Goal: Task Accomplishment & Management: Manage account settings

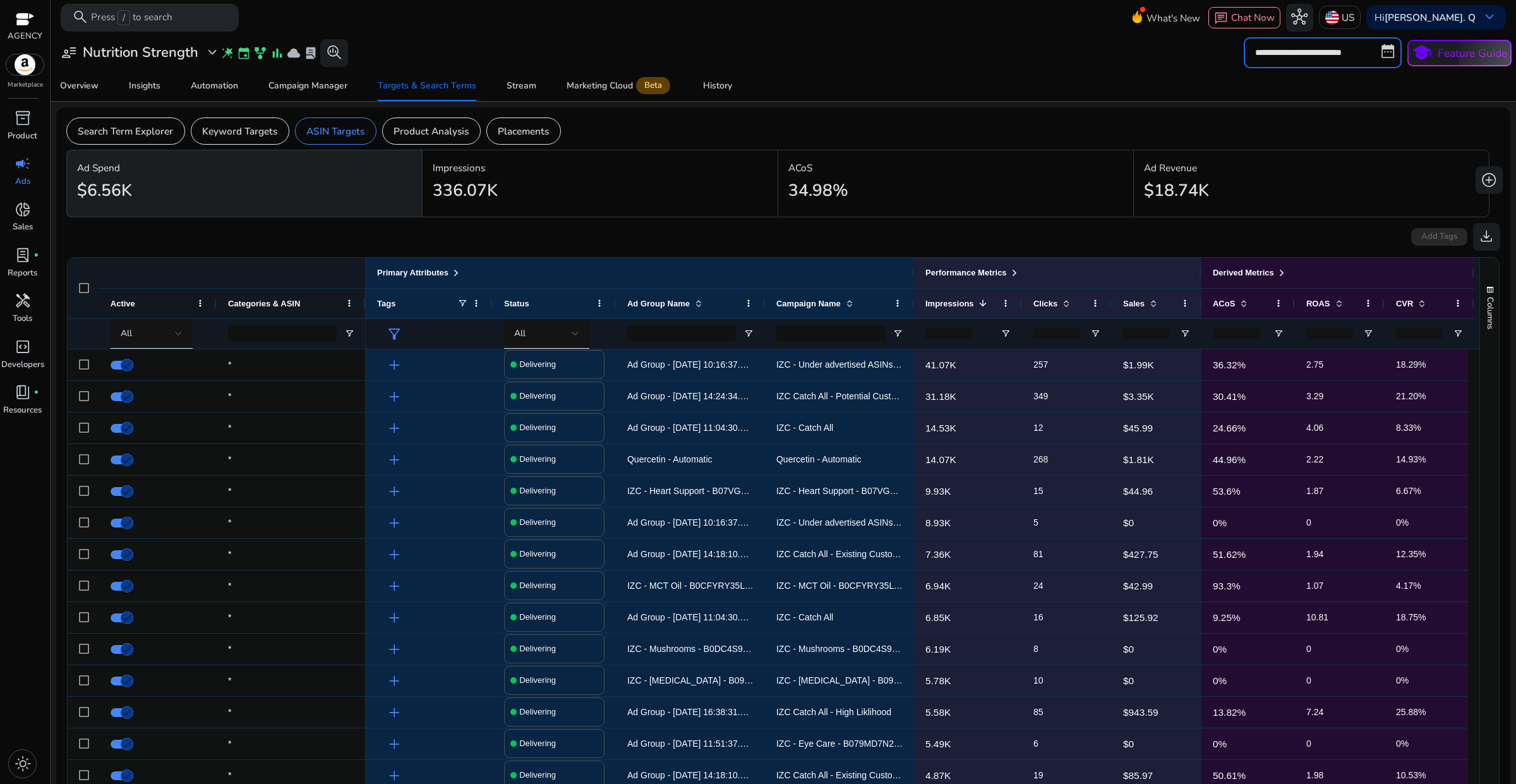
click at [1281, 58] on input "**********" at bounding box center [1322, 52] width 158 height 30
select select "*"
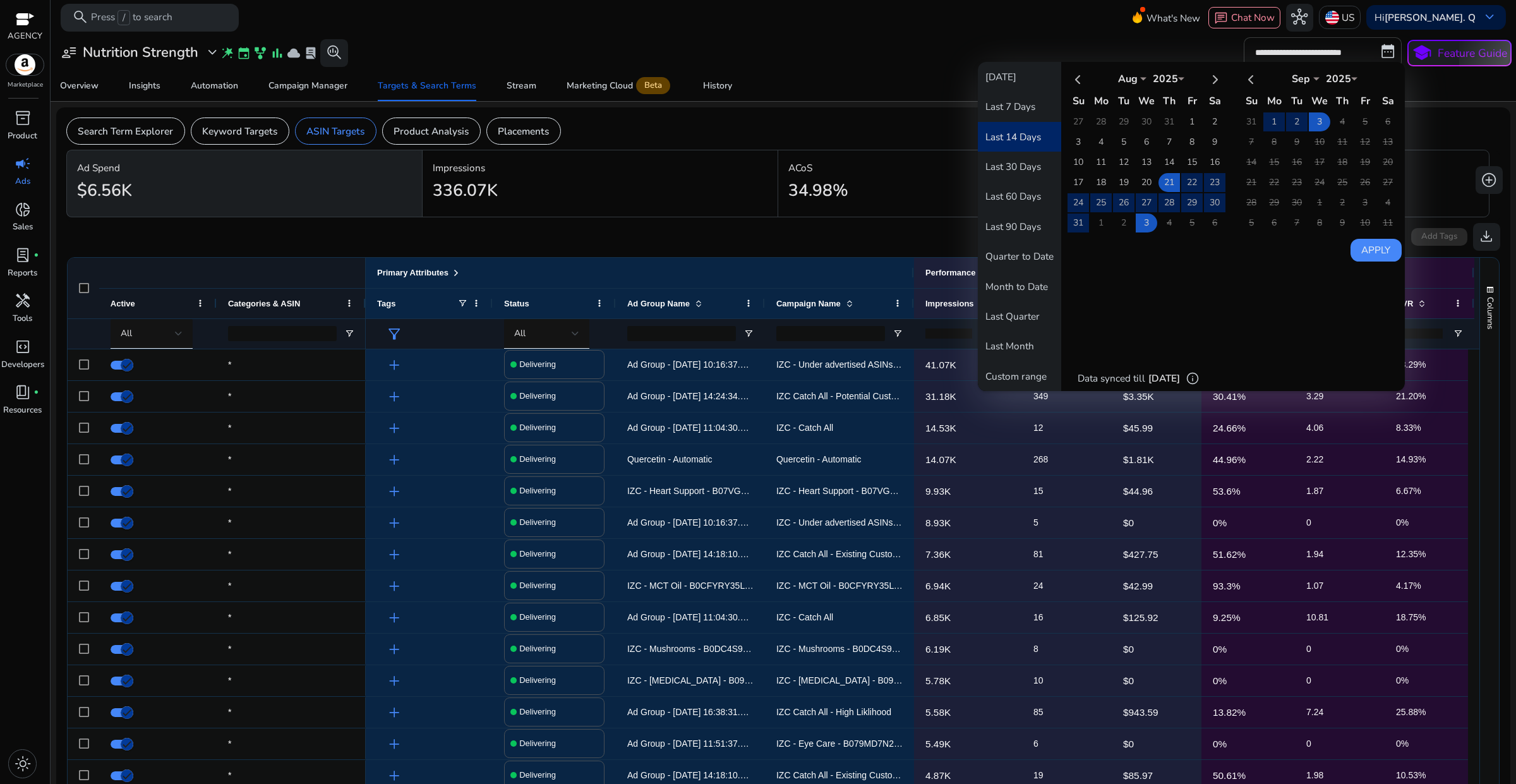
click at [1030, 136] on button "Last 14 Days" at bounding box center [1019, 136] width 83 height 29
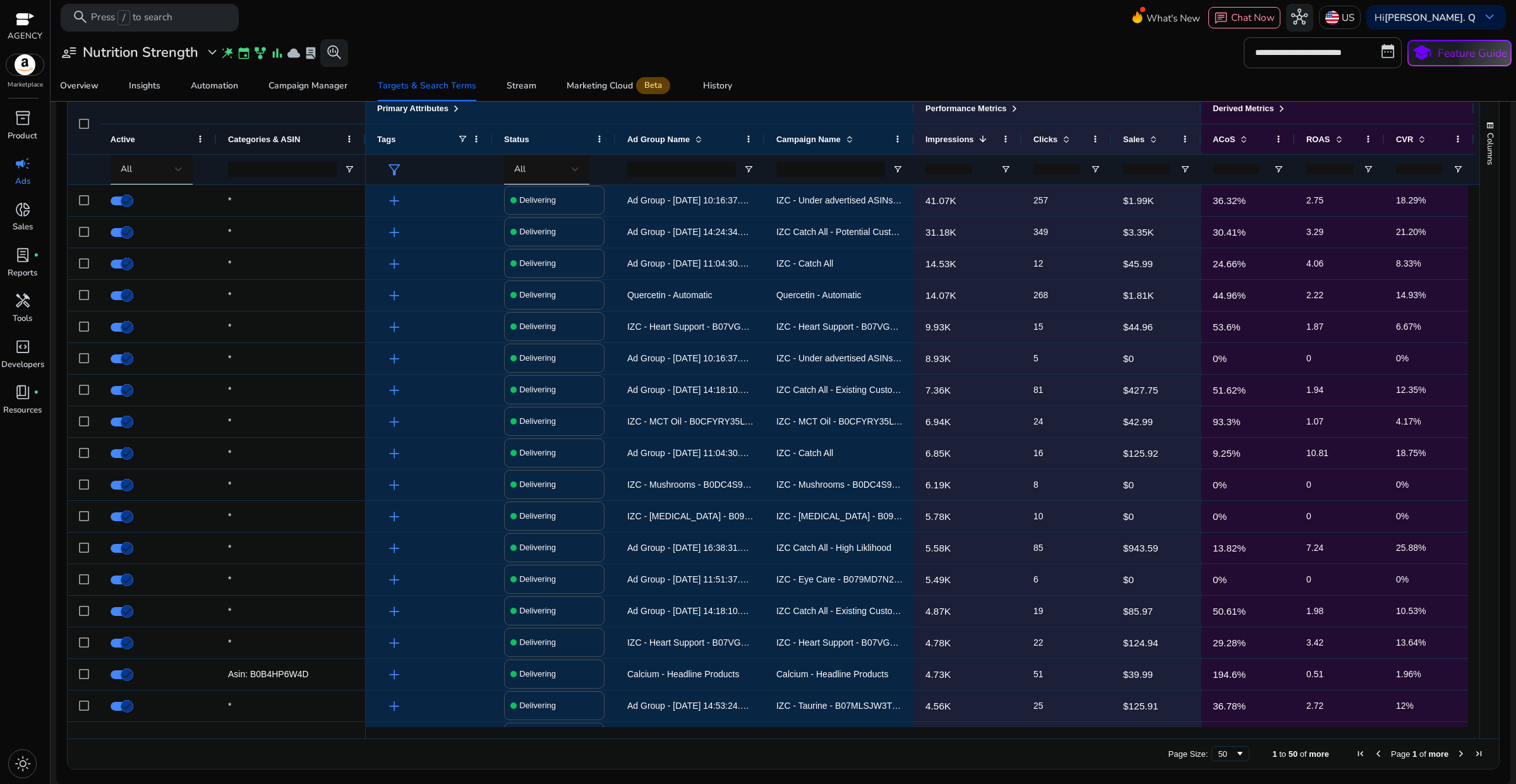
scroll to position [166, 0]
click at [1245, 133] on span at bounding box center [1244, 137] width 10 height 10
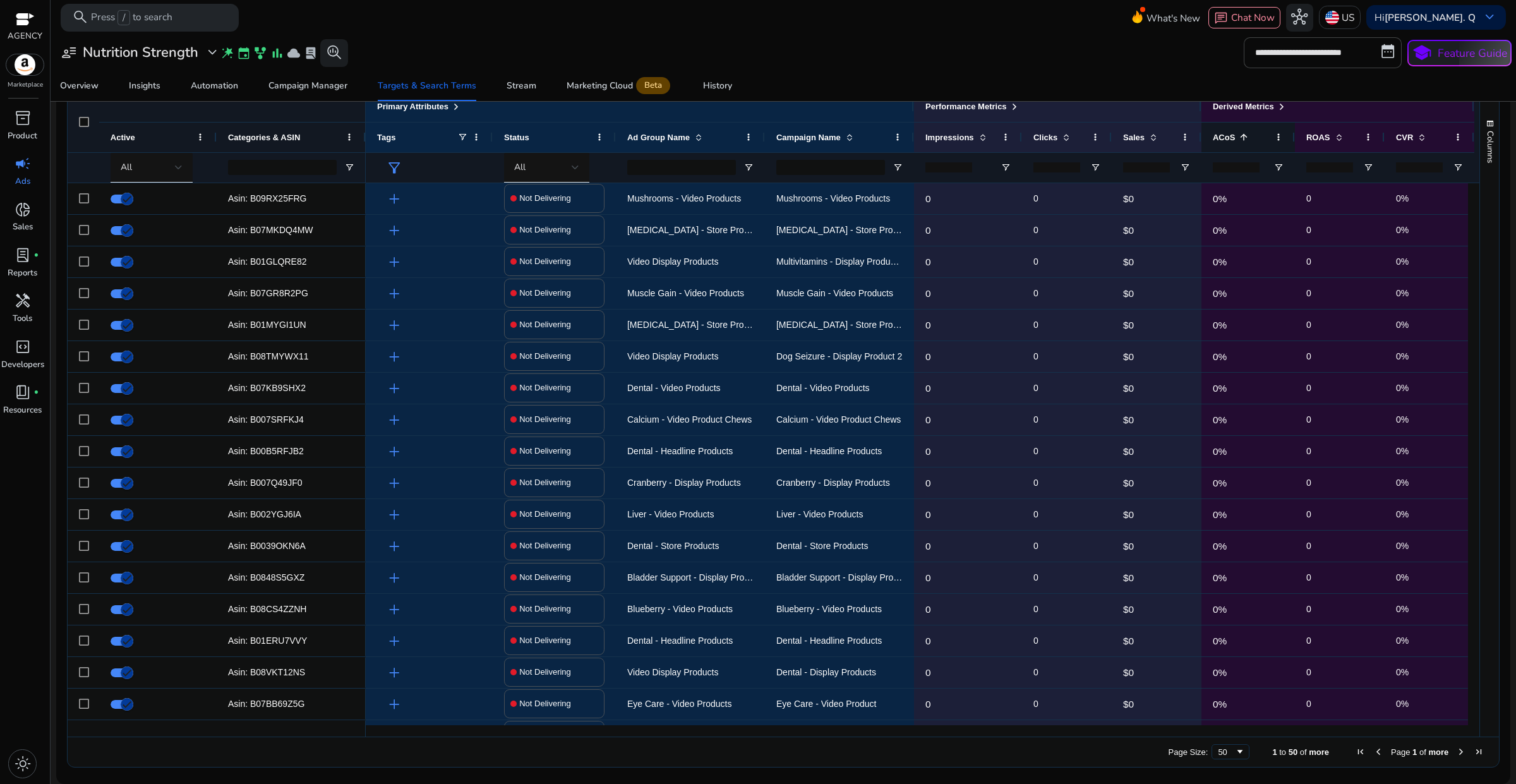
click at [1243, 137] on span at bounding box center [1244, 137] width 10 height 10
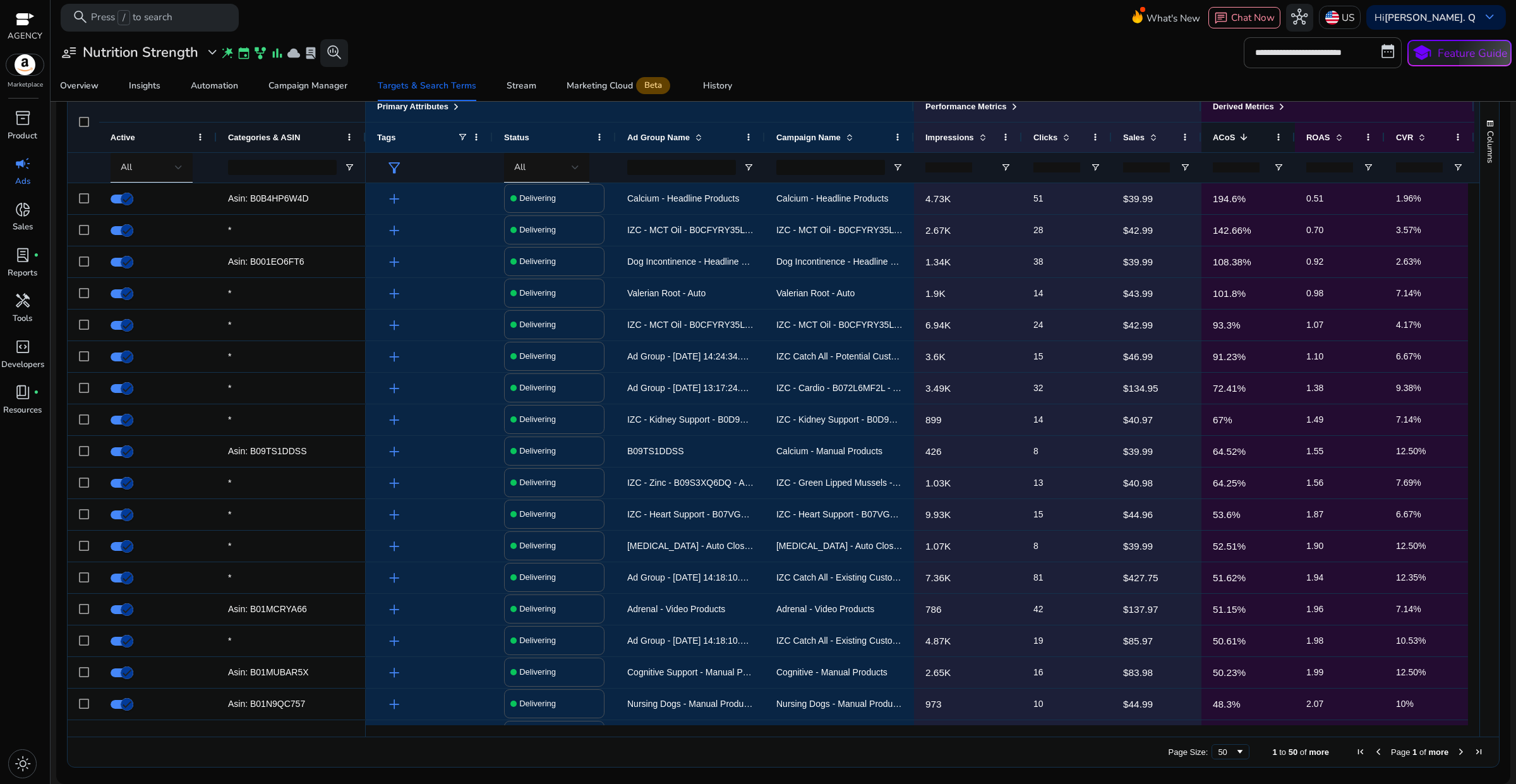
scroll to position [0, 0]
click at [172, 166] on div "All" at bounding box center [148, 167] width 54 height 14
click at [148, 229] on span "Delivering" at bounding box center [149, 234] width 45 height 14
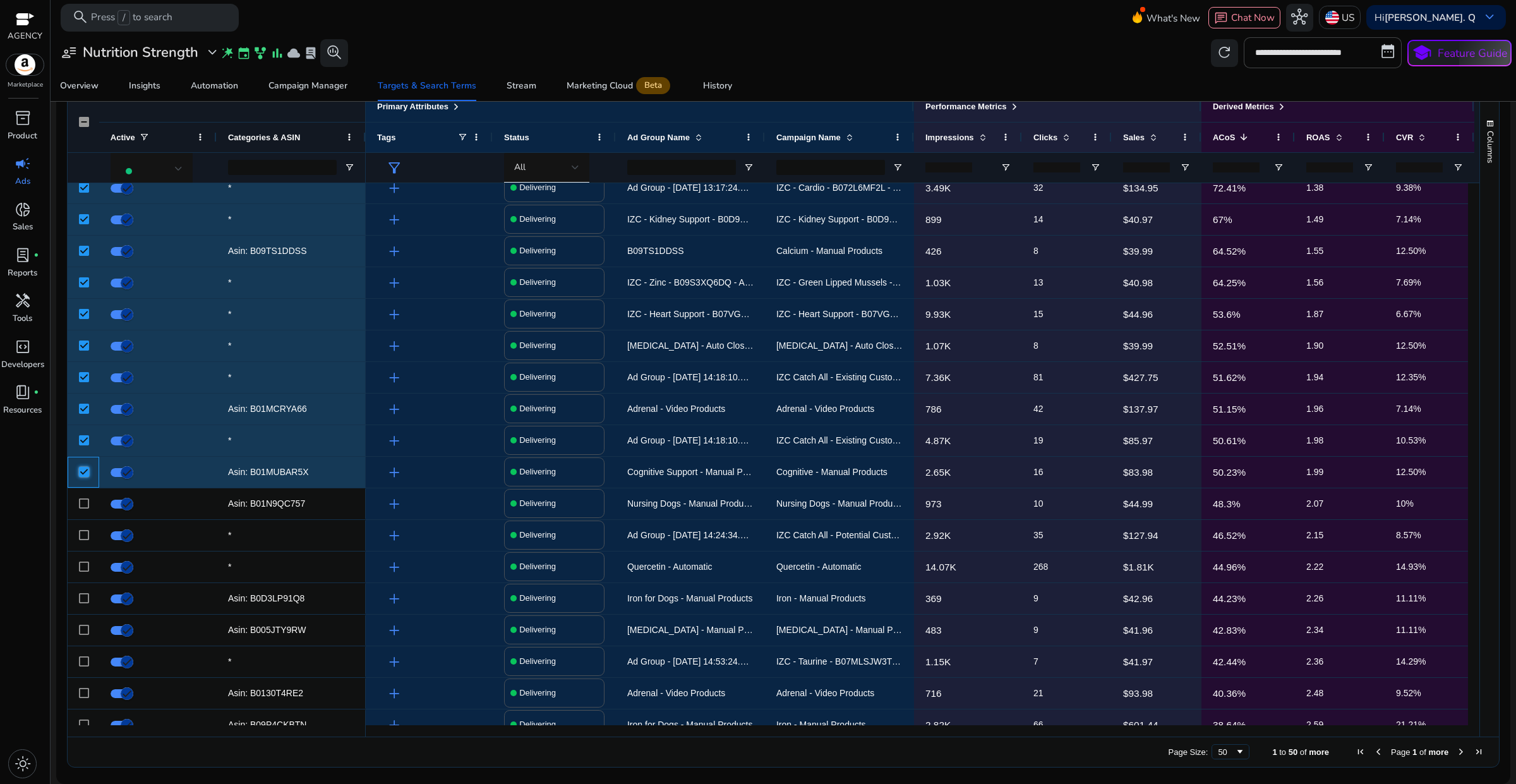
scroll to position [316, 0]
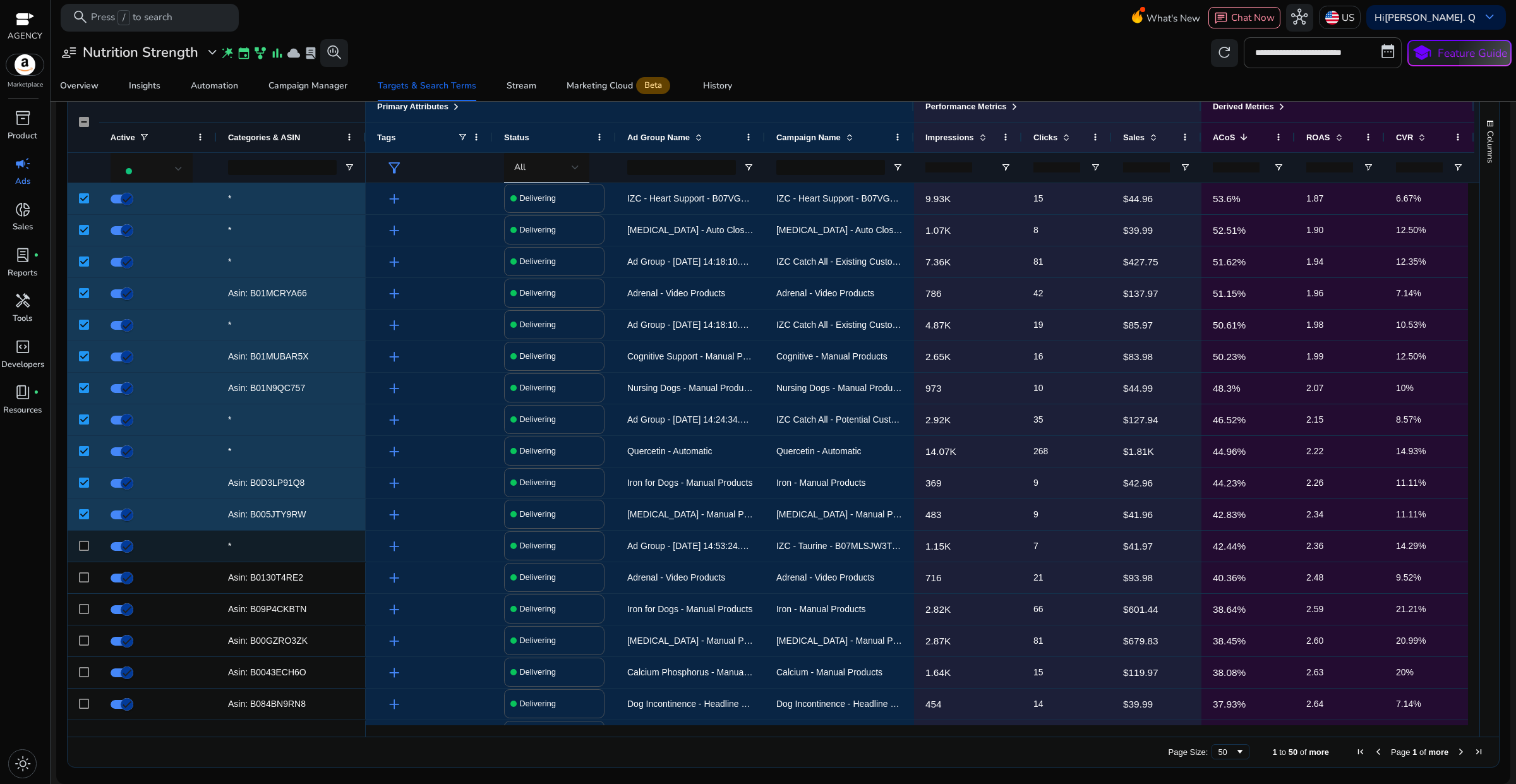
click at [86, 551] on div at bounding box center [83, 546] width 10 height 26
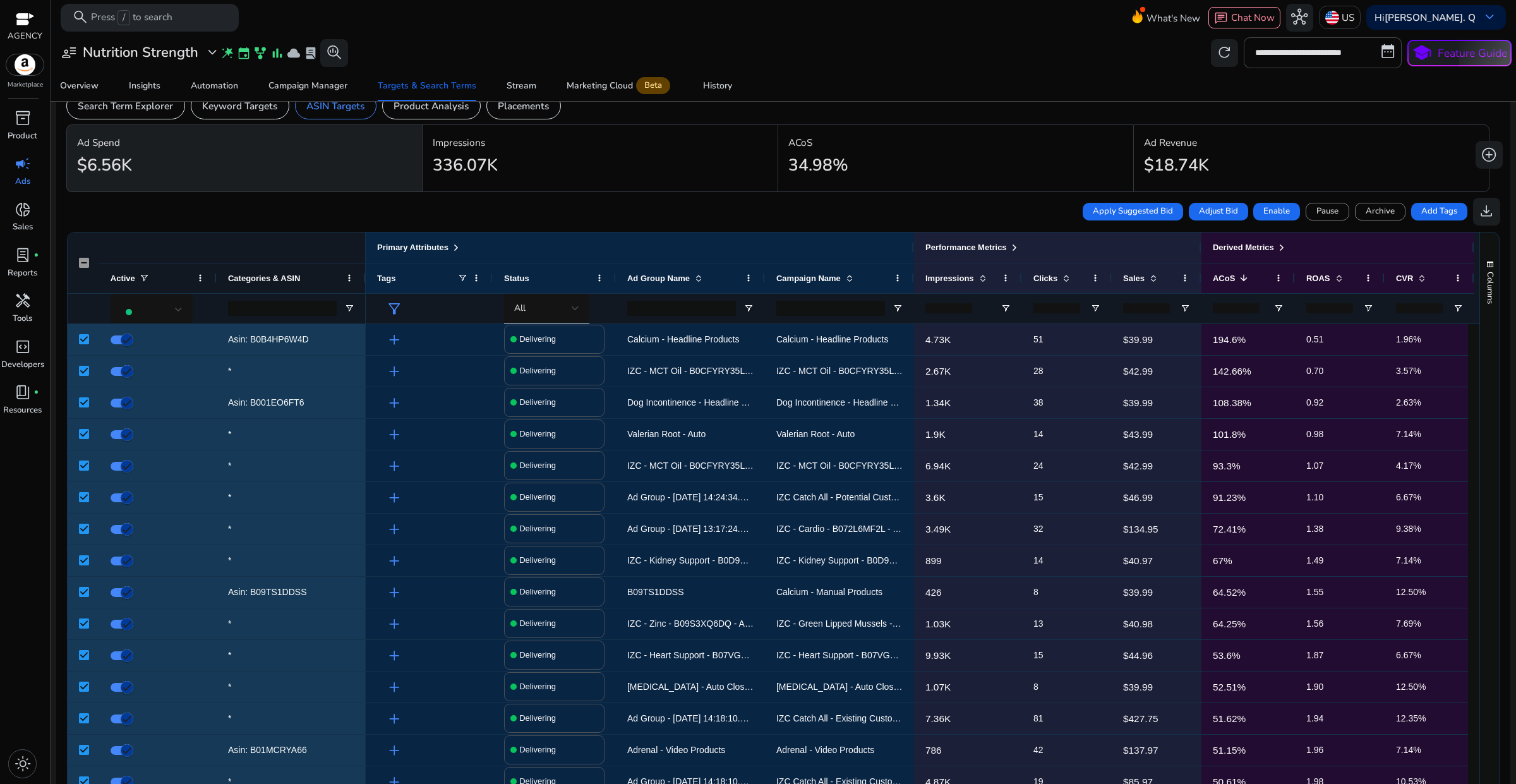
scroll to position [0, 0]
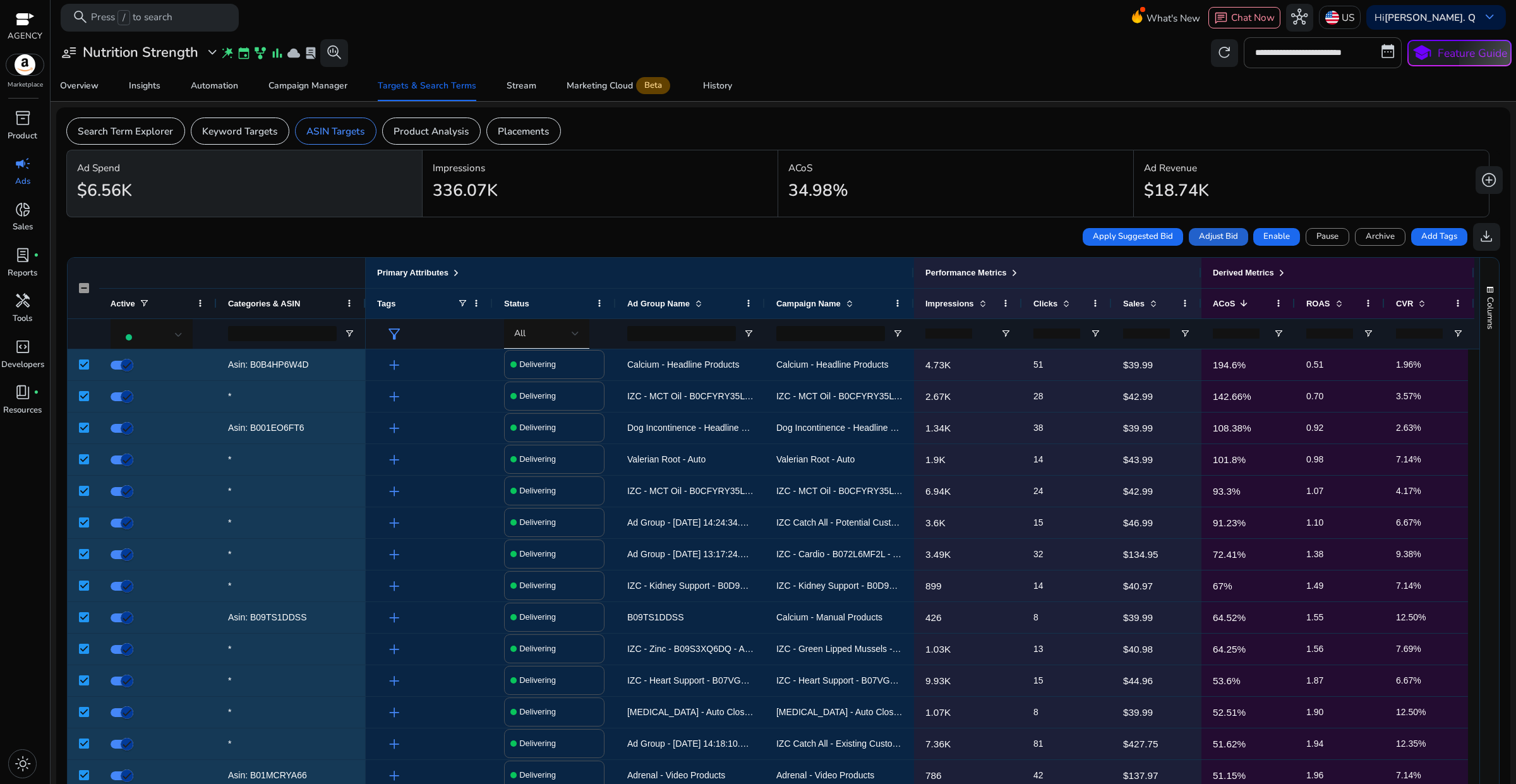
click at [1209, 238] on span "Adjust Bid" at bounding box center [1218, 236] width 39 height 12
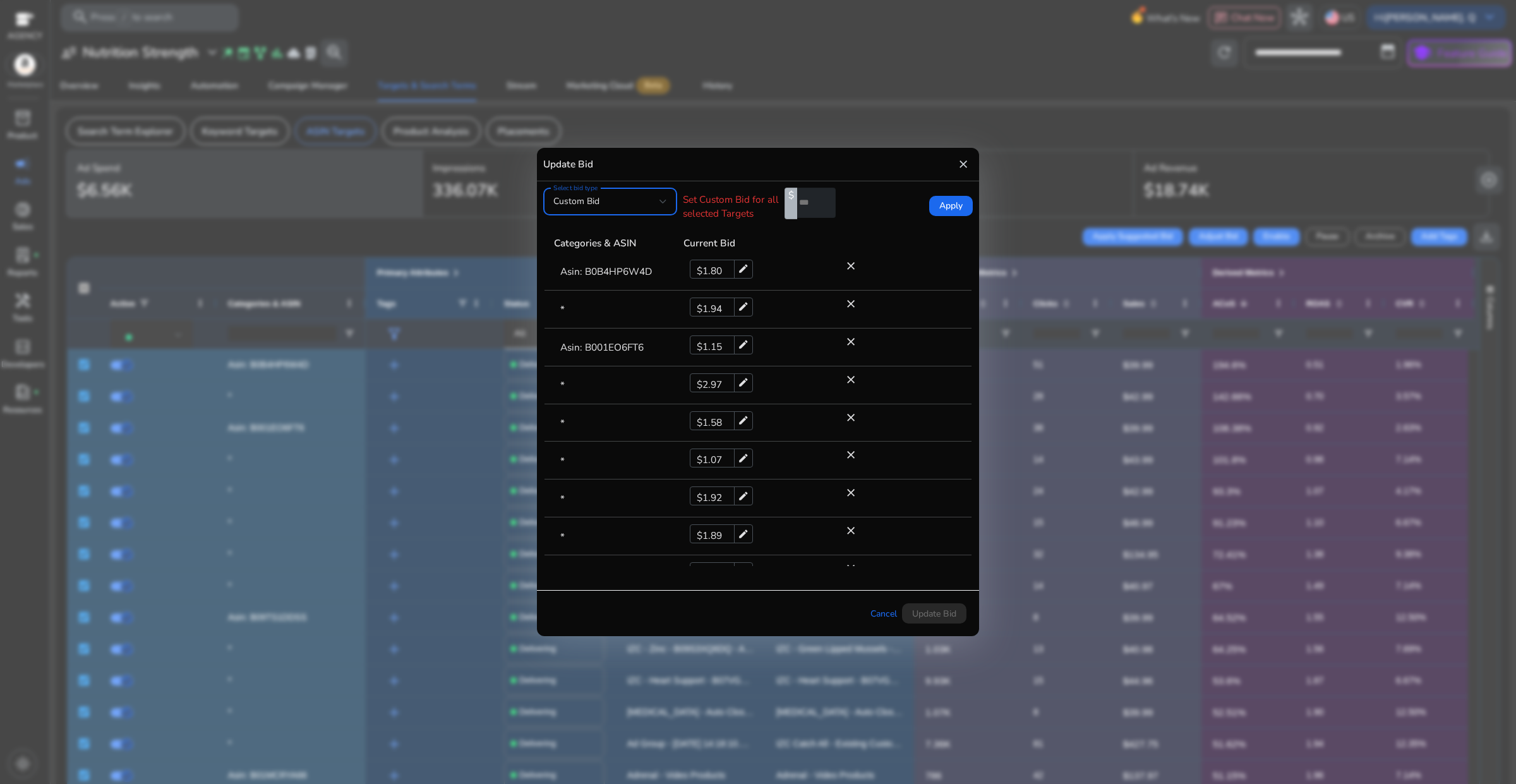
click at [661, 200] on div at bounding box center [663, 200] width 8 height 5
click at [603, 264] on span "Current Bid" at bounding box center [610, 266] width 113 height 14
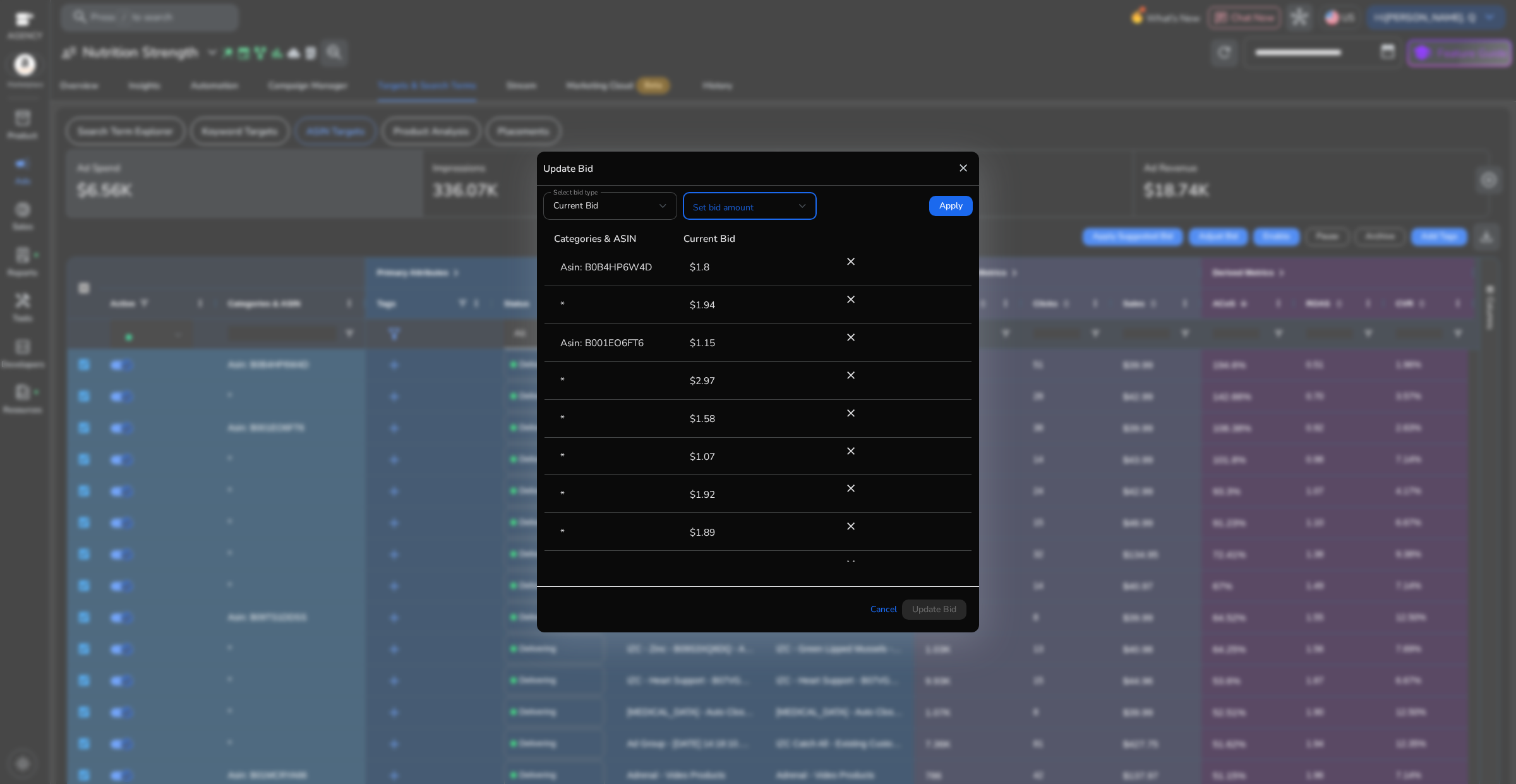
click at [797, 207] on span at bounding box center [746, 205] width 106 height 14
click at [758, 358] on span "Decrease bid by (%)" at bounding box center [750, 361] width 113 height 14
drag, startPoint x: 853, startPoint y: 206, endPoint x: 834, endPoint y: 209, distance: 19.2
click at [834, 209] on div "% *" at bounding box center [849, 205] width 54 height 31
type input "*"
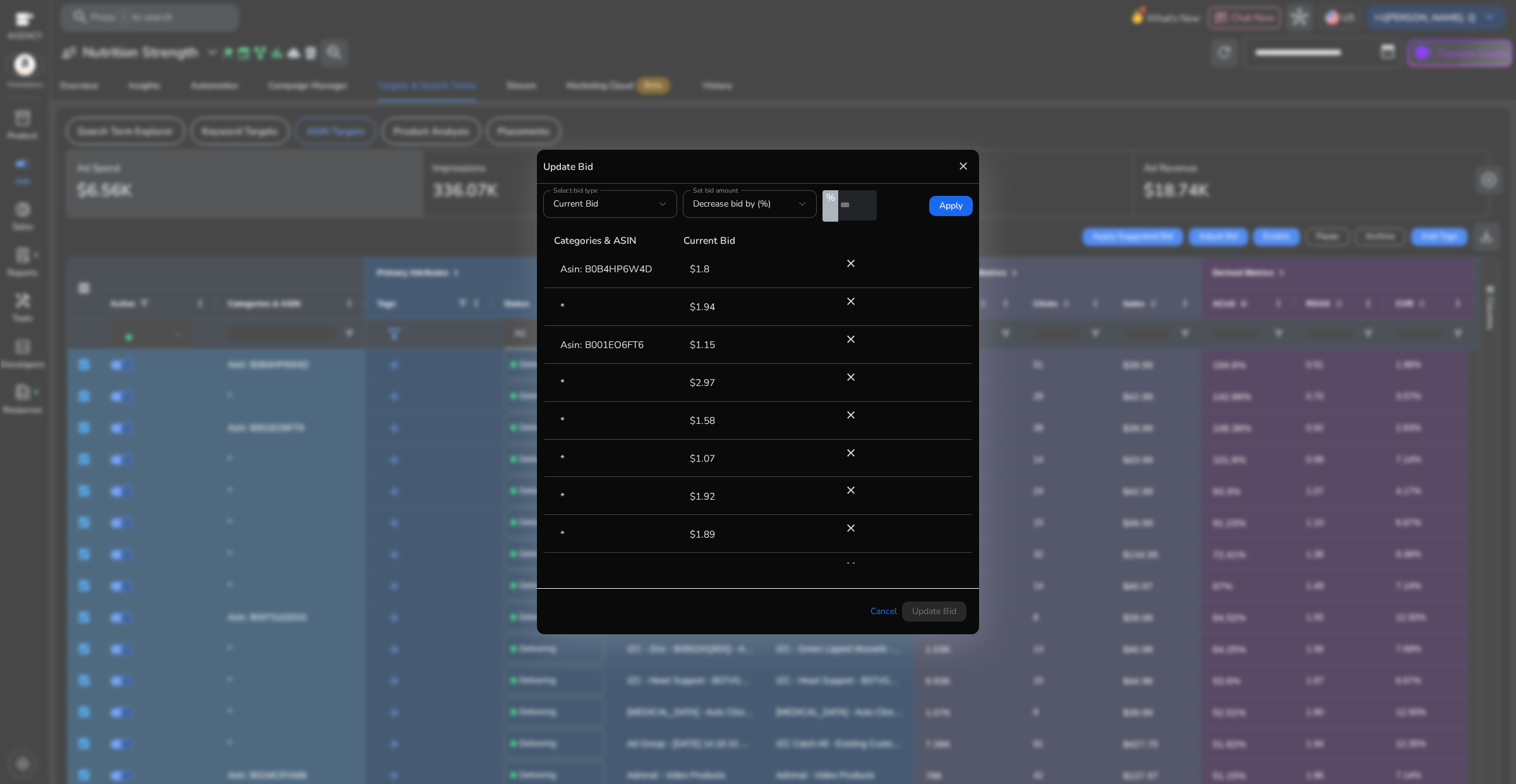
click at [897, 214] on form "Select bid type Current Bid Set bid amount Decrease bid by (%) % * Apply" at bounding box center [758, 205] width 429 height 31
click at [948, 210] on span "Apply" at bounding box center [950, 205] width 24 height 14
click at [930, 607] on span "Update Bid" at bounding box center [933, 611] width 44 height 13
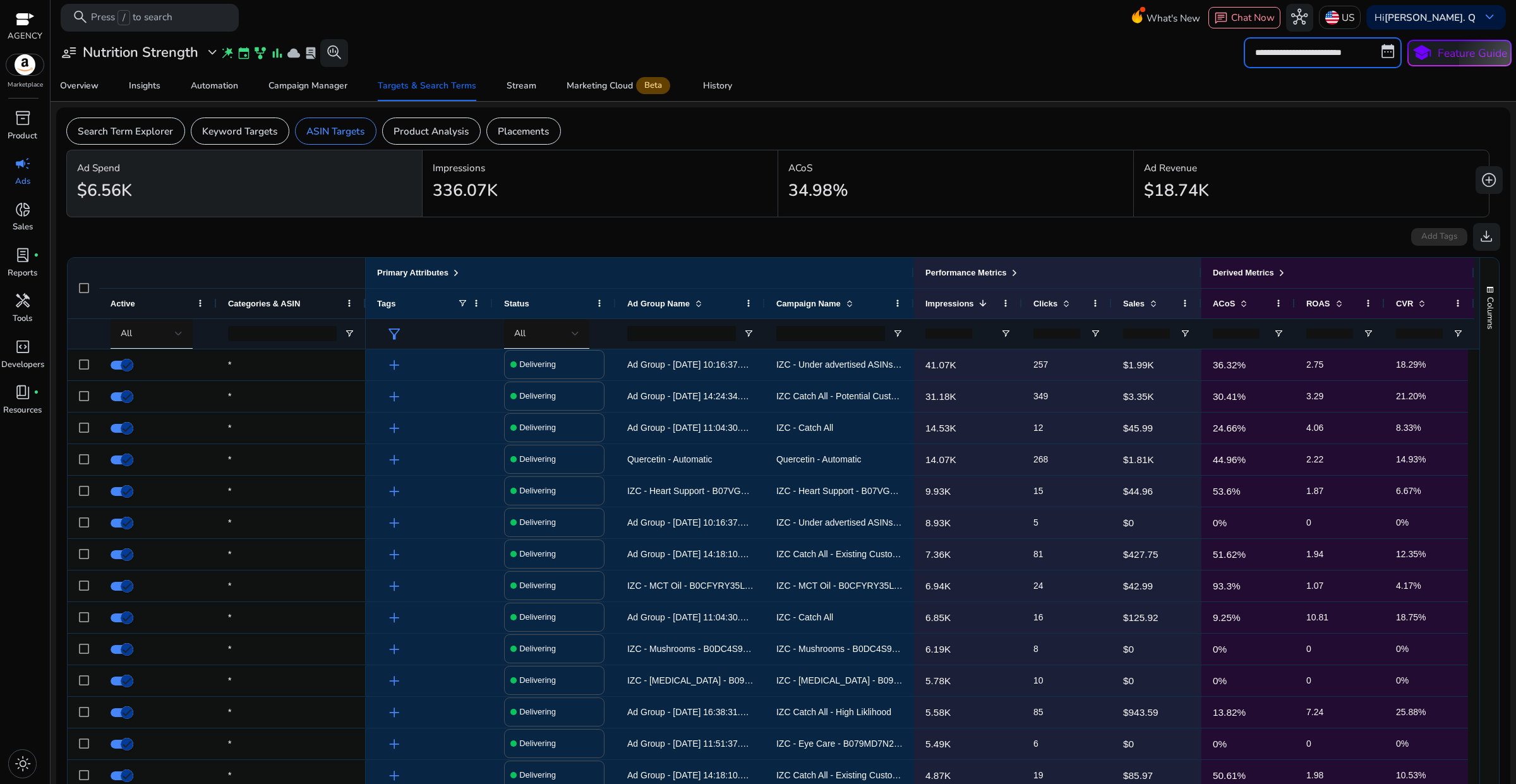
click at [1316, 58] on input "**********" at bounding box center [1322, 52] width 158 height 30
select select "*"
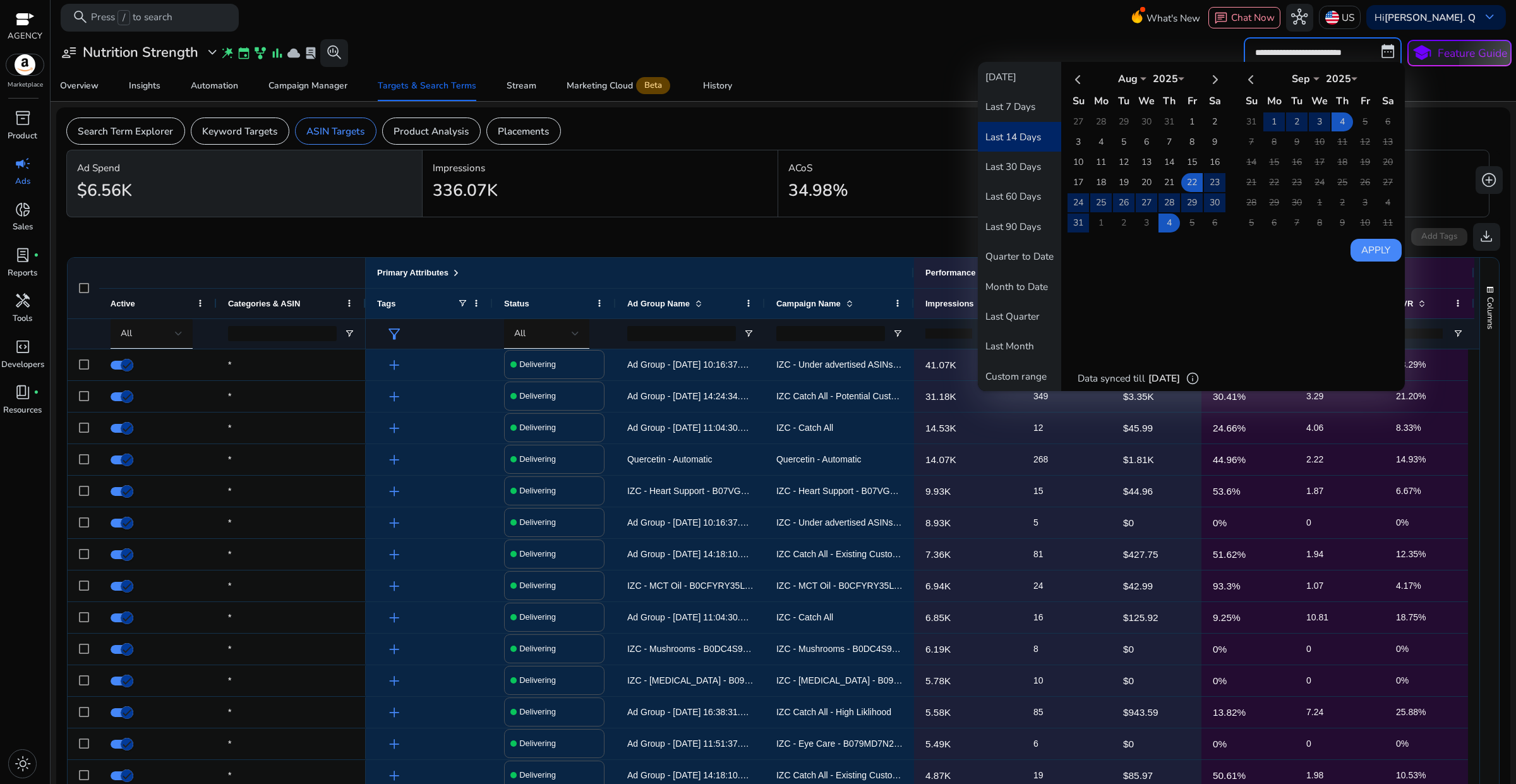
click at [1024, 137] on button "Last 14 Days" at bounding box center [1019, 136] width 83 height 29
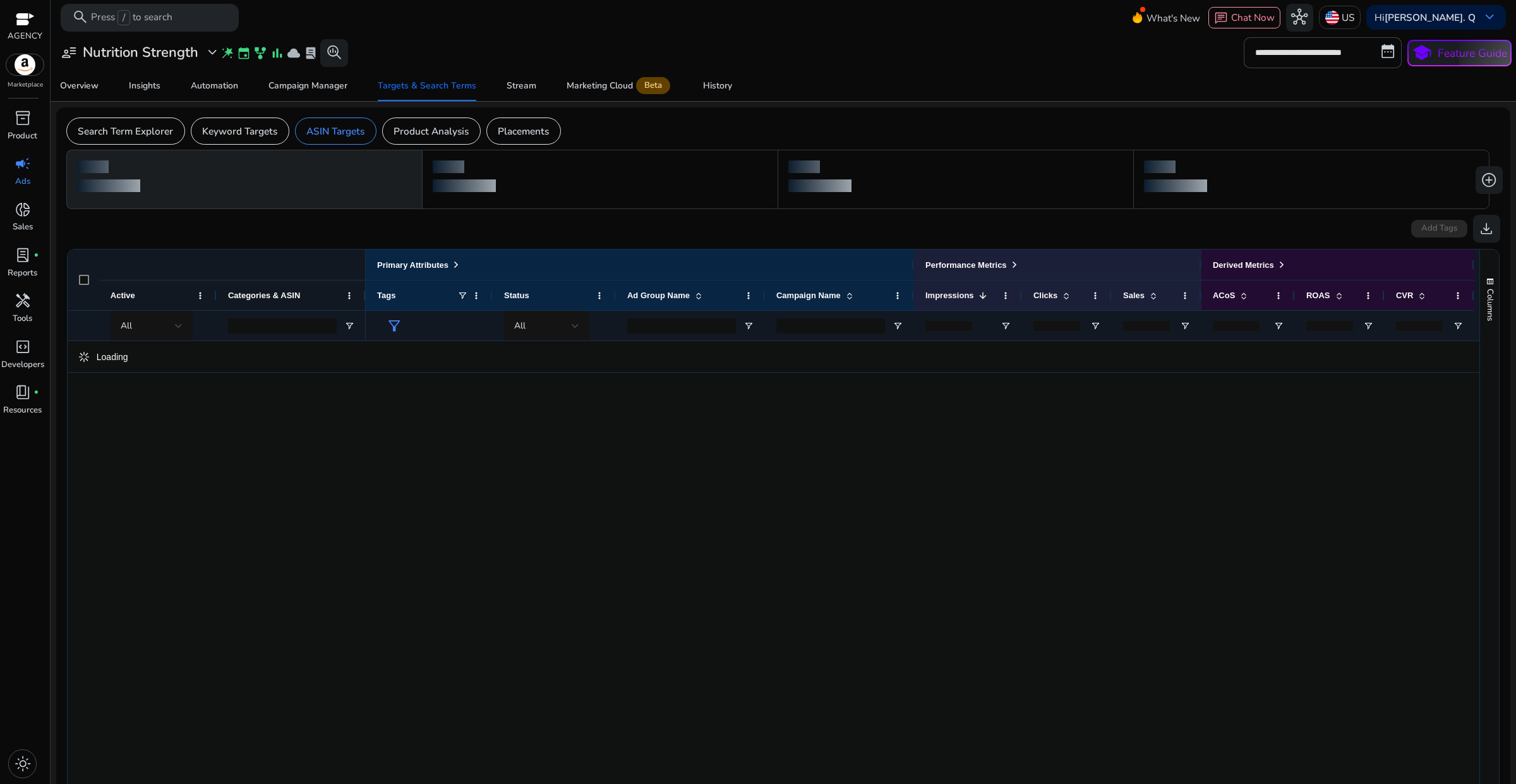
click at [1056, 48] on div "**********" at bounding box center [783, 52] width 1456 height 30
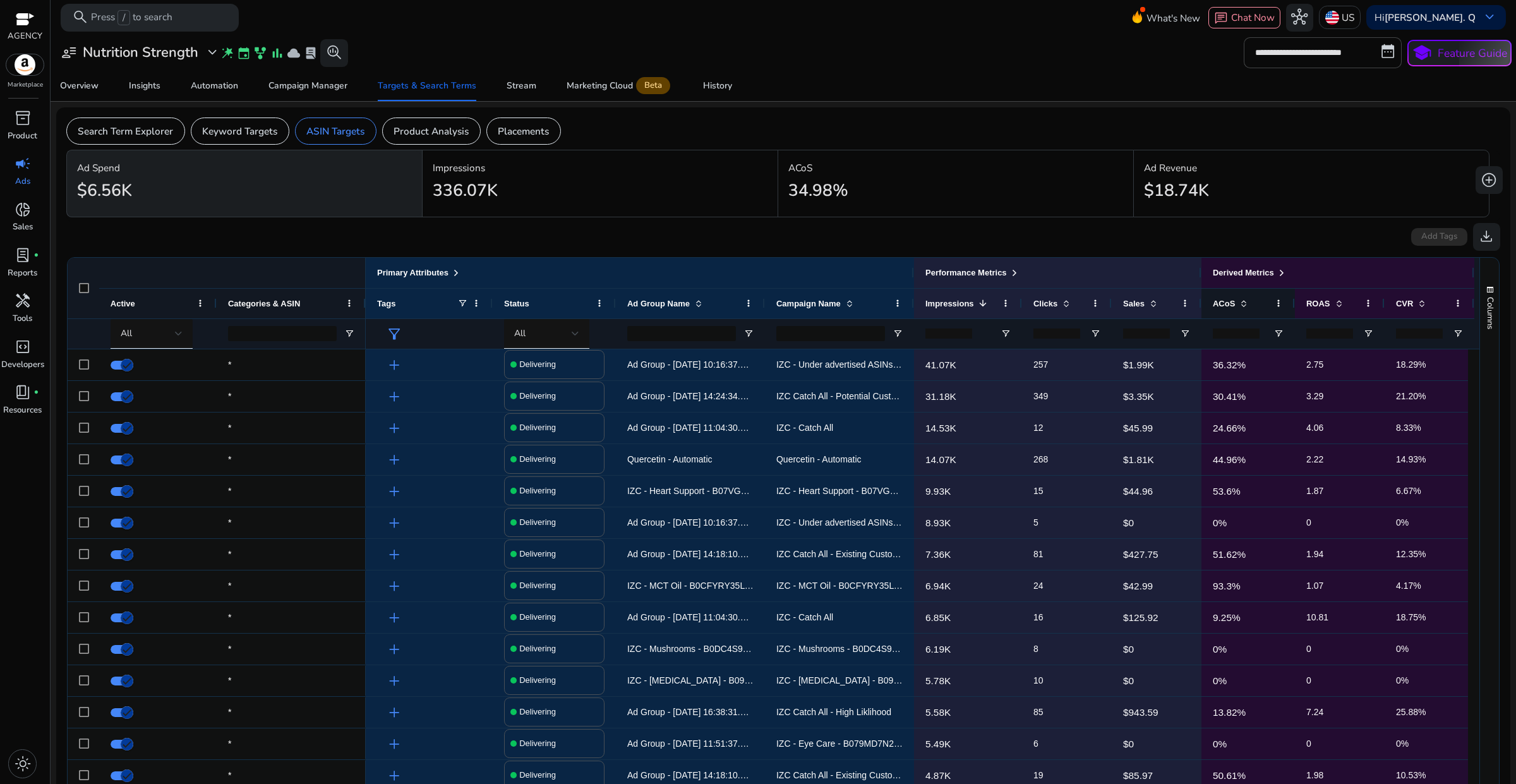
click at [1245, 304] on span at bounding box center [1244, 303] width 10 height 10
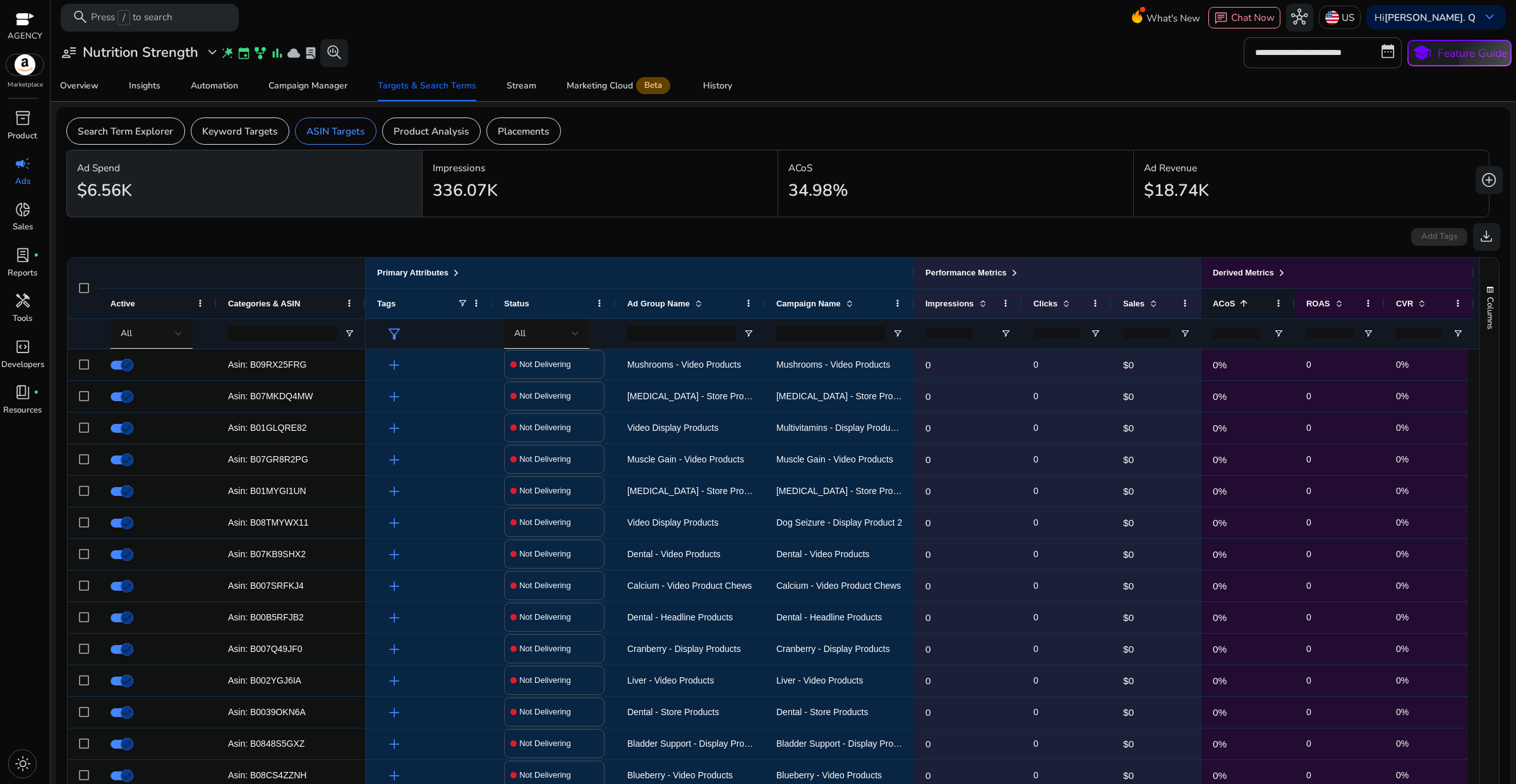
click at [1245, 304] on span at bounding box center [1244, 303] width 10 height 10
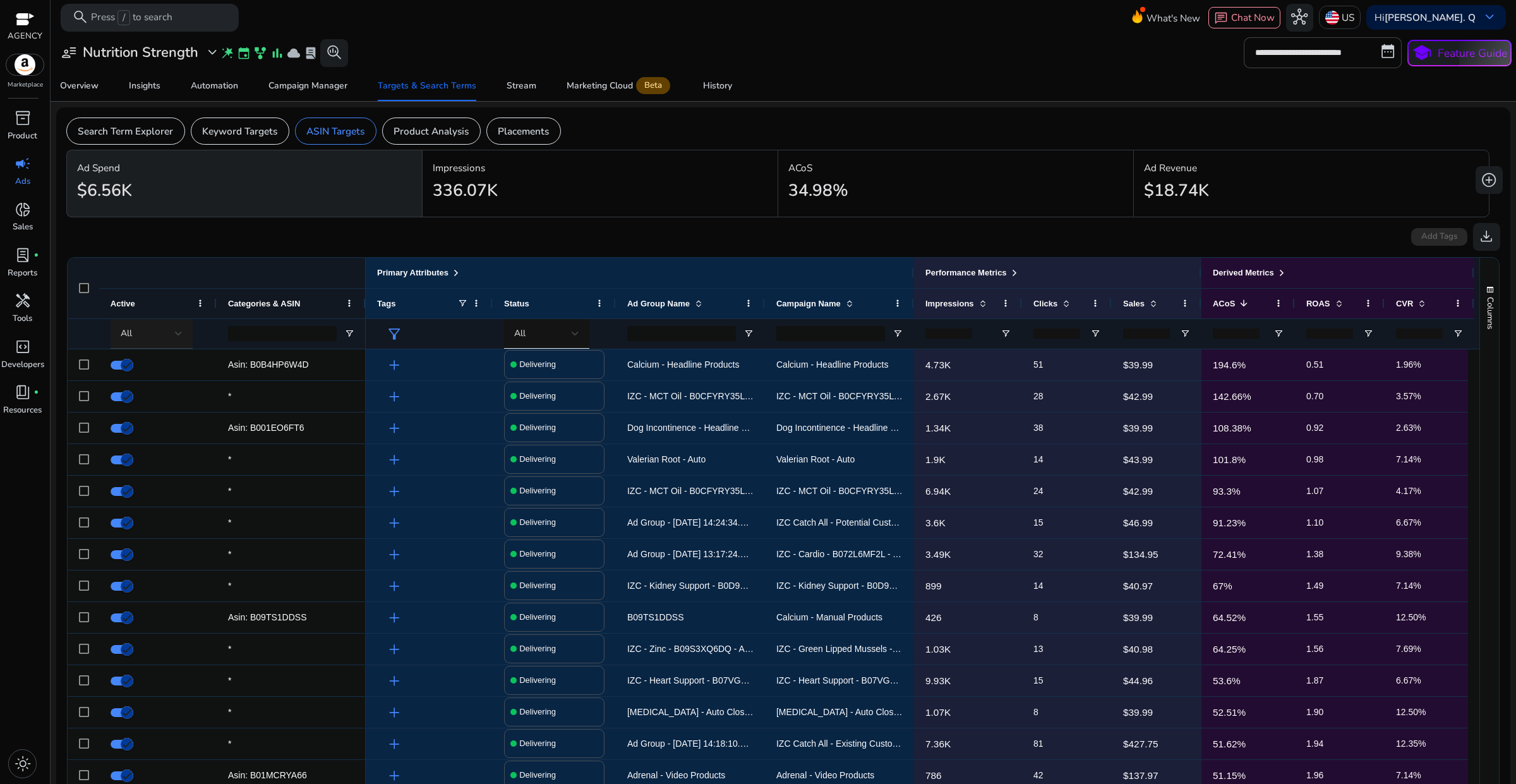
click at [163, 340] on div "All" at bounding box center [148, 333] width 54 height 14
click at [160, 393] on span "Delivering" at bounding box center [149, 400] width 45 height 14
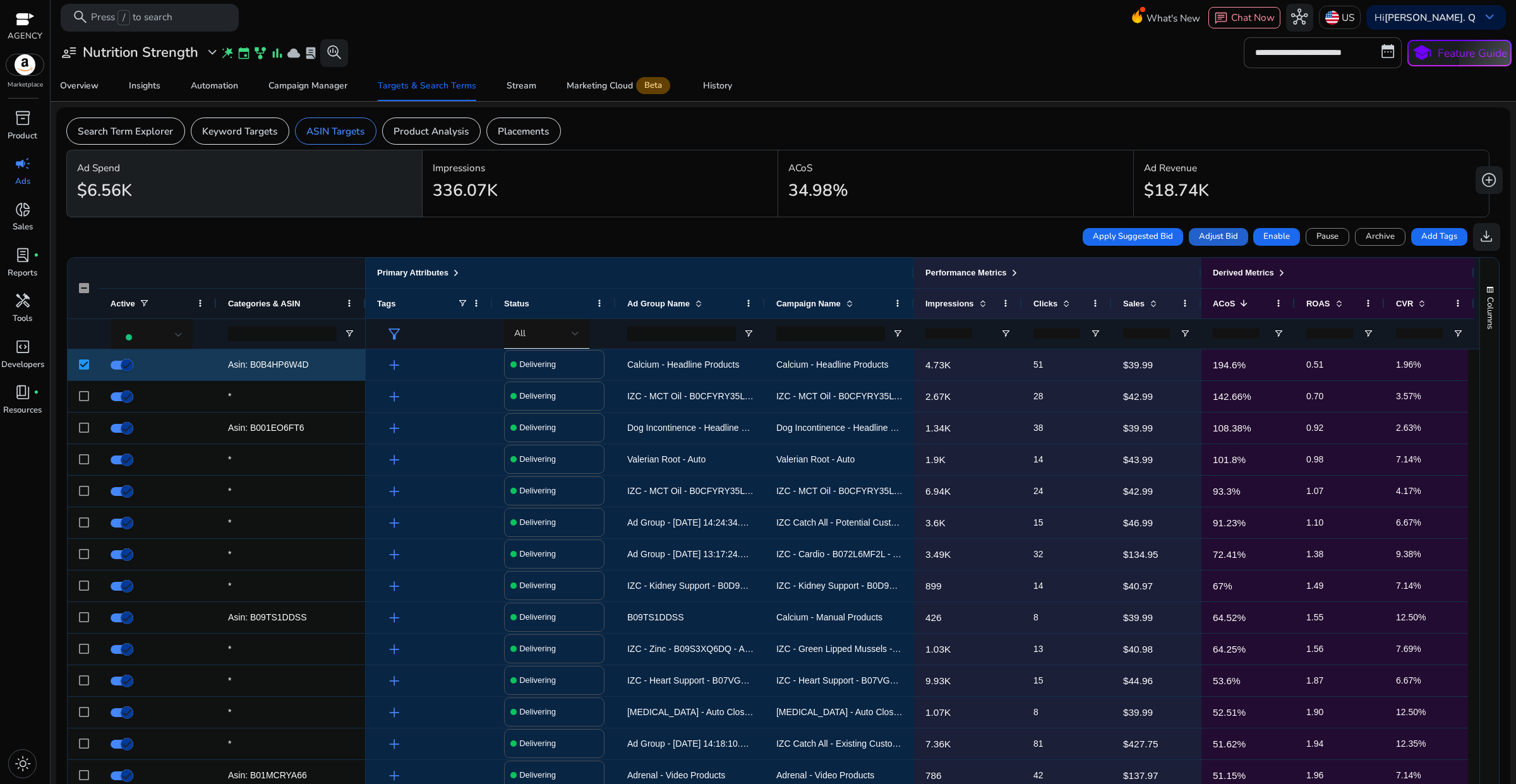
click at [1217, 238] on span "Adjust Bid" at bounding box center [1218, 236] width 39 height 12
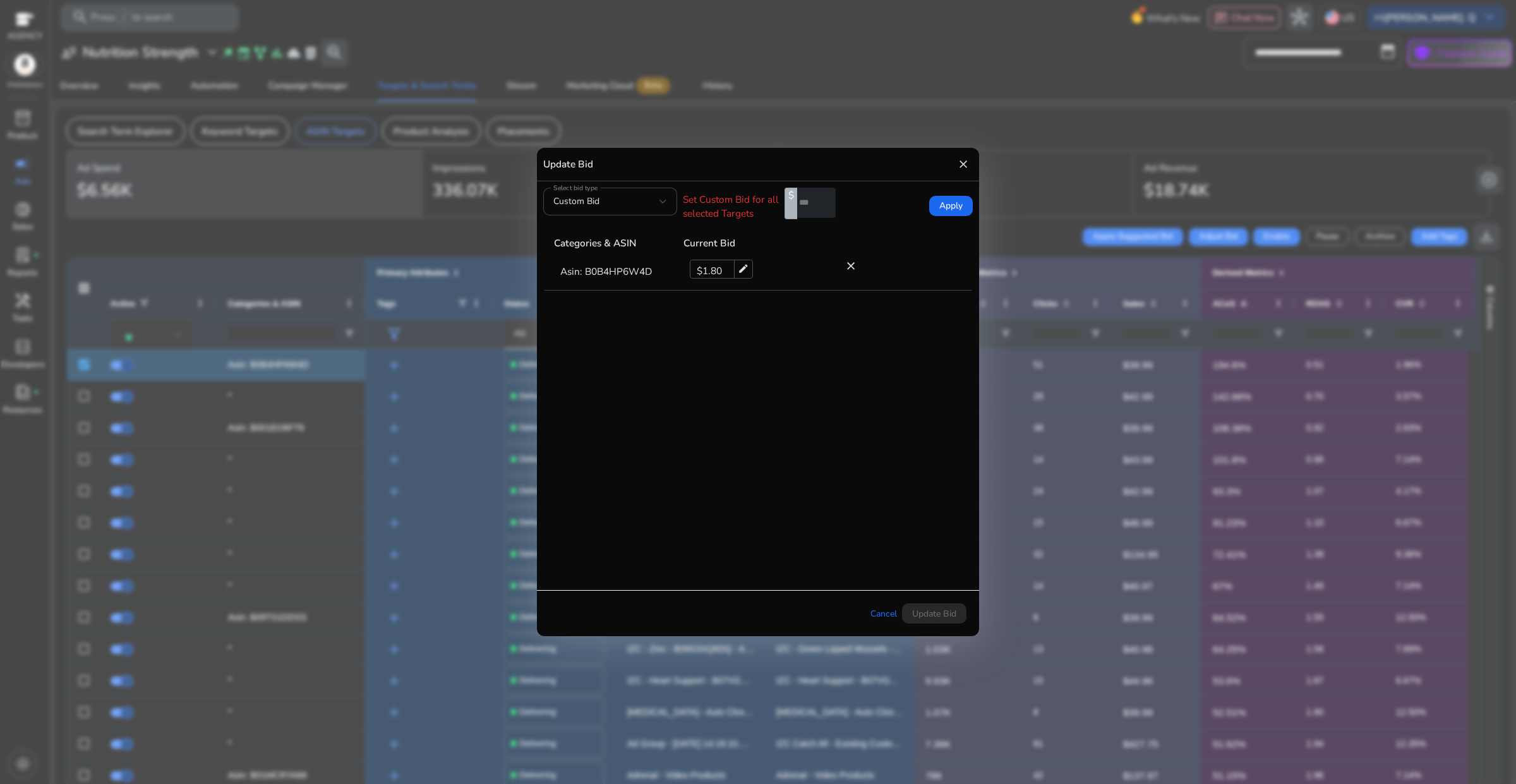
click at [968, 166] on mat-icon "close" at bounding box center [963, 164] width 12 height 20
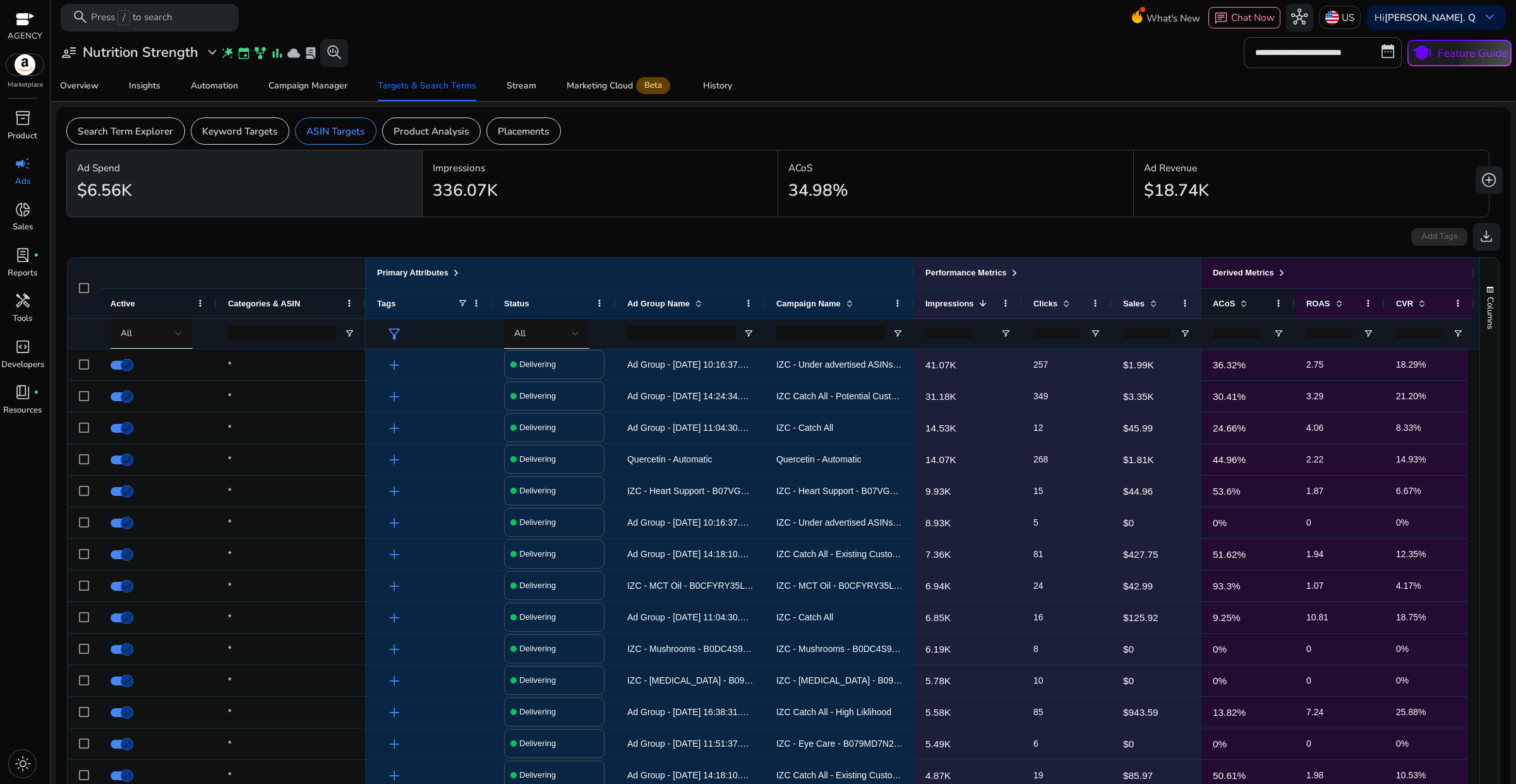
click at [1247, 308] on div "ACoS" at bounding box center [1241, 304] width 57 height 24
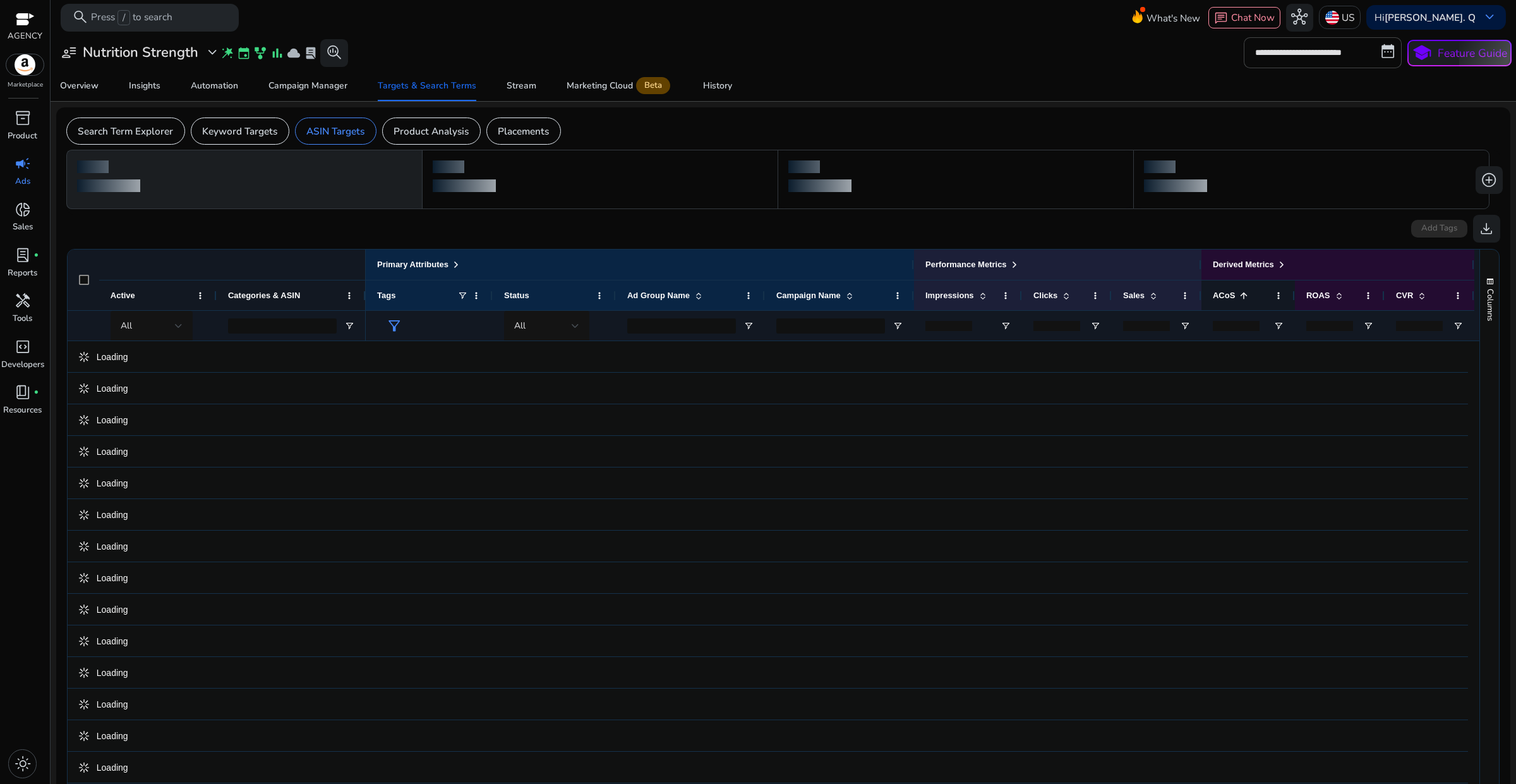
click at [1245, 294] on div "ACoS 1" at bounding box center [1241, 295] width 57 height 24
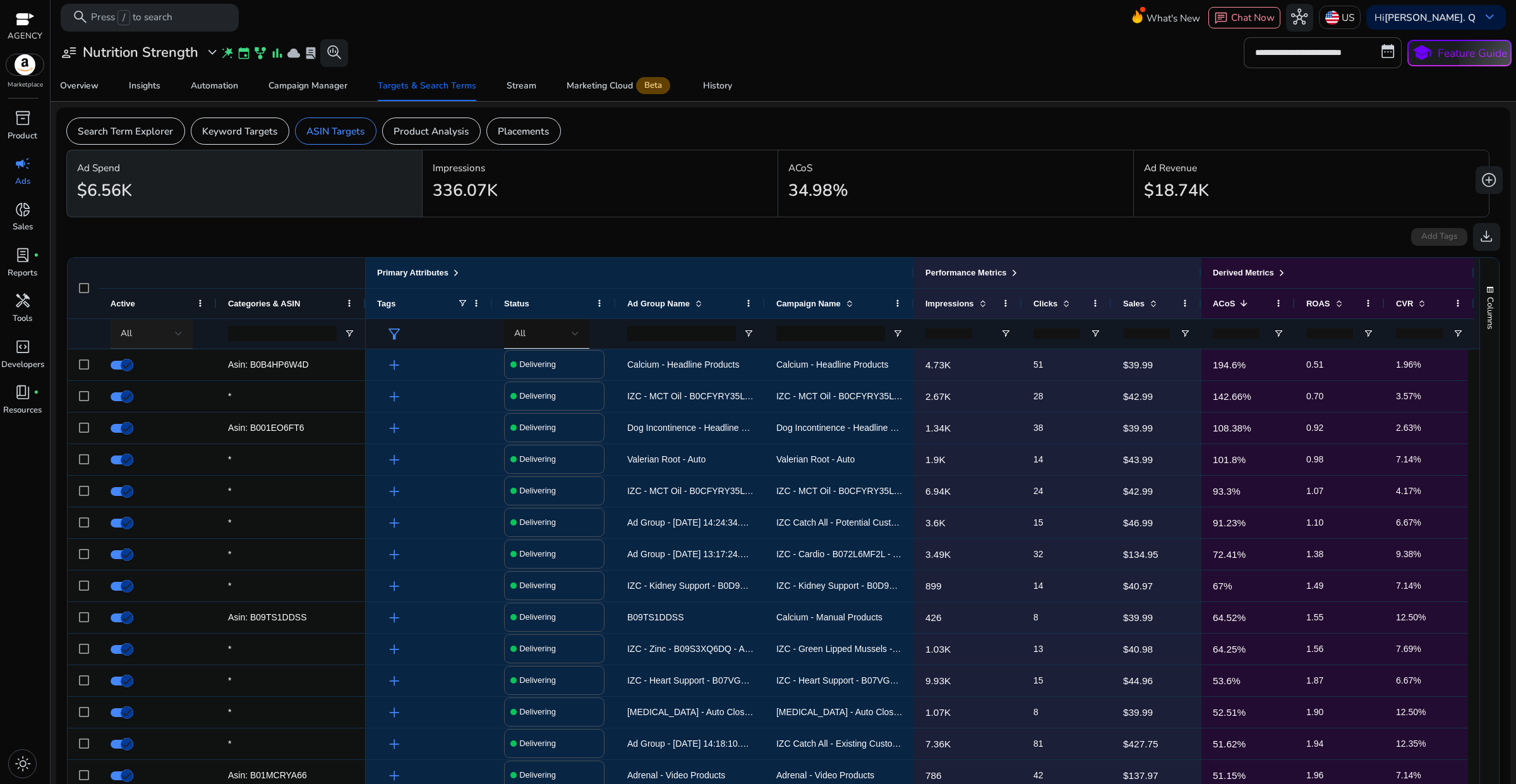
click at [177, 329] on div at bounding box center [179, 334] width 8 height 15
click at [150, 393] on span "Delivering" at bounding box center [149, 400] width 45 height 14
click at [90, 365] on div at bounding box center [82, 364] width 31 height 31
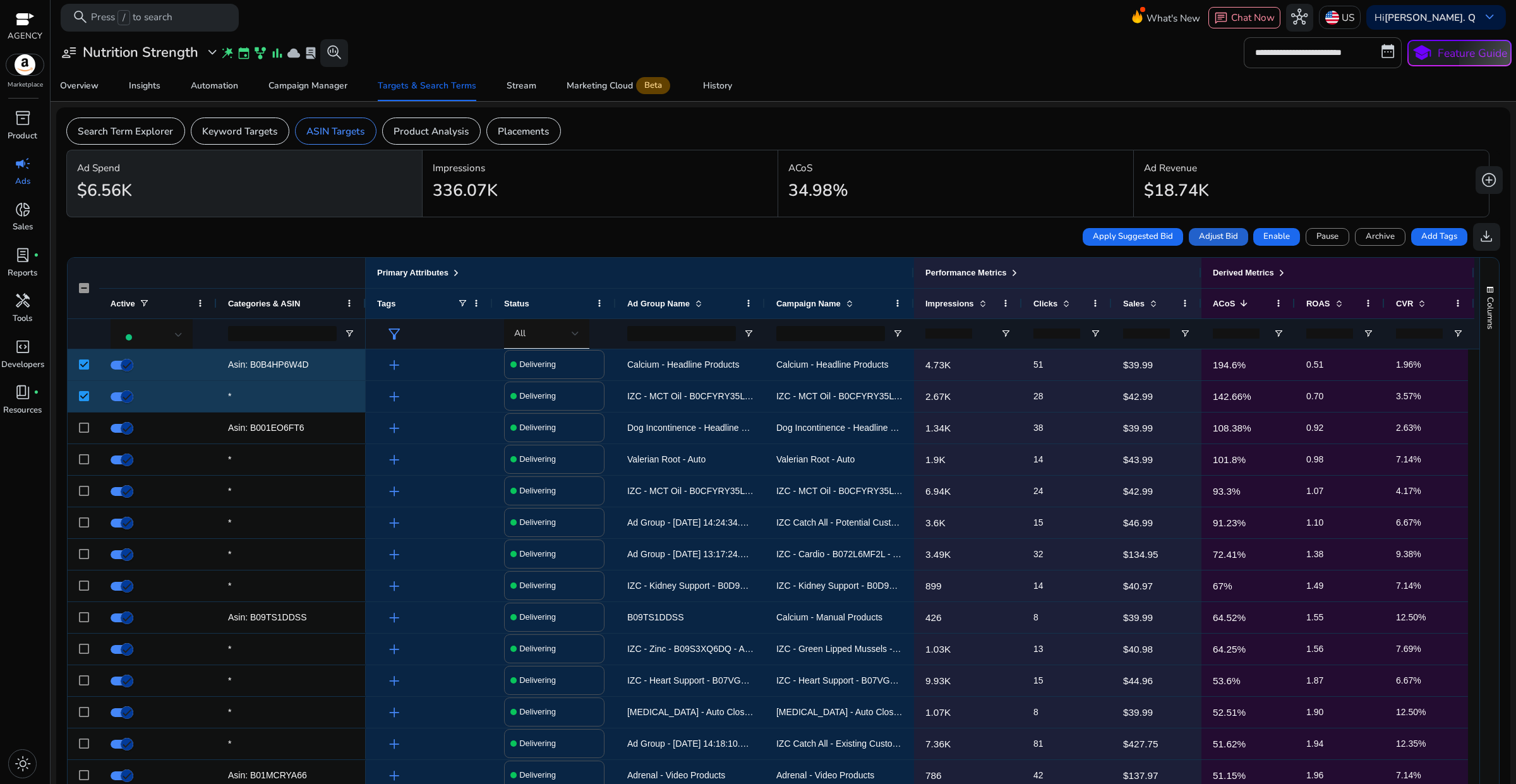
click at [1199, 240] on span "Adjust Bid" at bounding box center [1218, 236] width 39 height 12
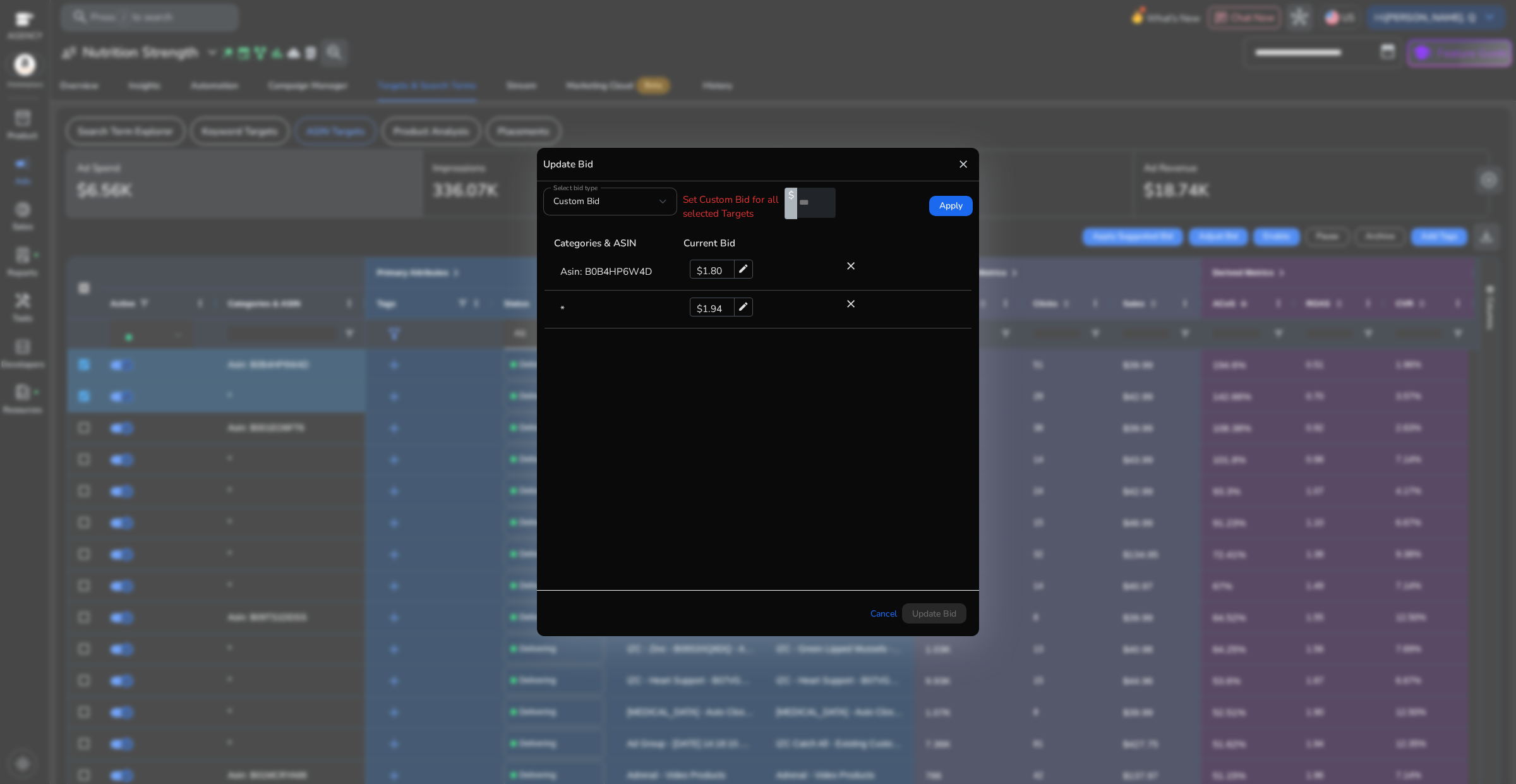
click at [964, 165] on mat-icon "close" at bounding box center [963, 164] width 12 height 20
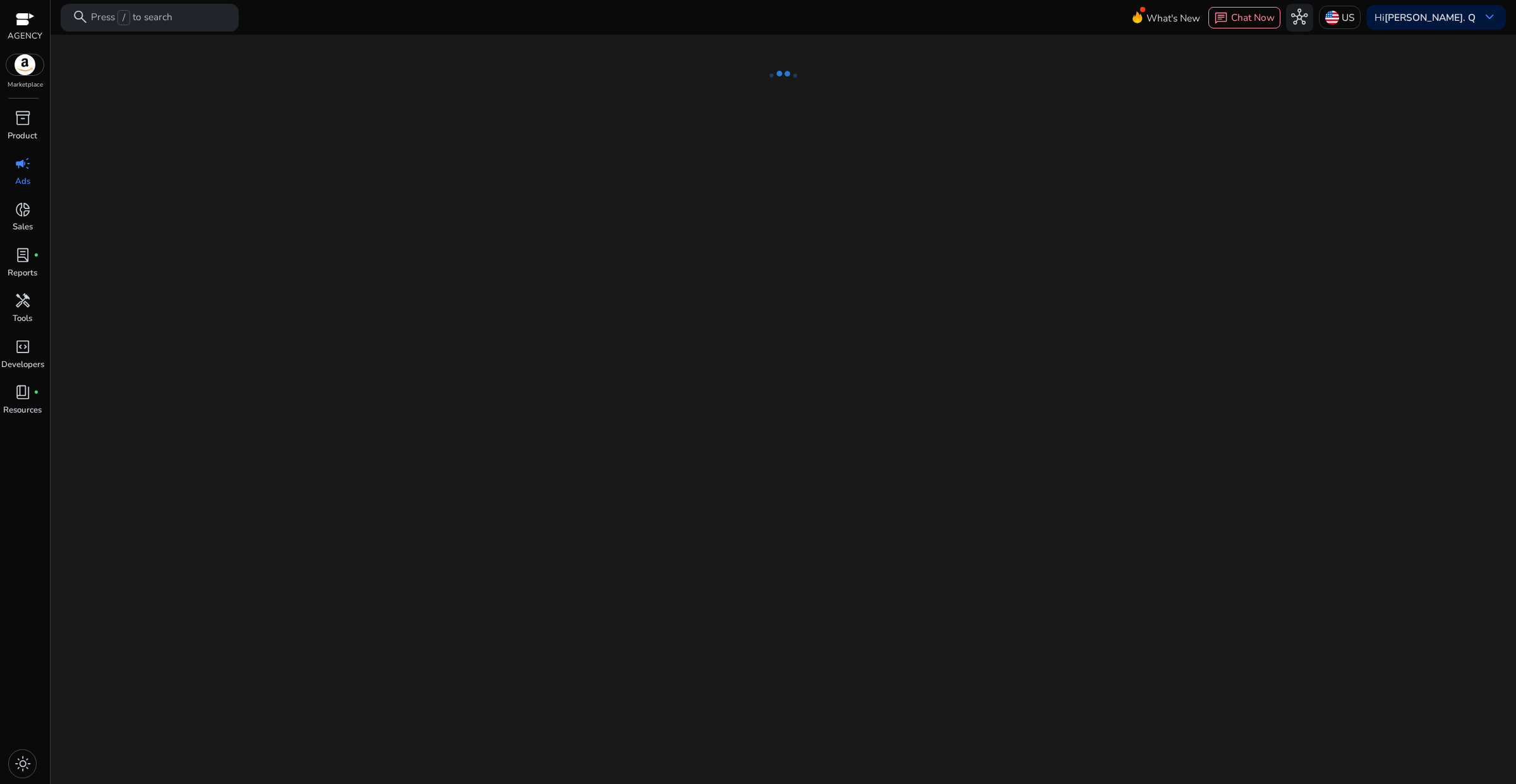
select select "*"
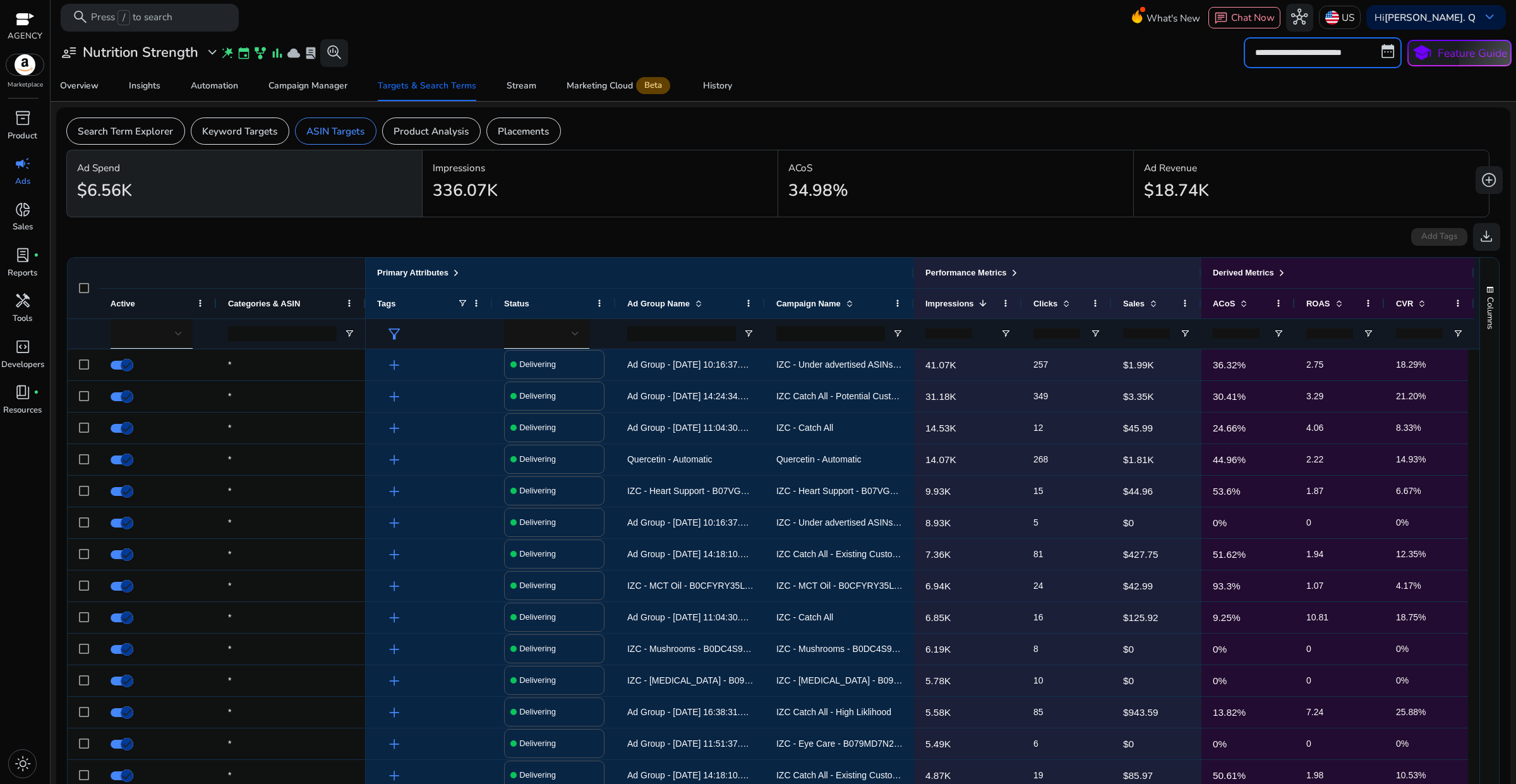
click at [1286, 58] on input "**********" at bounding box center [1322, 52] width 158 height 30
select select "*"
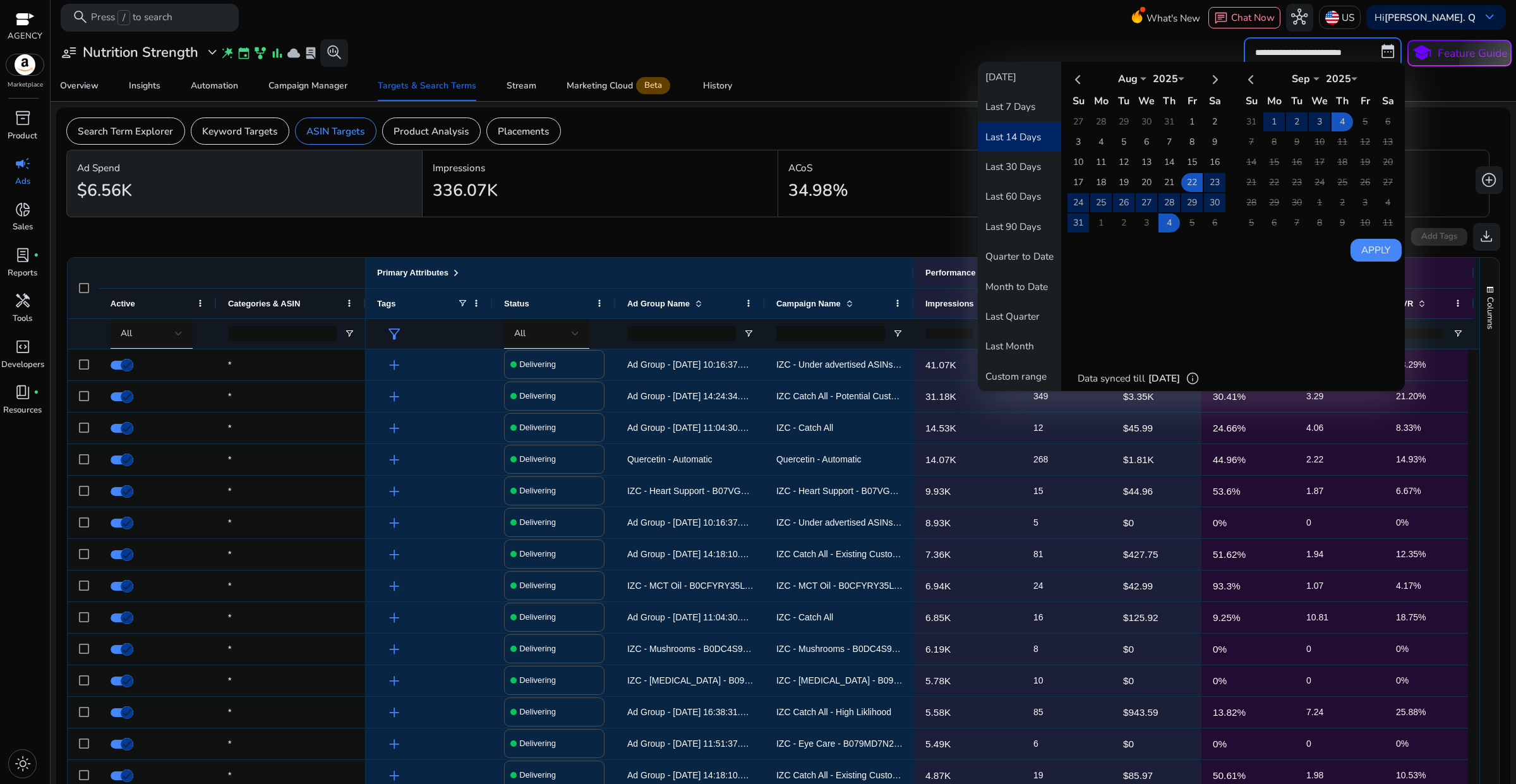
click at [1040, 134] on button "Last 14 Days" at bounding box center [1019, 136] width 83 height 29
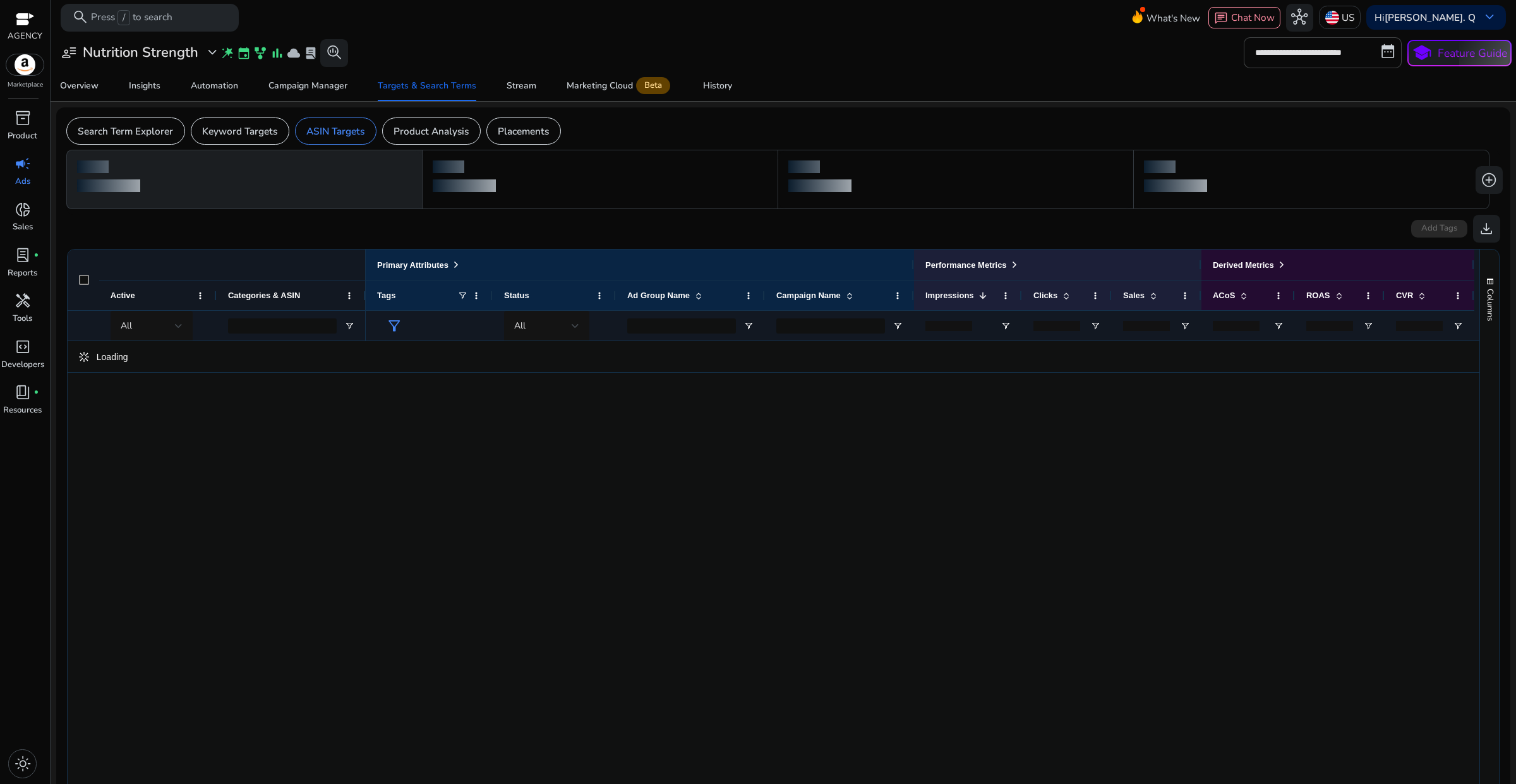
click at [1049, 61] on div "**********" at bounding box center [783, 52] width 1456 height 30
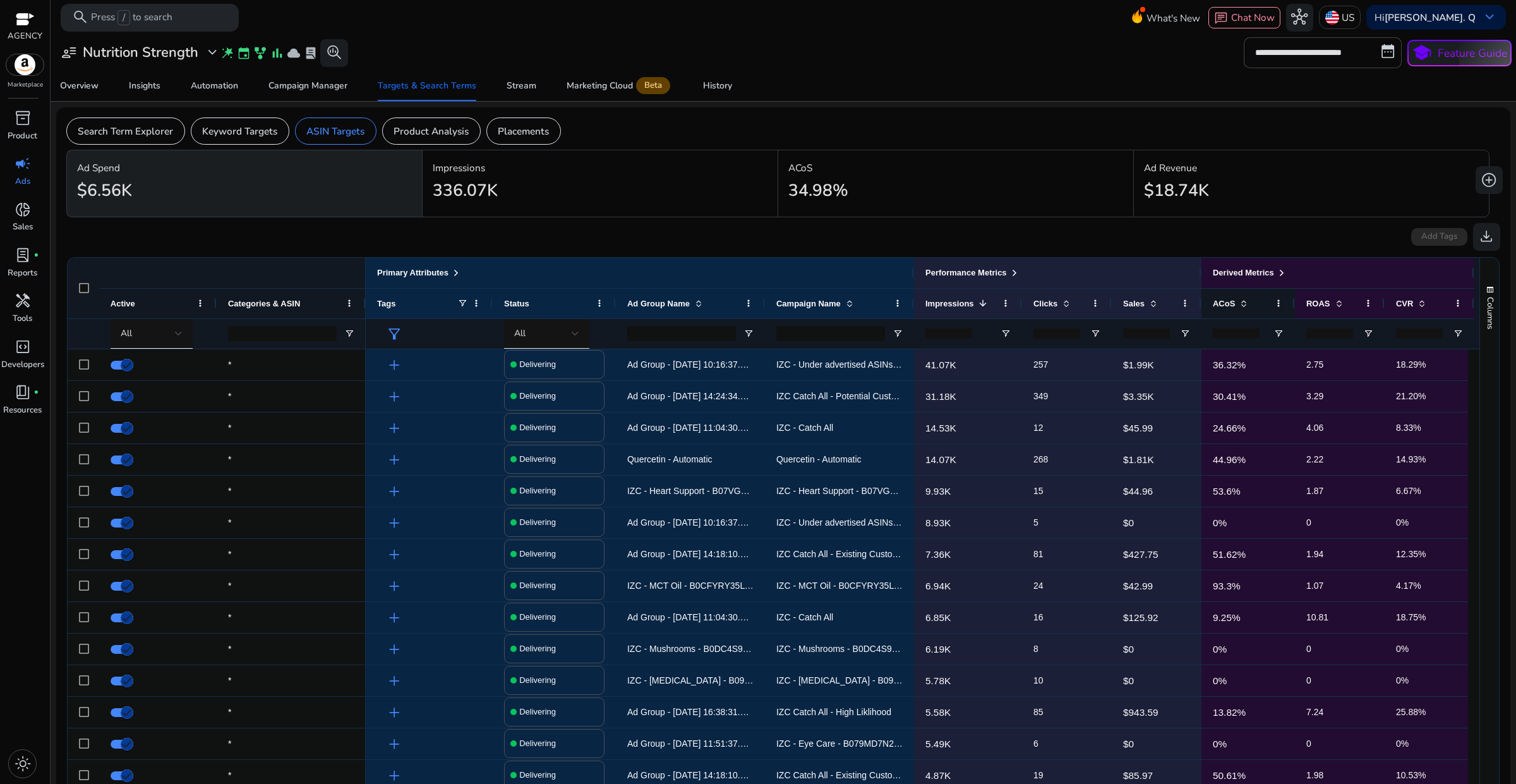
click at [1239, 307] on span at bounding box center [1244, 303] width 10 height 10
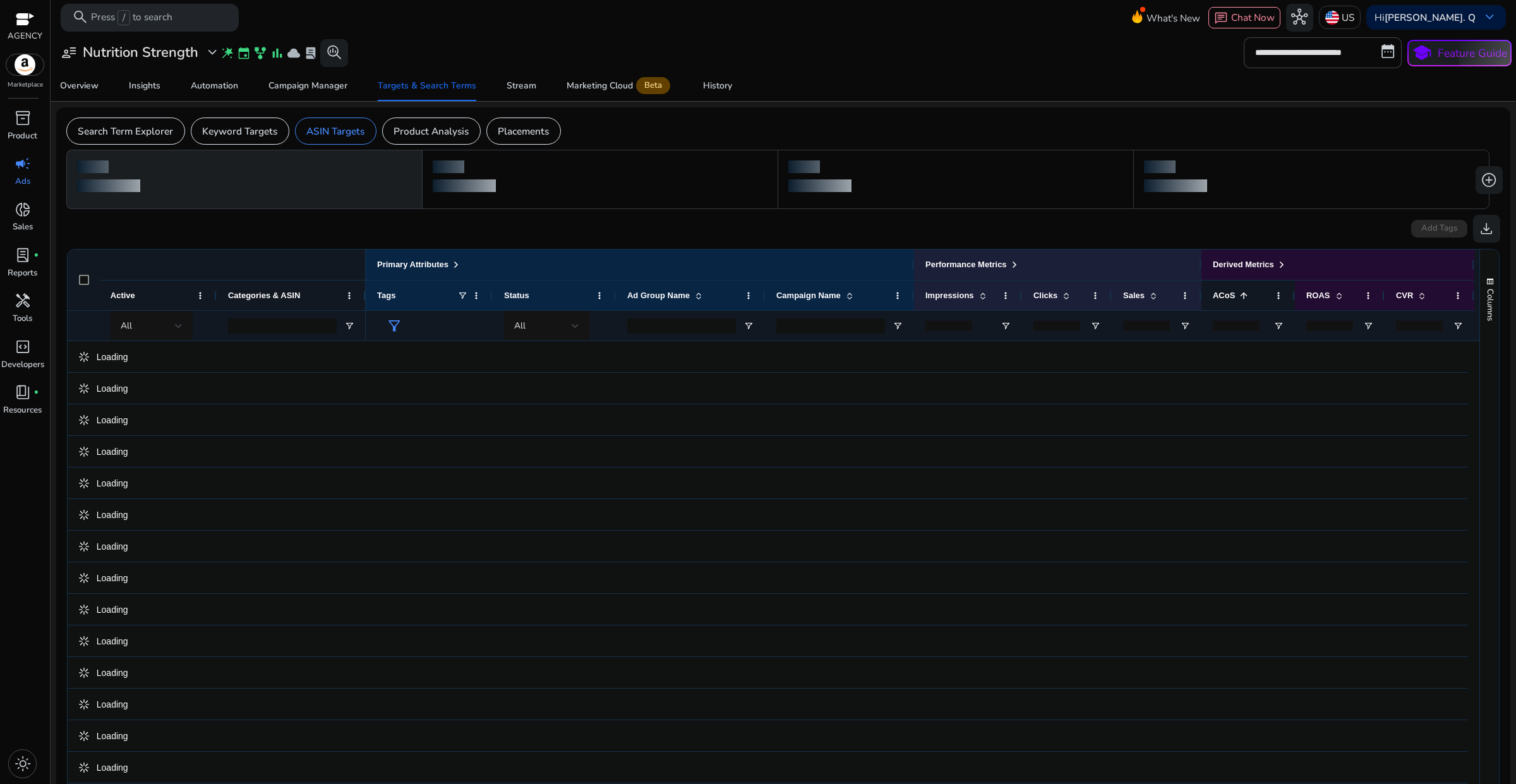
click at [1236, 297] on div "ACoS 1" at bounding box center [1241, 295] width 57 height 24
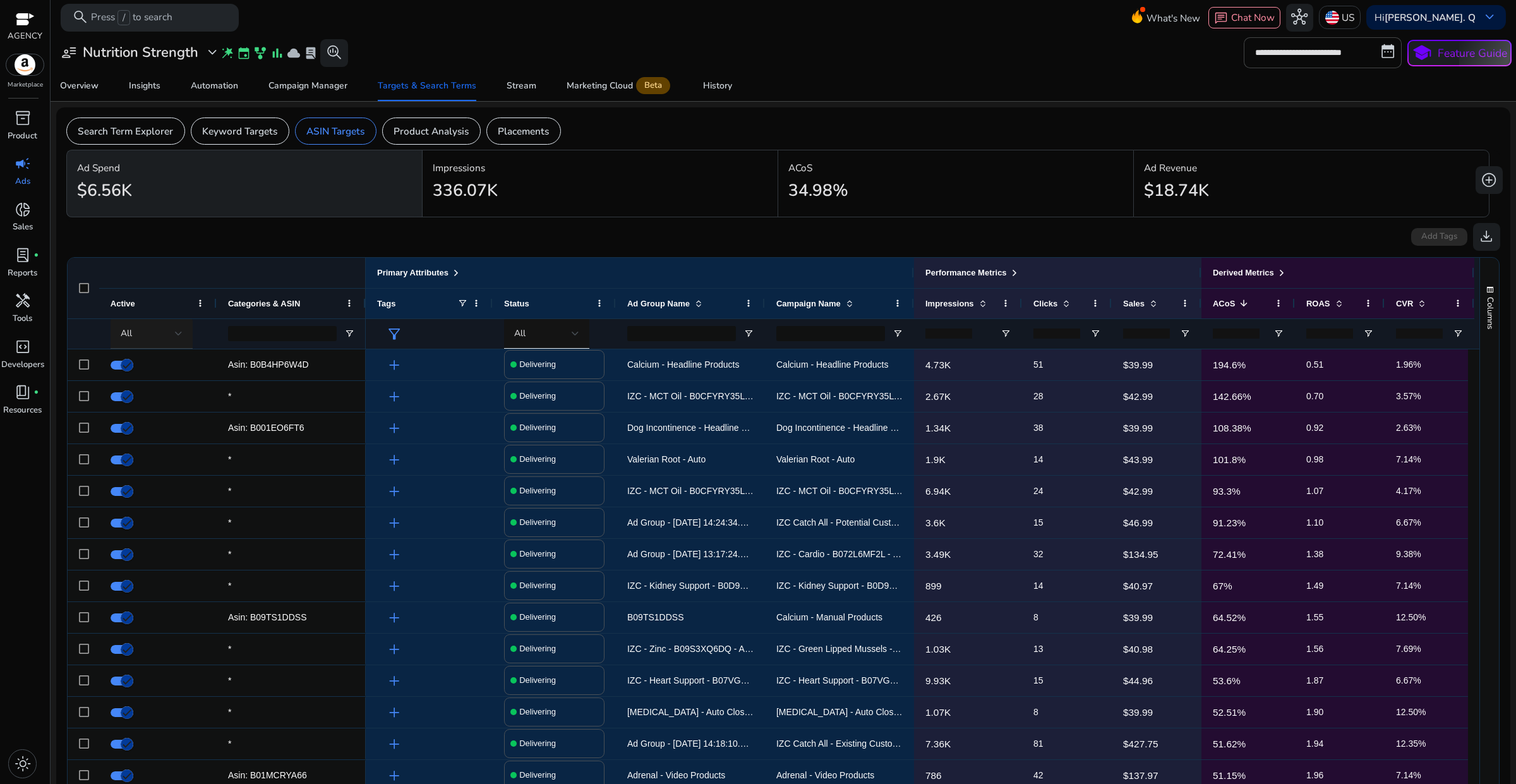
click at [175, 338] on div at bounding box center [179, 334] width 8 height 15
click at [160, 398] on span "Delivering" at bounding box center [149, 400] width 45 height 14
click at [78, 366] on div at bounding box center [82, 364] width 31 height 31
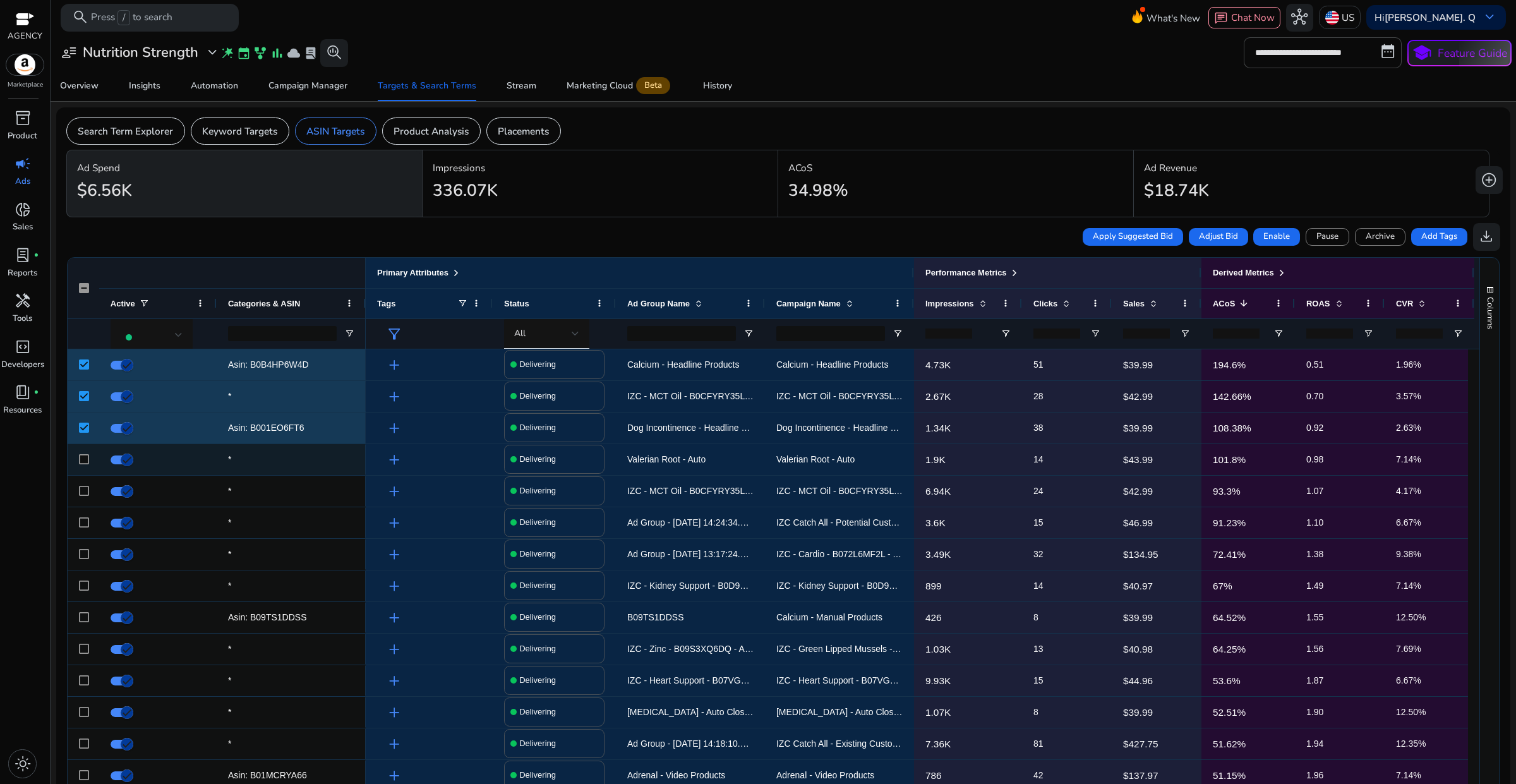
click at [86, 454] on div at bounding box center [83, 459] width 10 height 26
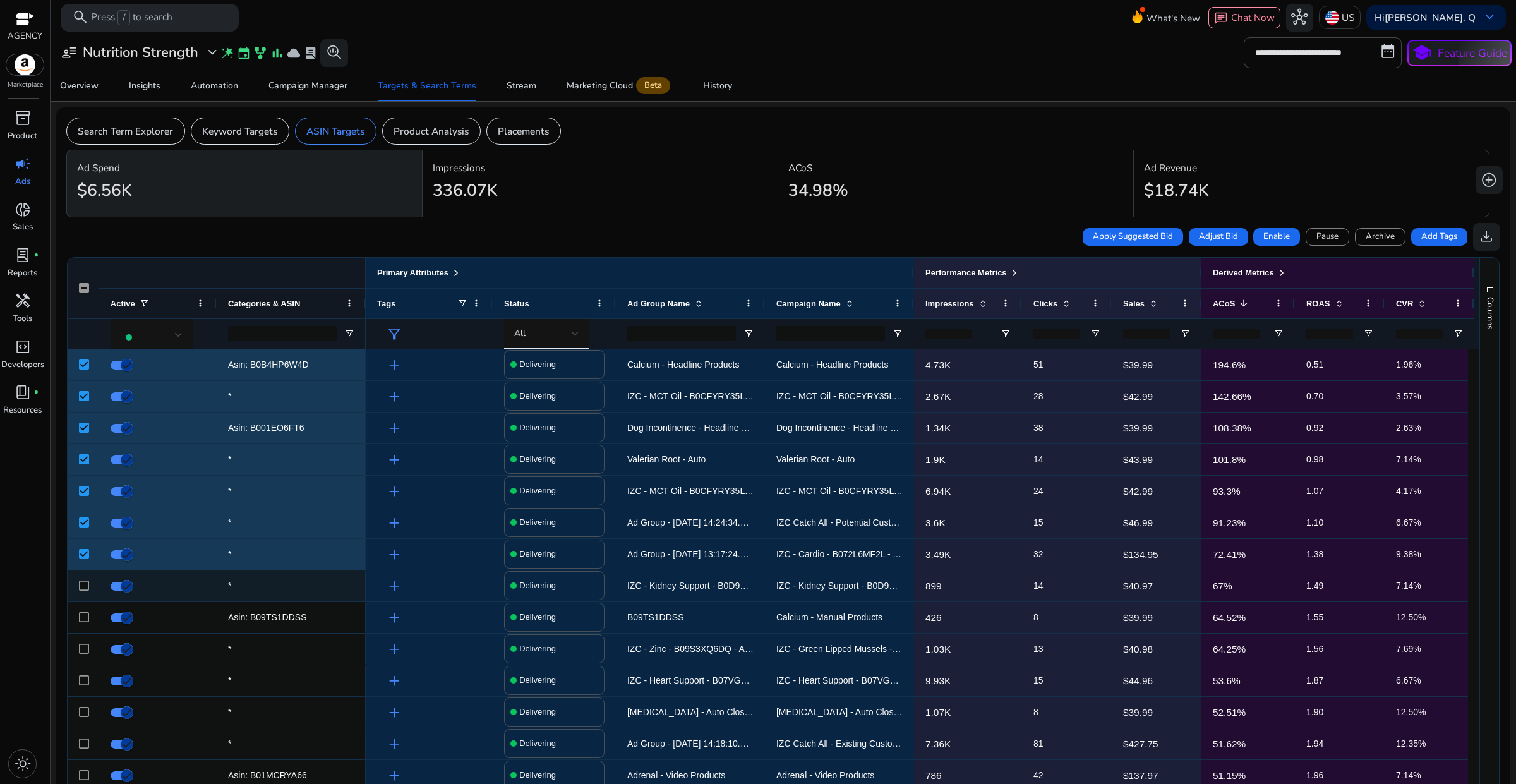
click at [79, 580] on div at bounding box center [83, 585] width 10 height 26
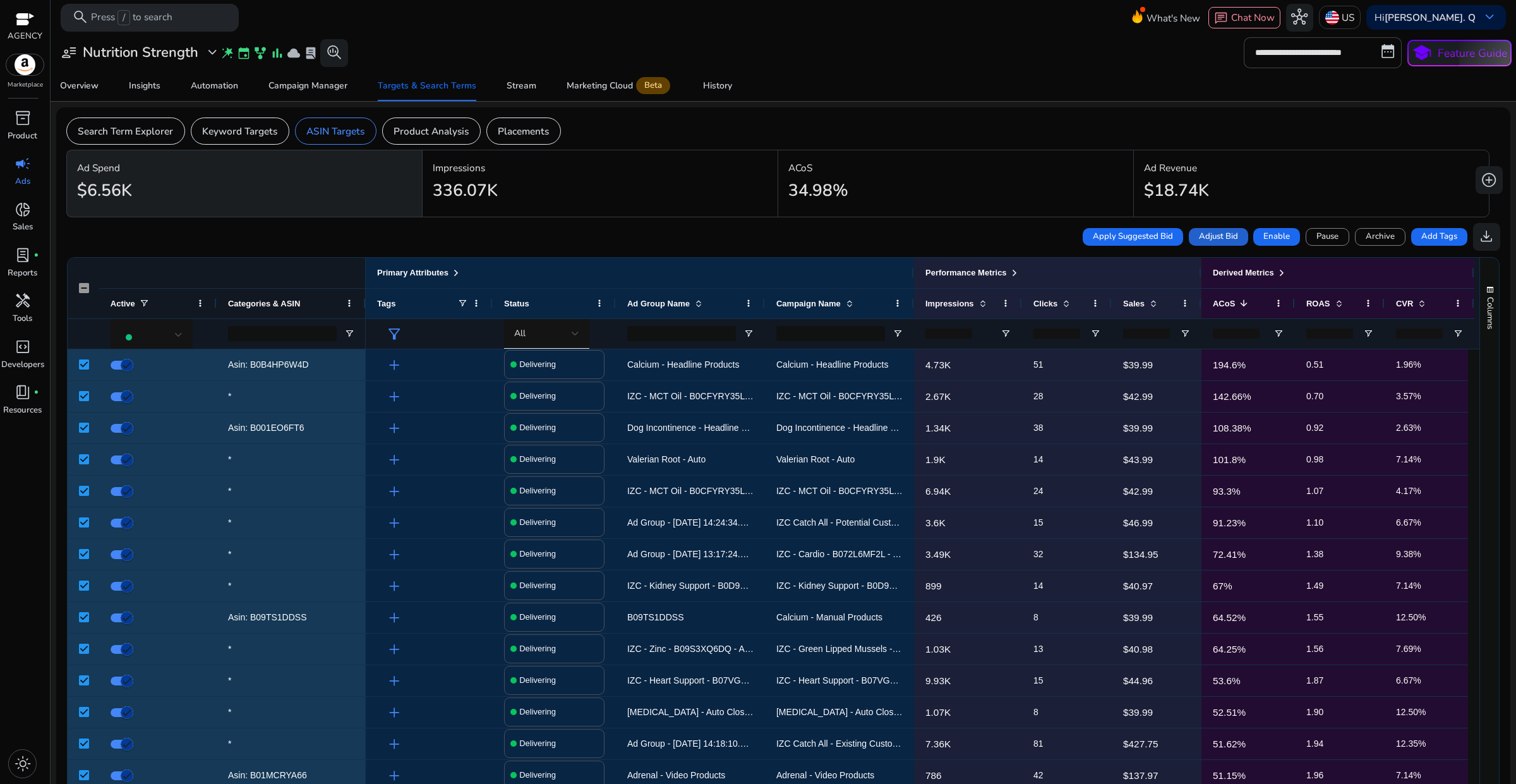
click at [1205, 240] on span "Adjust Bid" at bounding box center [1218, 236] width 39 height 12
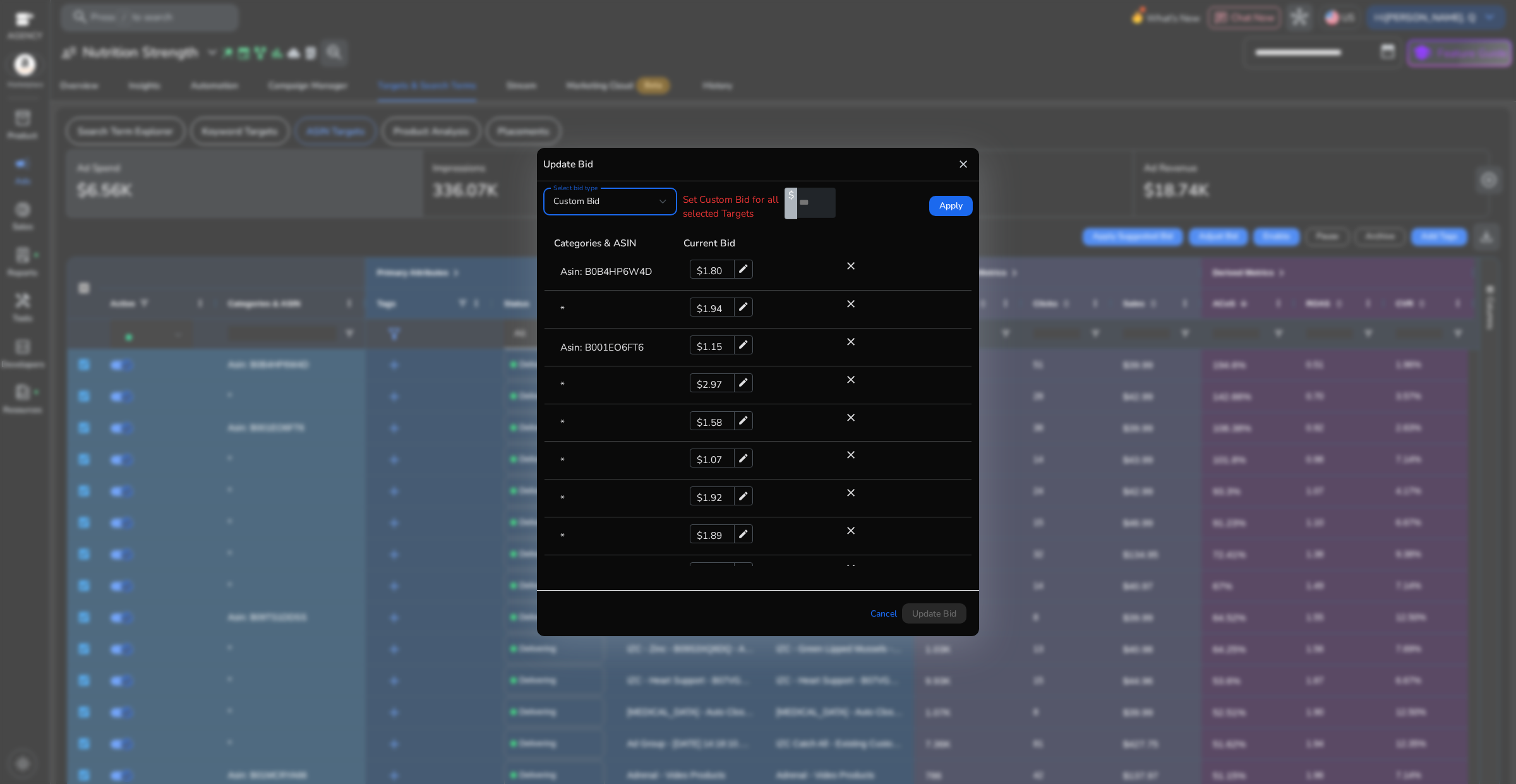
click at [657, 204] on div "Custom Bid" at bounding box center [606, 201] width 106 height 14
click at [603, 266] on span "Current Bid" at bounding box center [610, 266] width 113 height 14
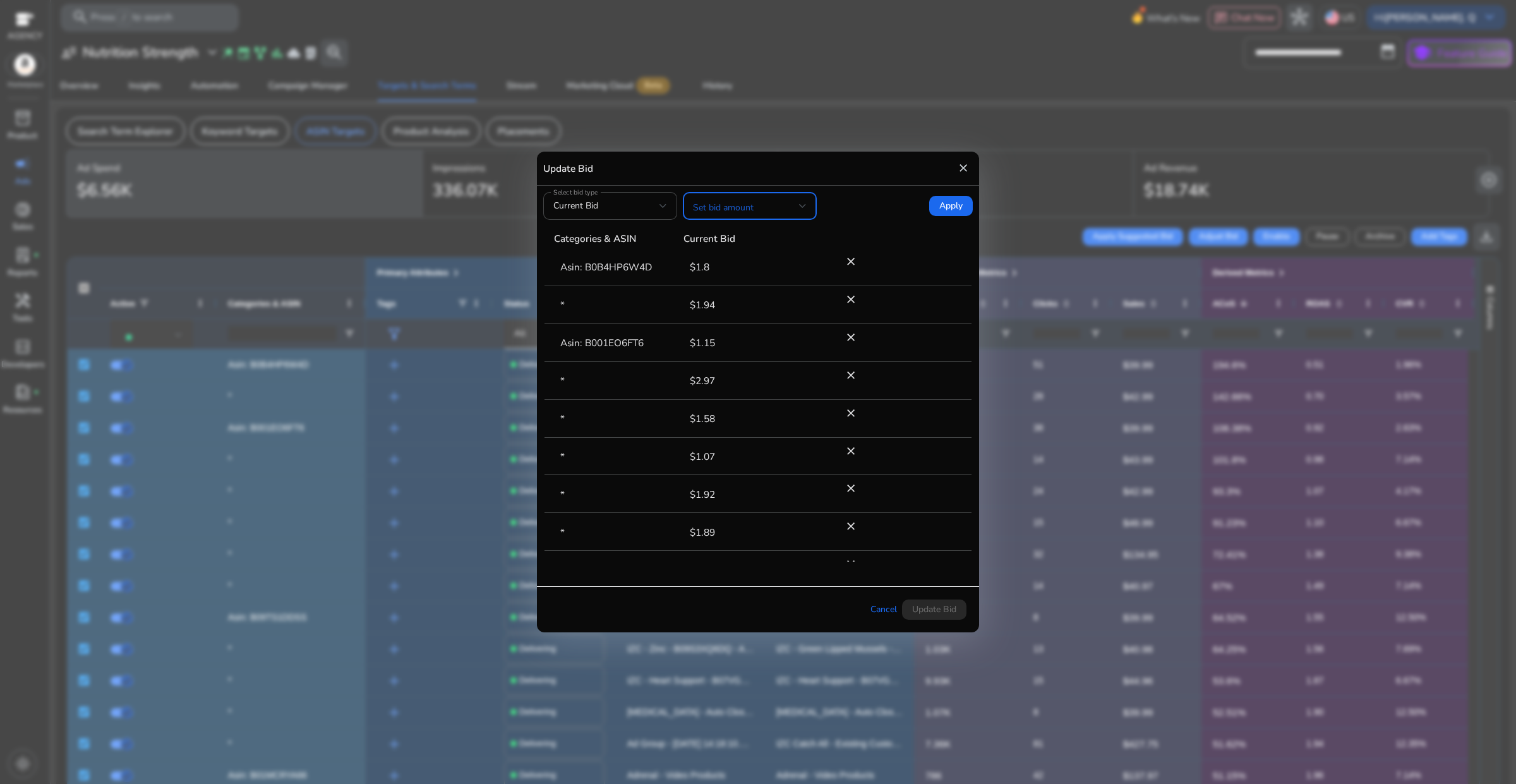
click at [768, 214] on div at bounding box center [750, 206] width 113 height 15
click at [758, 358] on span "Decrease bid by (%)" at bounding box center [750, 361] width 113 height 14
drag, startPoint x: 856, startPoint y: 206, endPoint x: 850, endPoint y: 214, distance: 10.0
click at [840, 207] on input "*" at bounding box center [857, 205] width 39 height 30
type input "*"
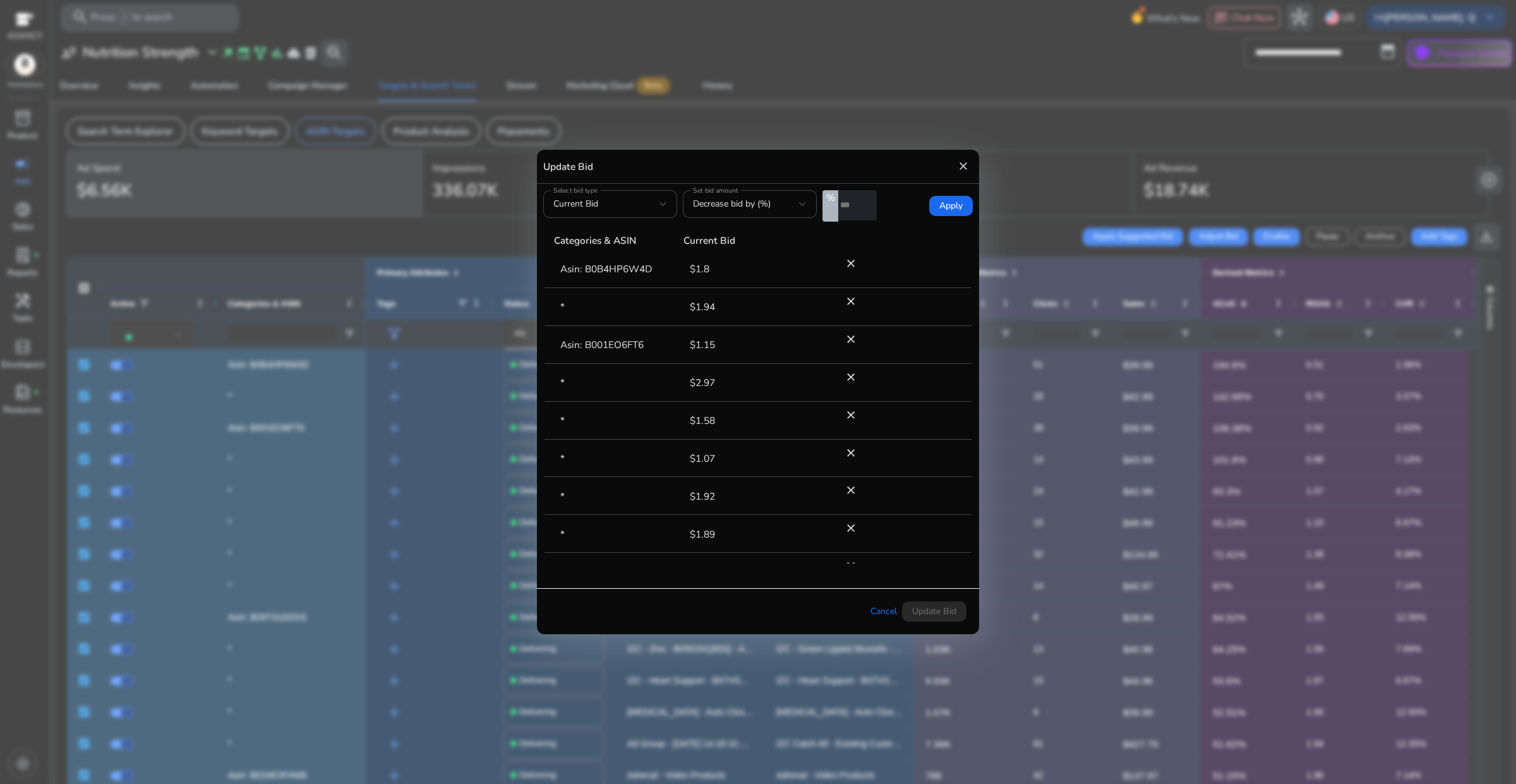
click at [897, 235] on tr "Categories & ASIN Current Bid" at bounding box center [758, 240] width 427 height 16
click at [940, 206] on span "Apply" at bounding box center [950, 205] width 24 height 14
click at [950, 610] on span "Update Bid" at bounding box center [933, 611] width 44 height 13
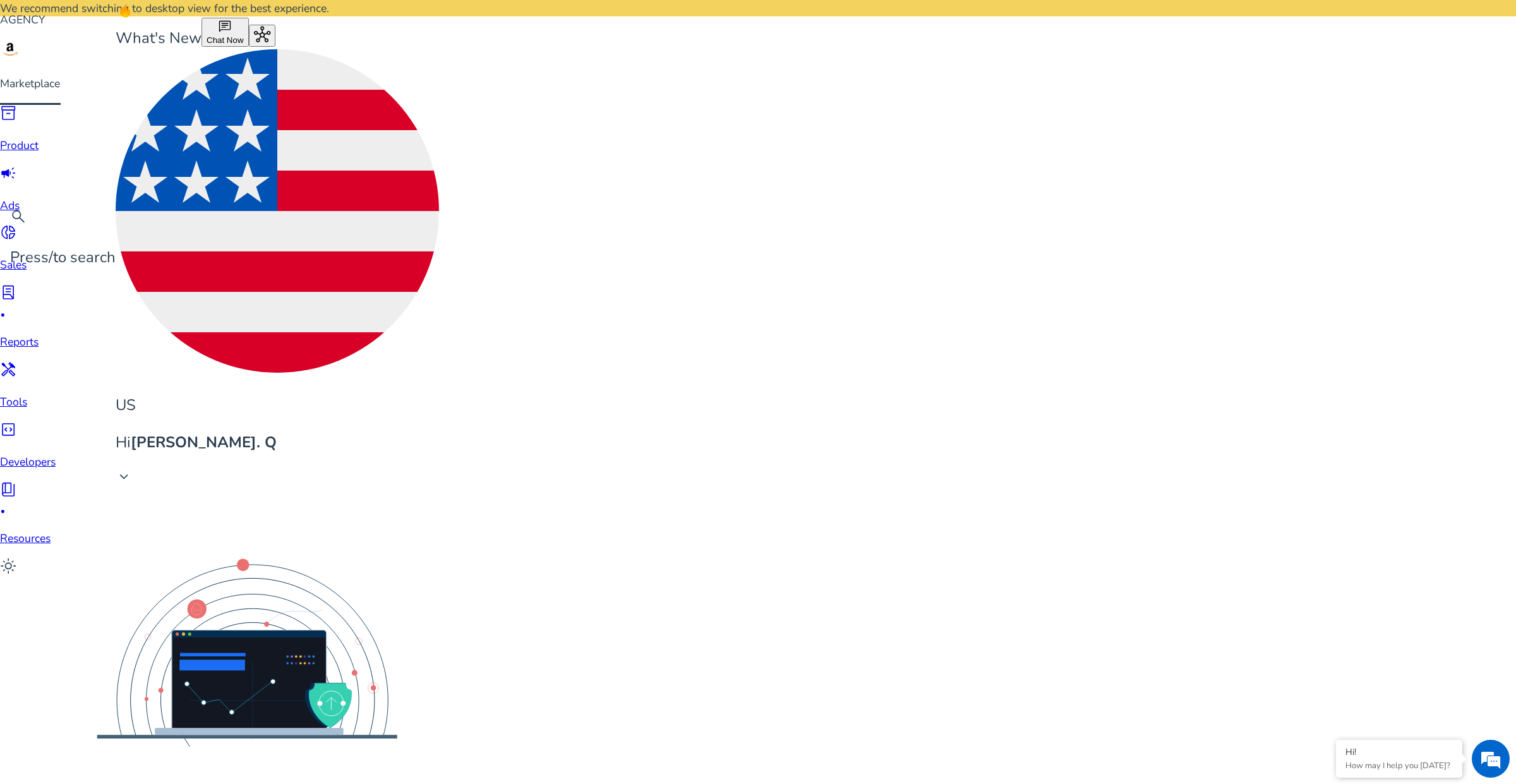
click at [277, 432] on b "[PERSON_NAME]. Q" at bounding box center [203, 442] width 146 height 20
click at [1482, 19] on div at bounding box center [758, 392] width 1516 height 784
click at [132, 469] on span "keyboard_arrow_down" at bounding box center [123, 477] width 16 height 16
click at [27, 766] on div at bounding box center [758, 392] width 1516 height 784
click at [16, 574] on span "light_mode" at bounding box center [8, 566] width 16 height 16
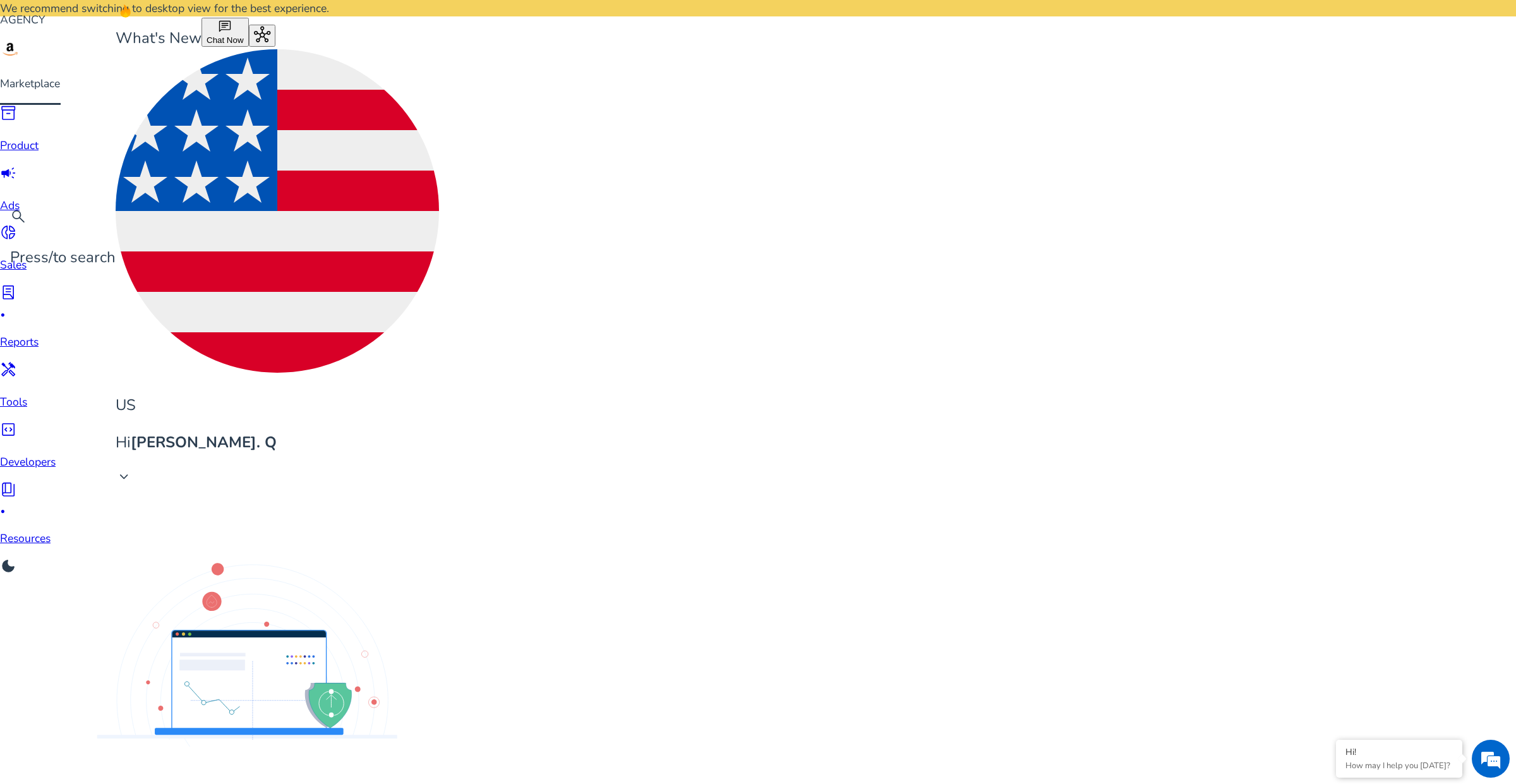
click at [18, 579] on div "dark_mode" at bounding box center [27, 568] width 56 height 21
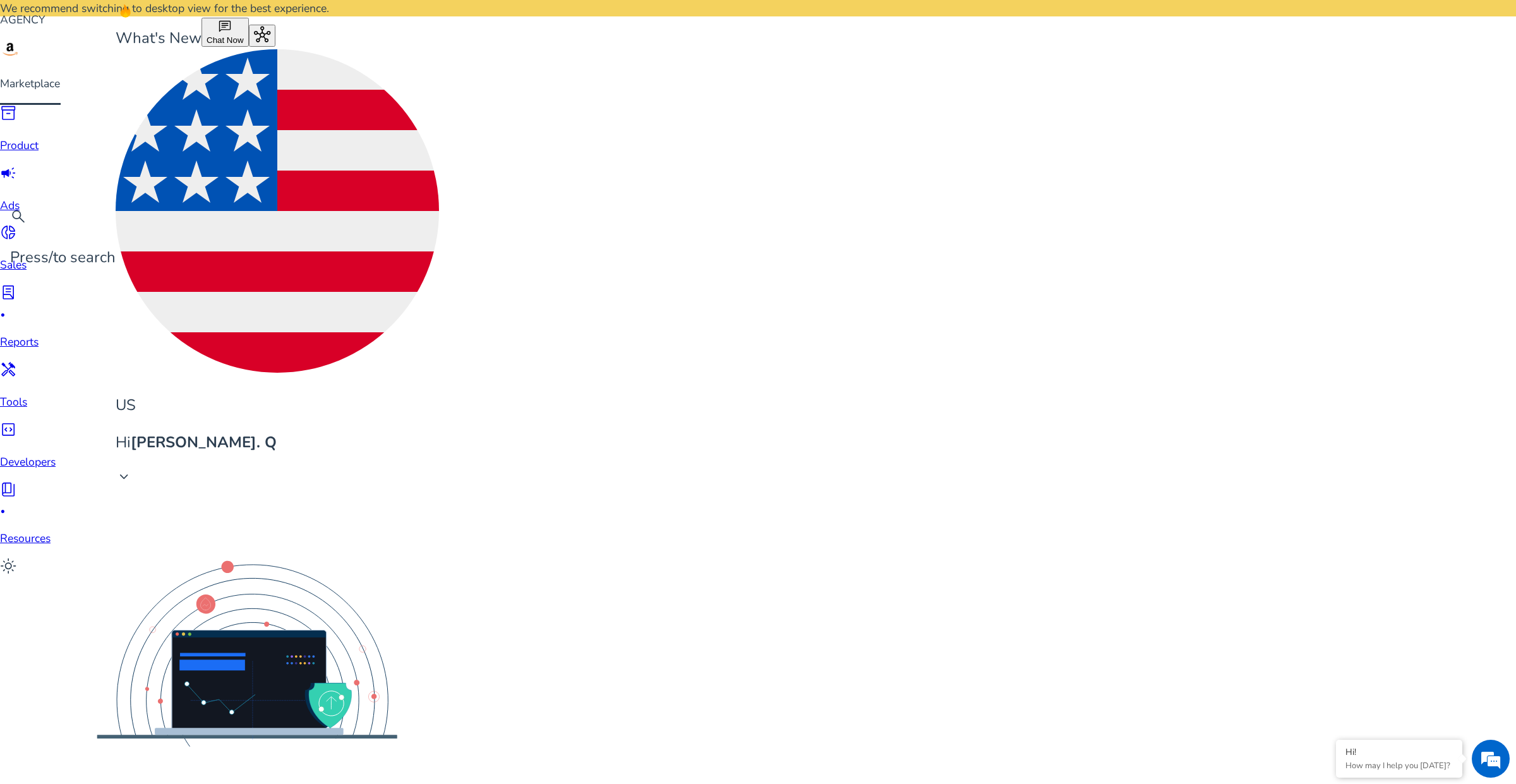
click at [277, 432] on b "[PERSON_NAME]. Q" at bounding box center [203, 442] width 146 height 20
click at [1431, 16] on div at bounding box center [758, 392] width 1516 height 784
click at [277, 432] on b "[PERSON_NAME]. Q" at bounding box center [203, 442] width 146 height 20
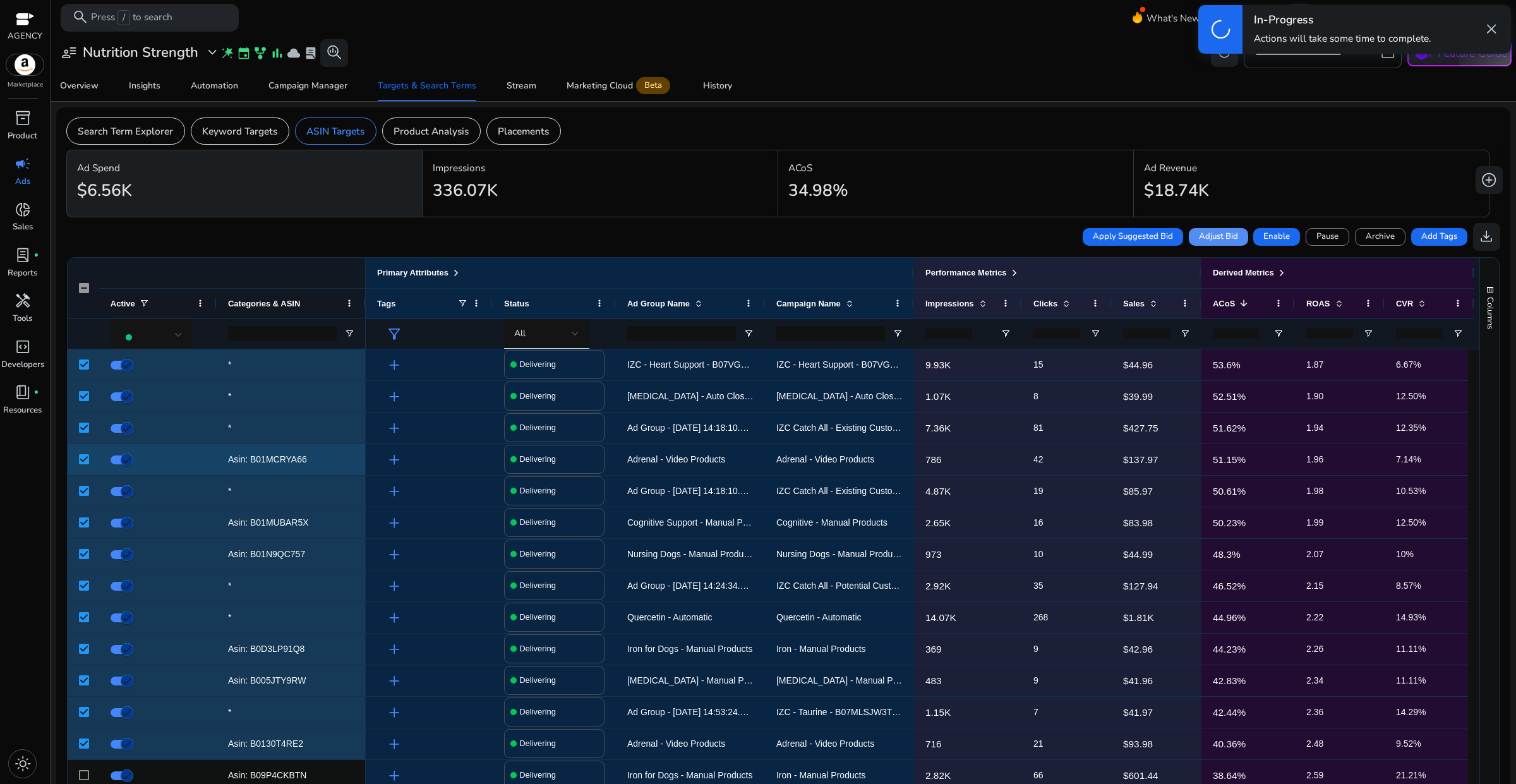
scroll to position [394, 0]
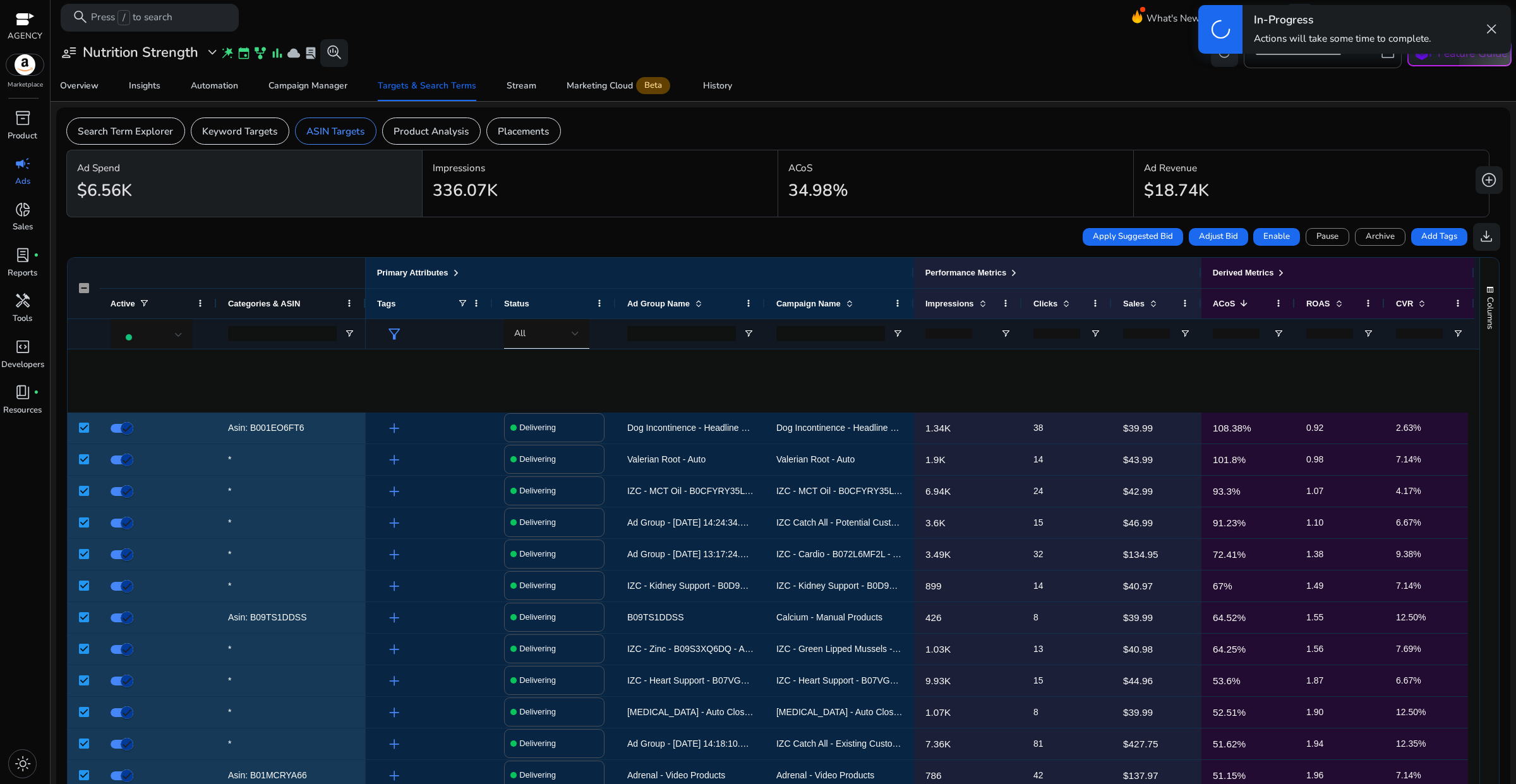
scroll to position [394, 0]
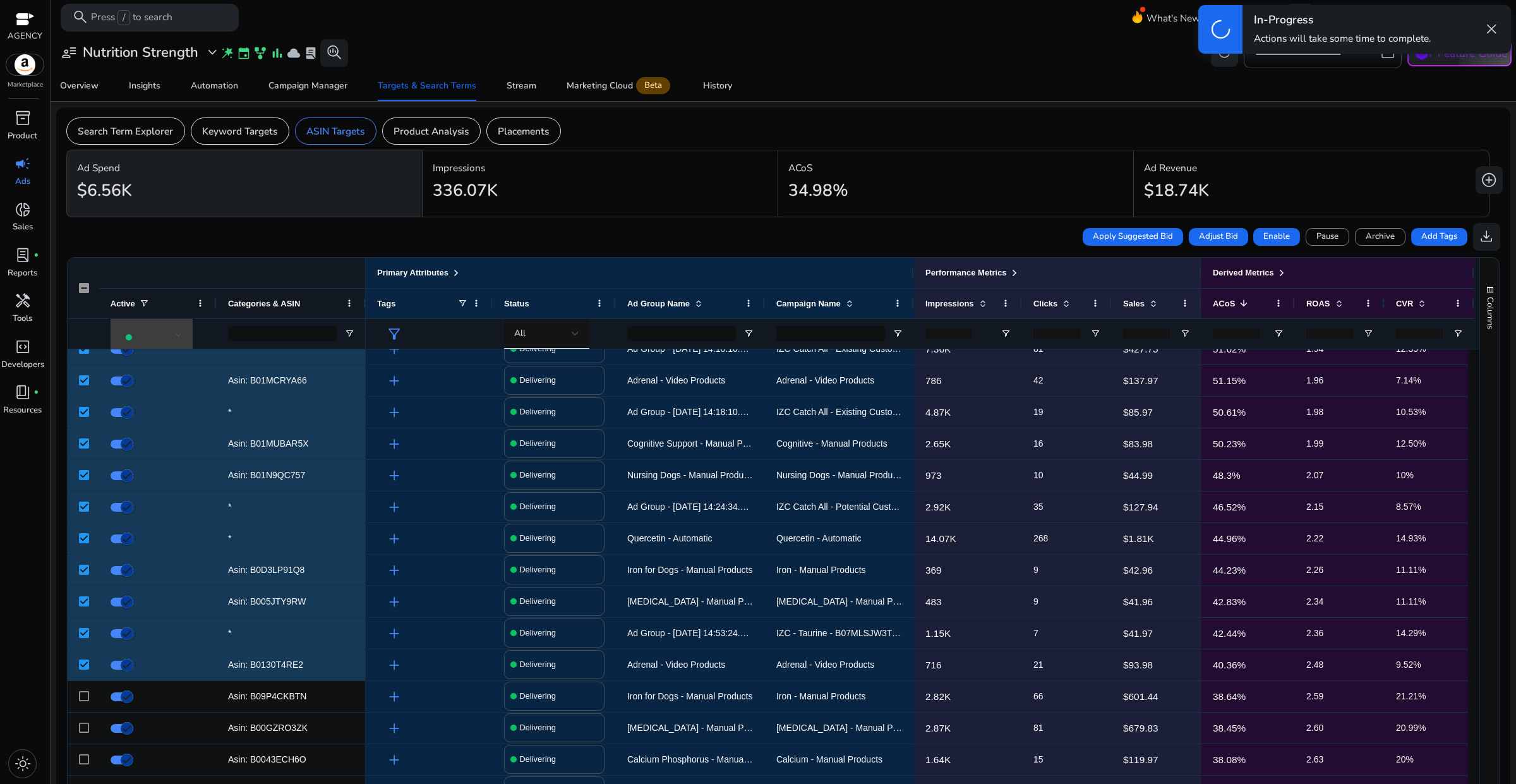
click at [144, 338] on div at bounding box center [151, 335] width 61 height 15
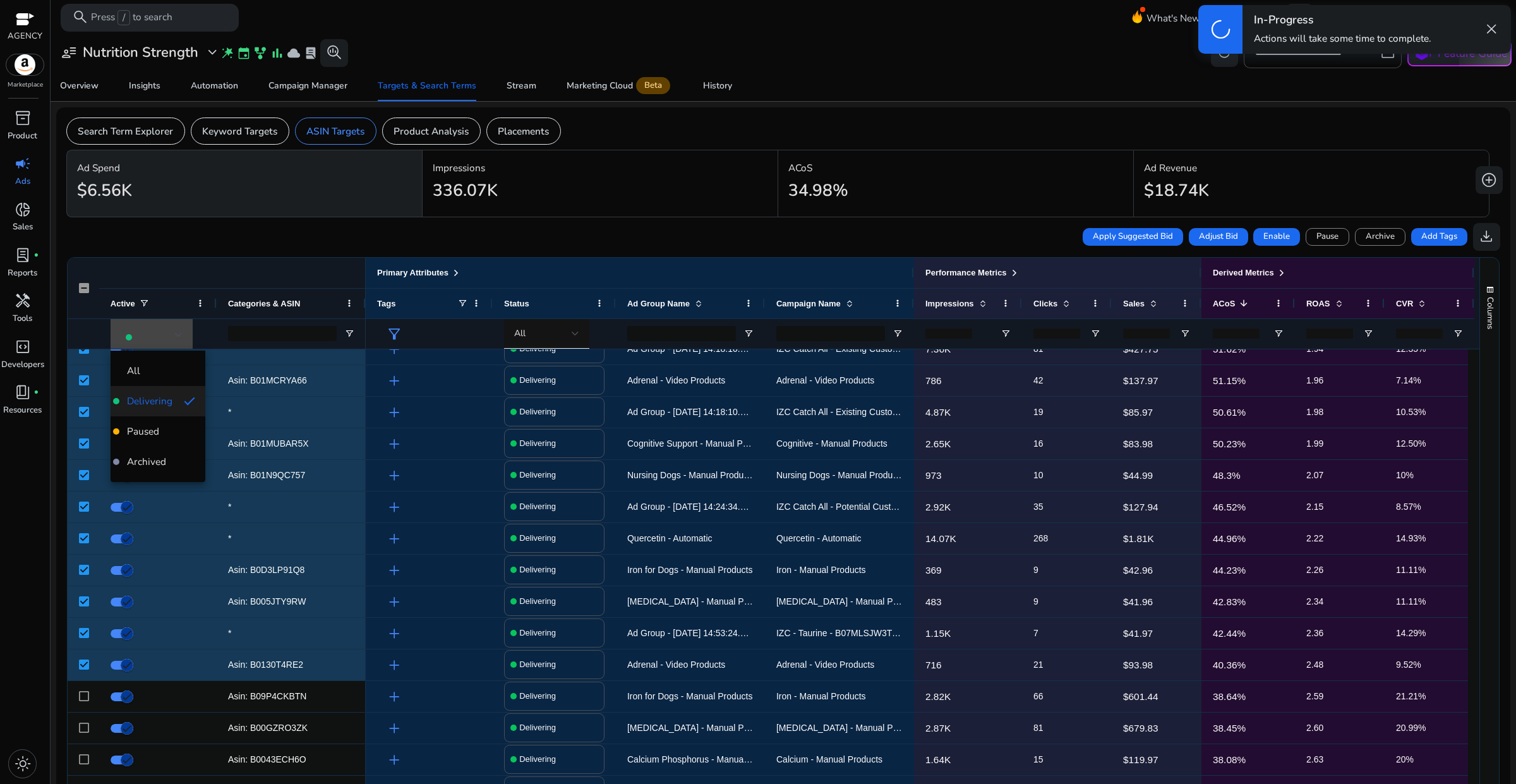
scroll to position [394, 0]
click at [836, 69] on div at bounding box center [758, 392] width 1516 height 784
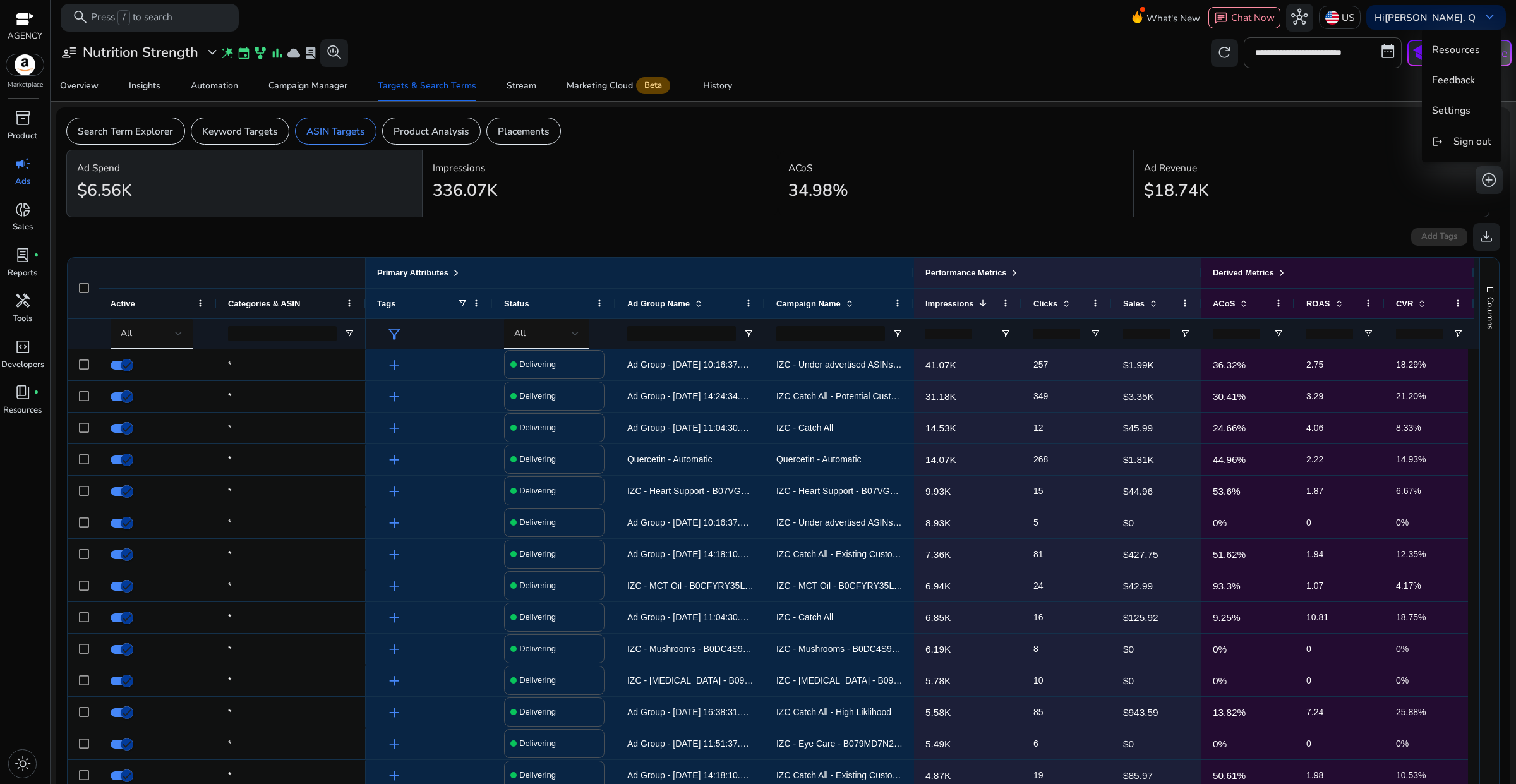
click at [503, 131] on div at bounding box center [758, 392] width 1516 height 784
click at [507, 131] on p "Placements" at bounding box center [523, 131] width 51 height 14
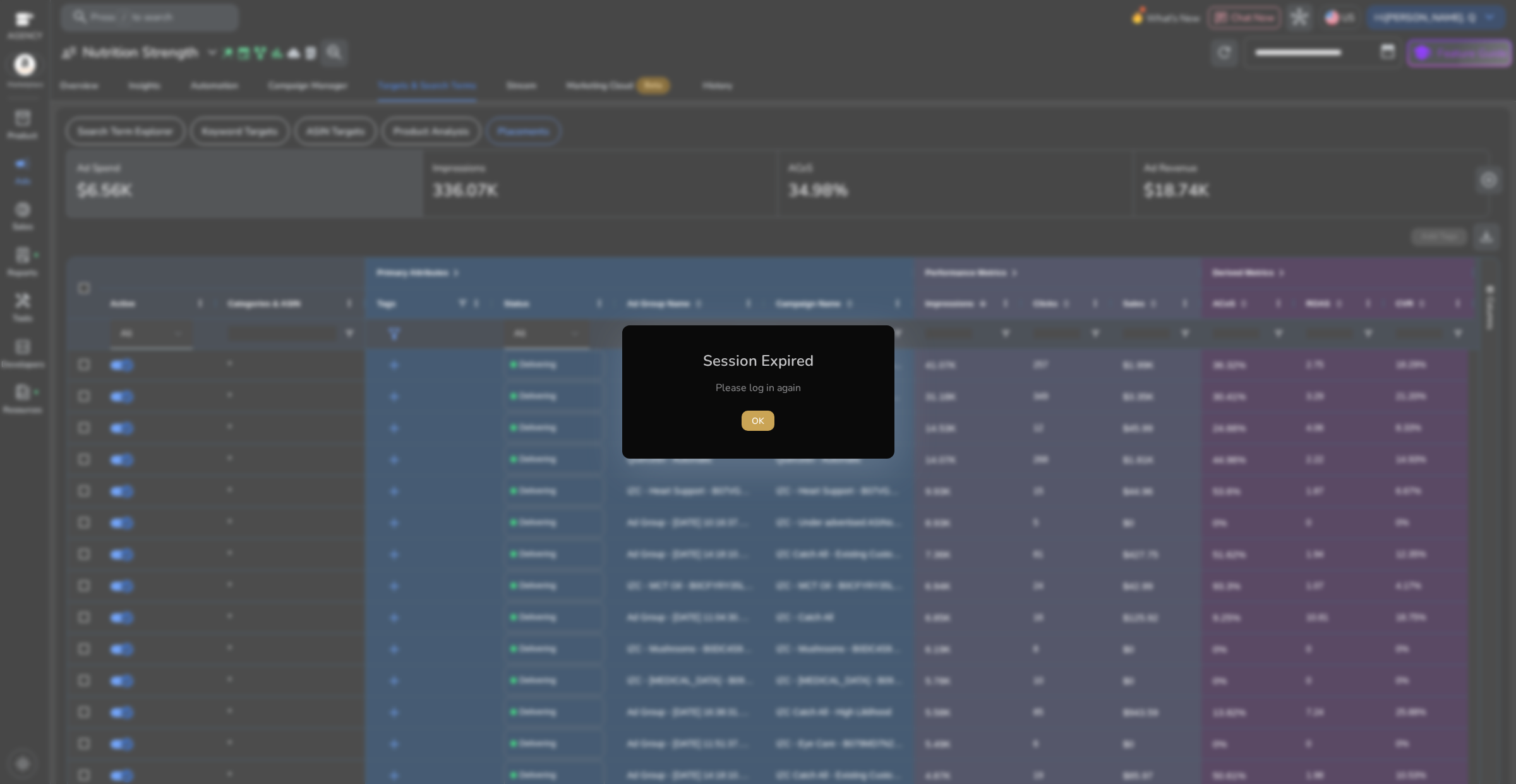
click at [759, 425] on span "OK" at bounding box center [758, 421] width 12 height 13
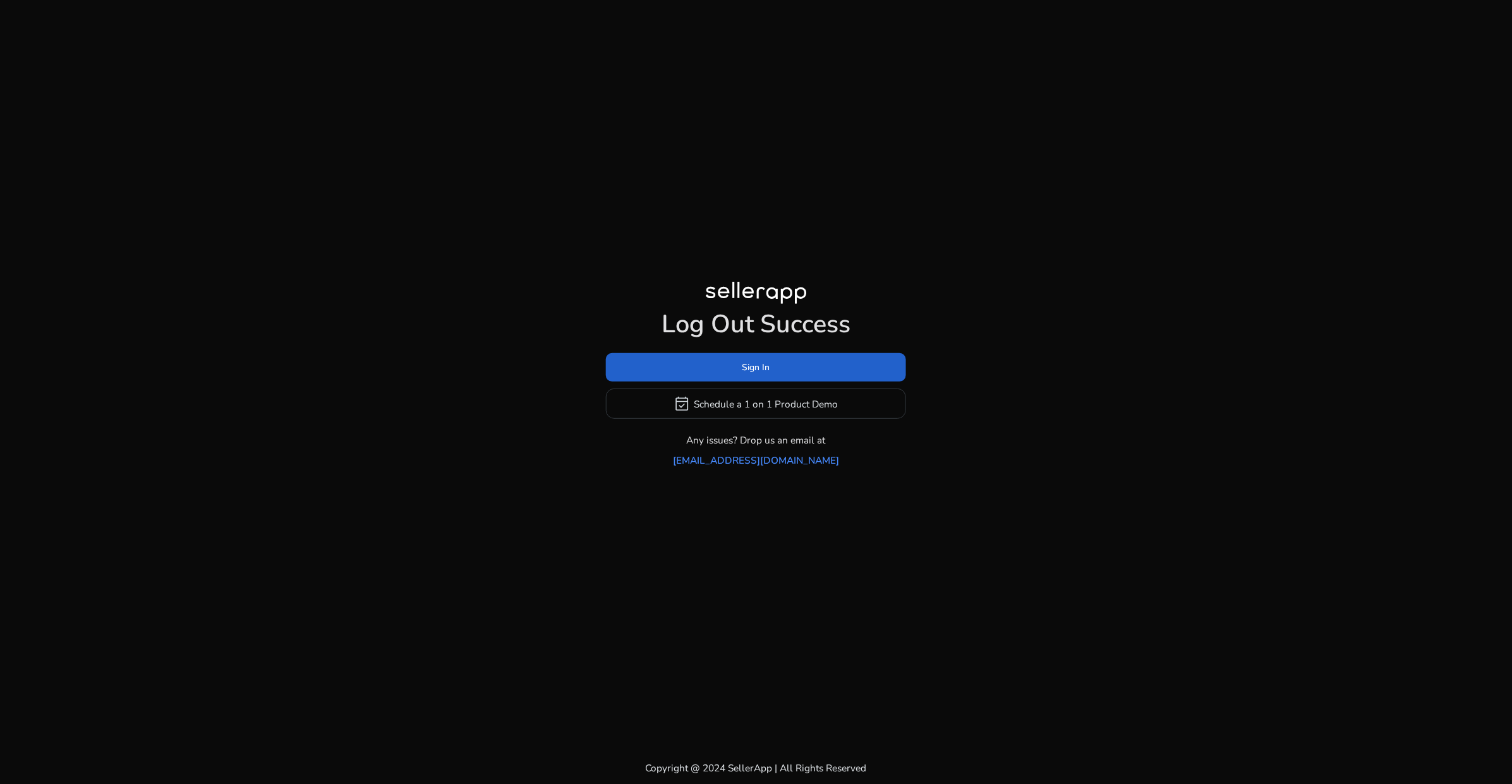
click at [771, 380] on span at bounding box center [755, 368] width 300 height 30
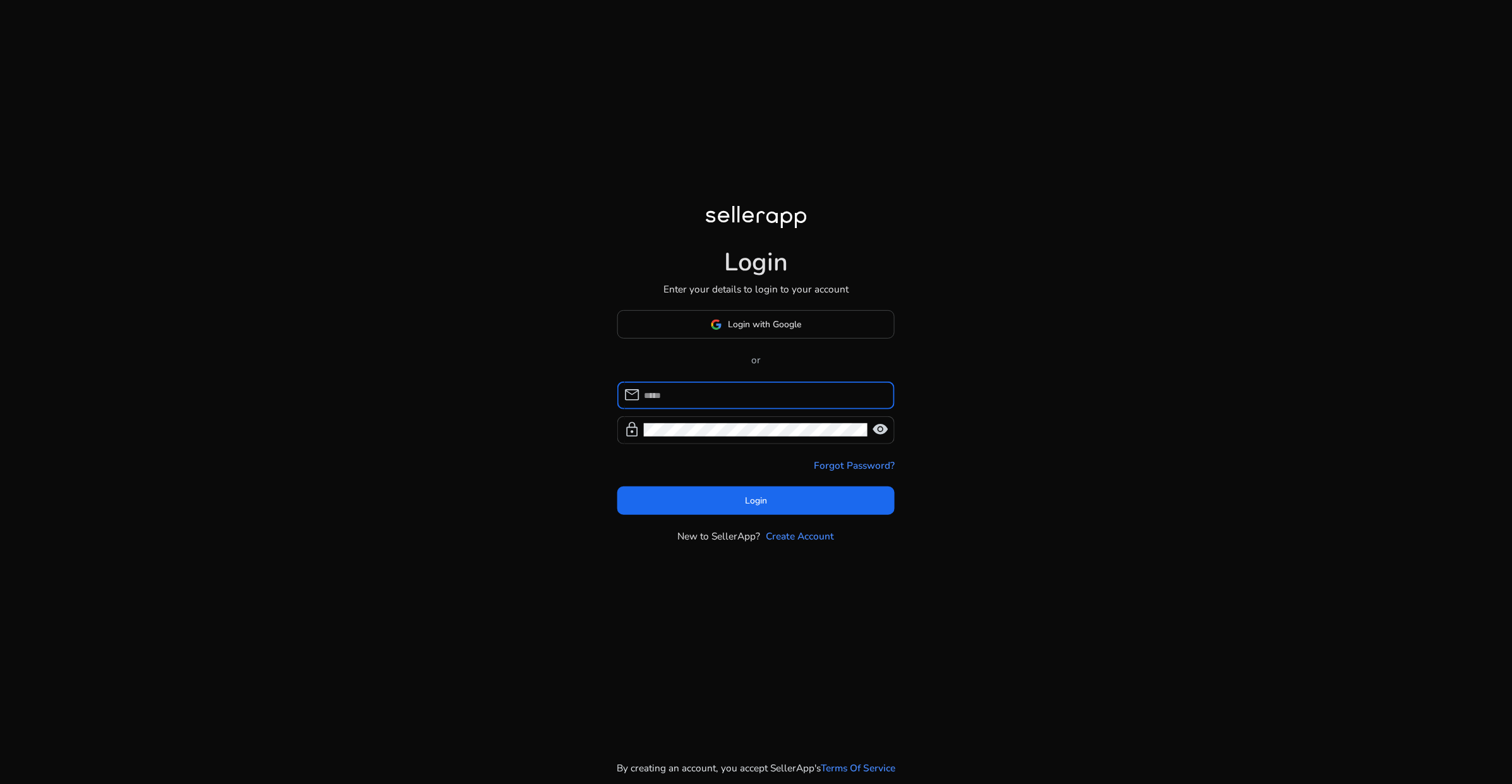
type input "**********"
click at [744, 497] on span at bounding box center [757, 500] width 278 height 30
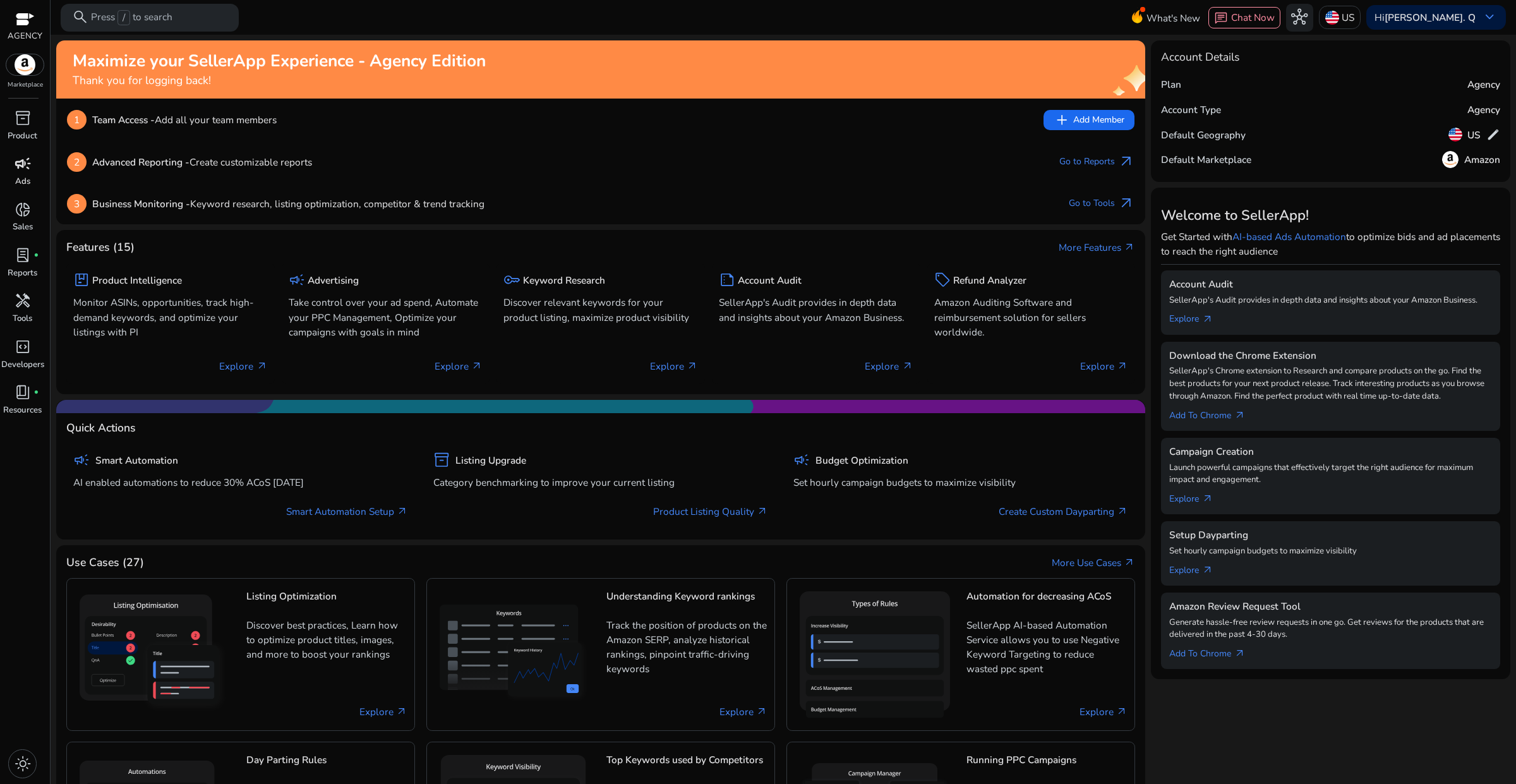
click at [22, 177] on p "Ads" at bounding box center [23, 182] width 15 height 12
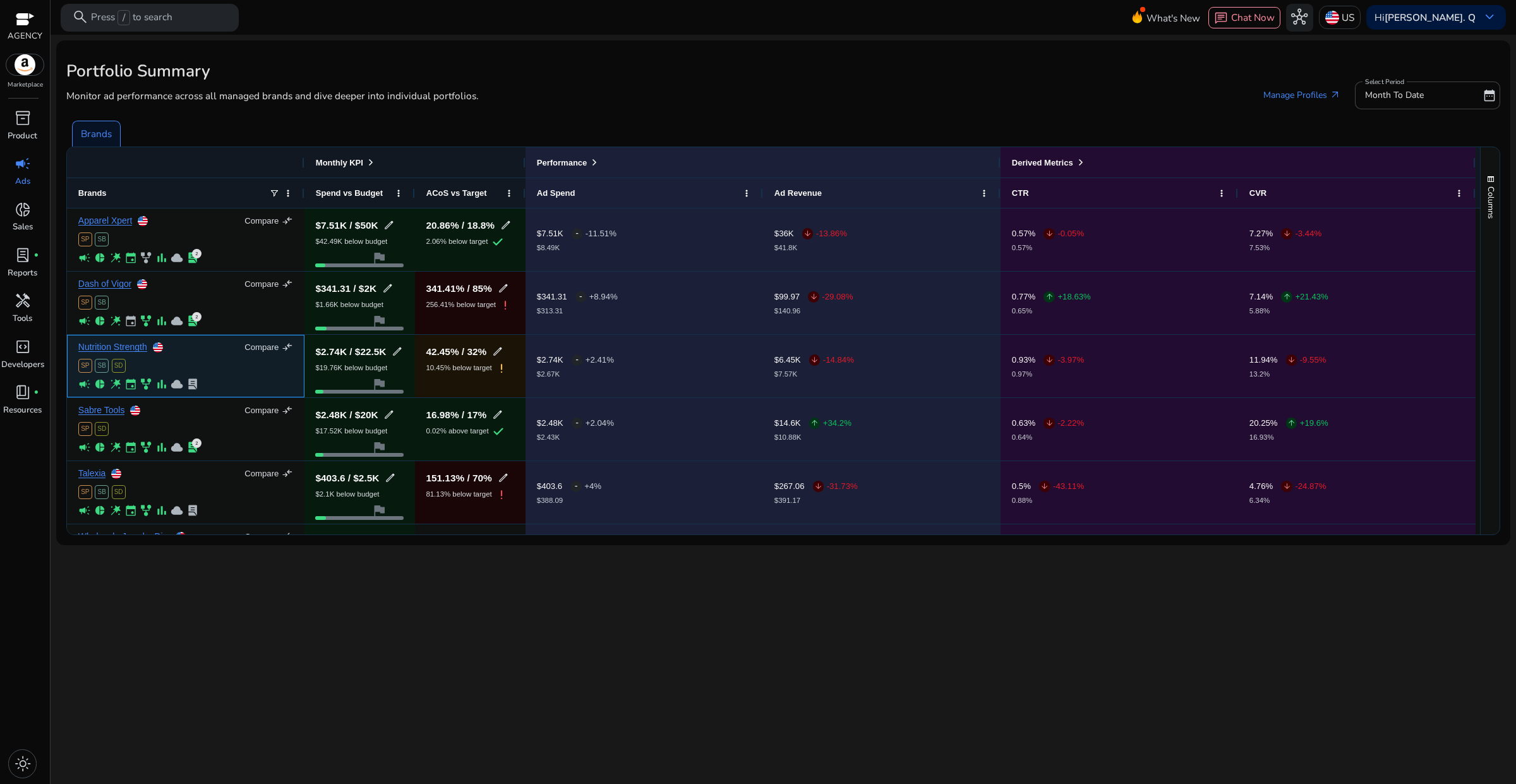
click at [193, 351] on div "Nutrition Strength Compare compare_arrows" at bounding box center [185, 347] width 215 height 11
click at [218, 360] on div "SP SB SD" at bounding box center [185, 365] width 215 height 14
click at [140, 347] on link "Nutrition Strength" at bounding box center [113, 347] width 69 height 9
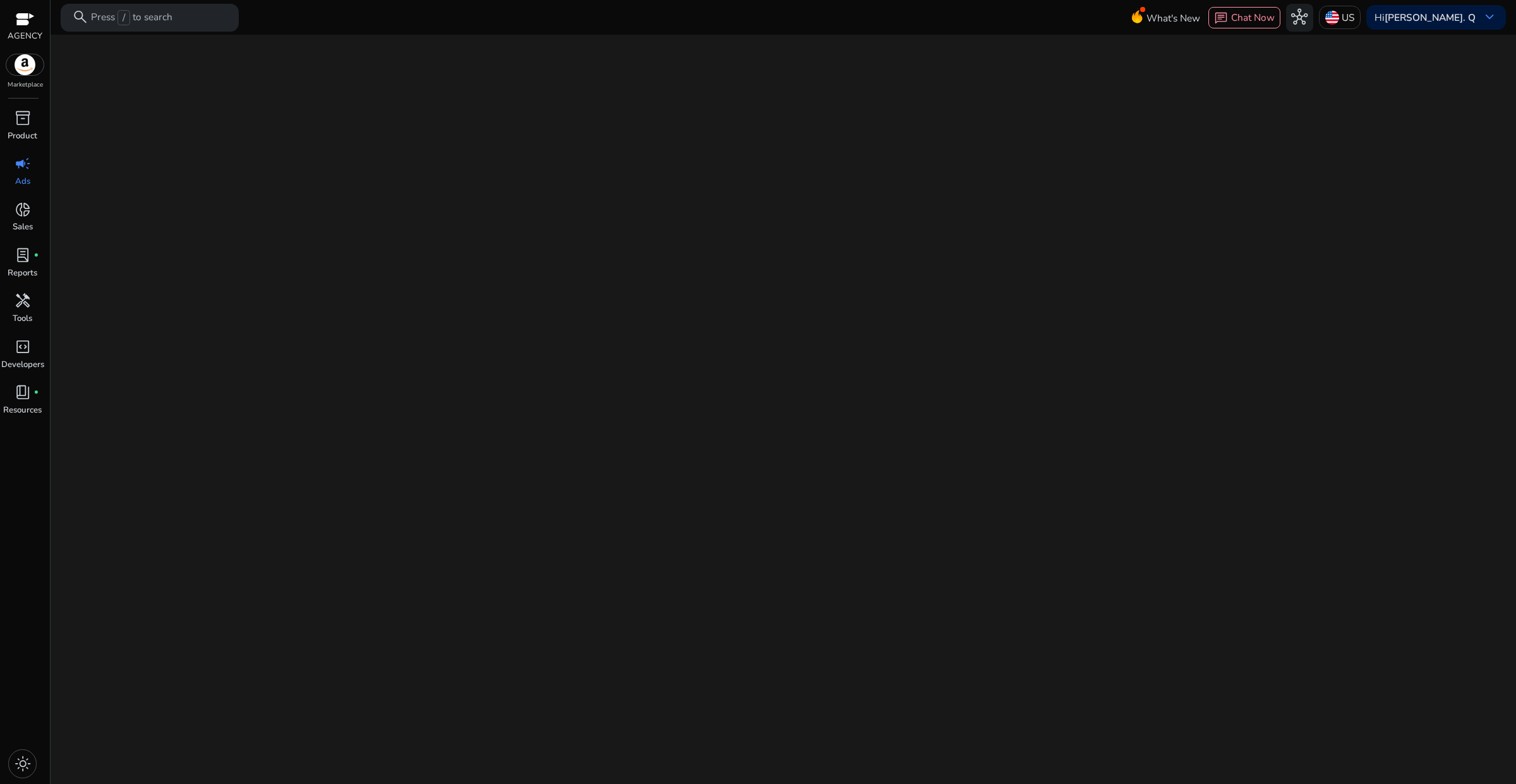
select select "*"
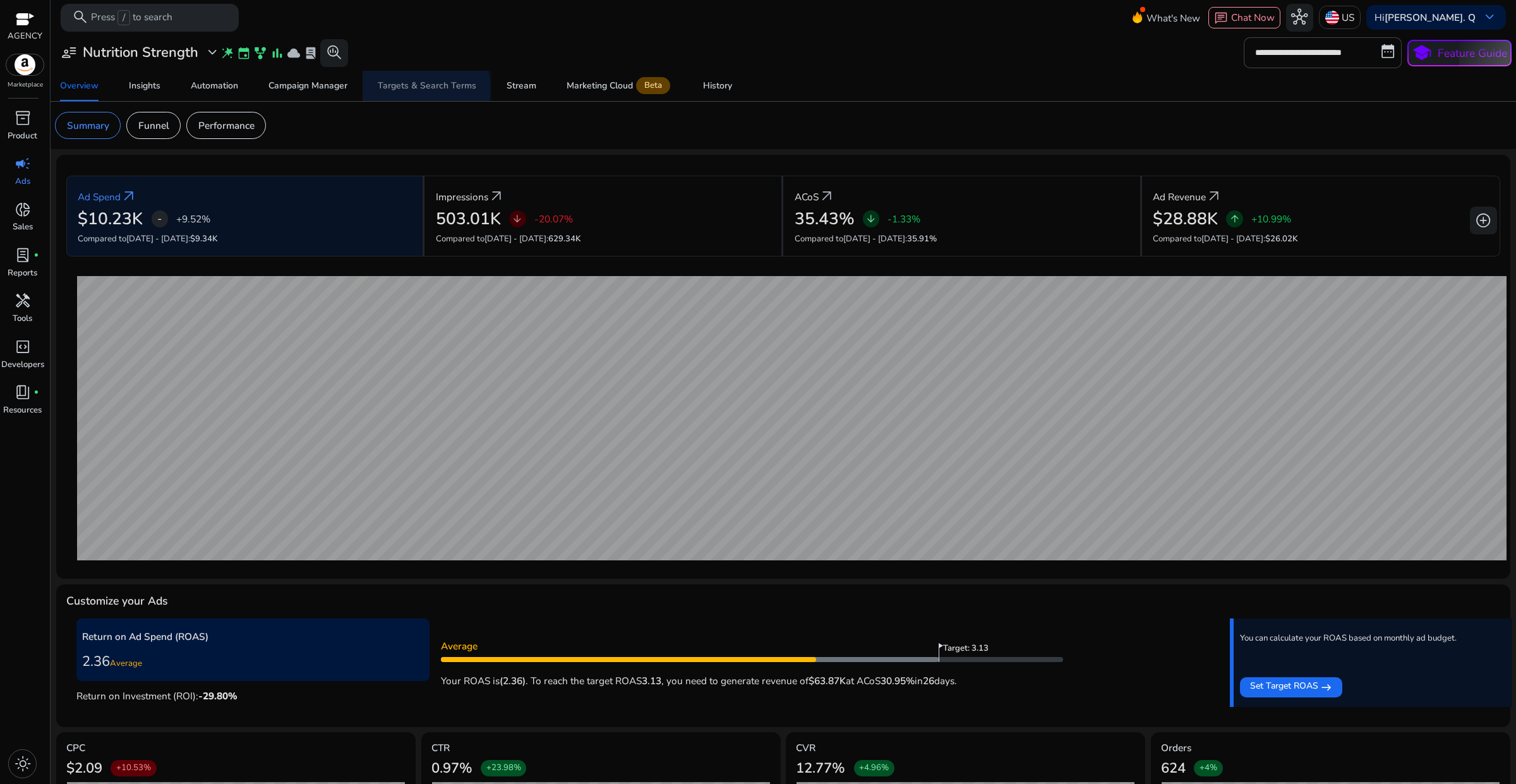
click at [420, 89] on div "Targets & Search Terms" at bounding box center [427, 85] width 98 height 9
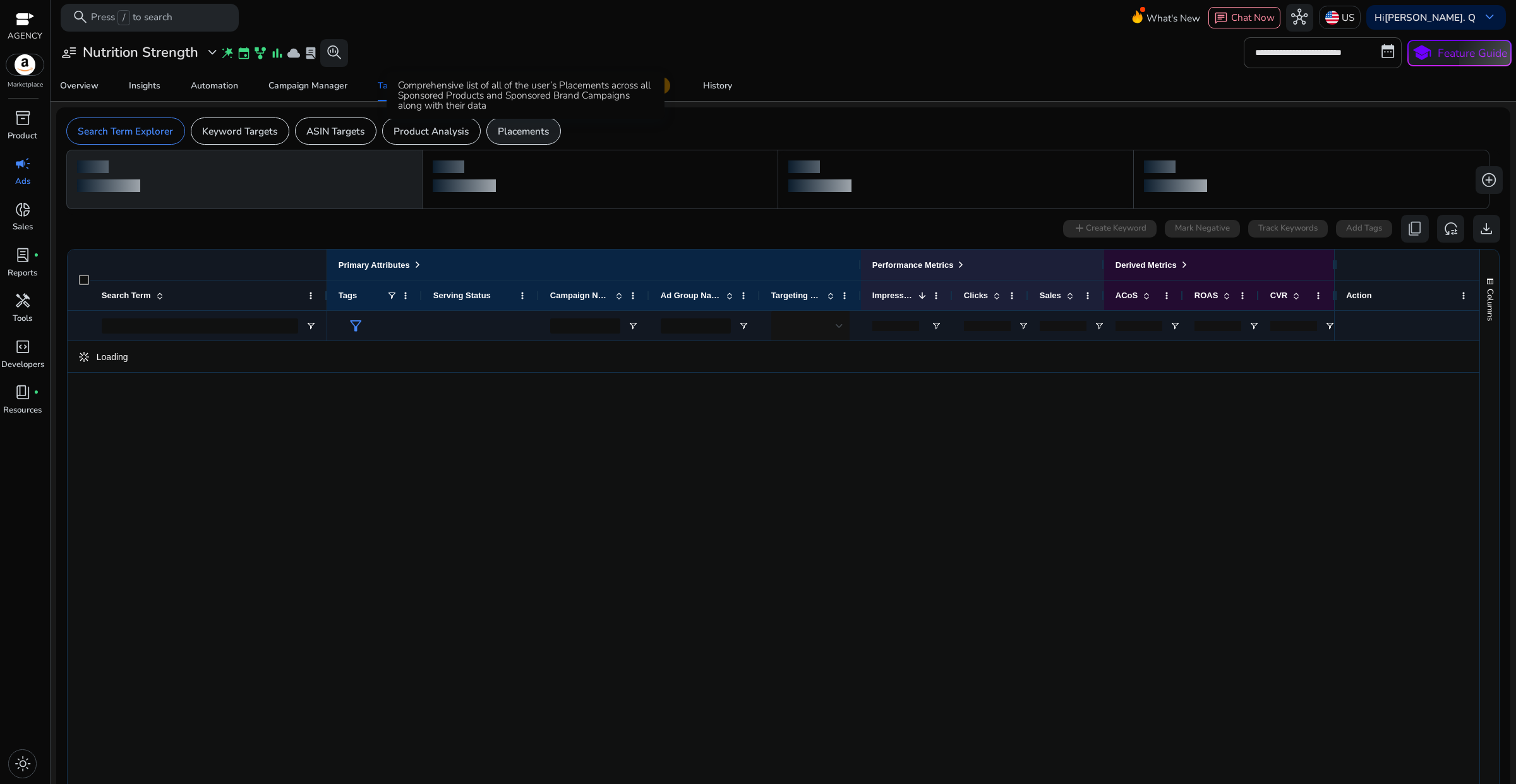
click at [525, 130] on p "Placements" at bounding box center [523, 131] width 51 height 14
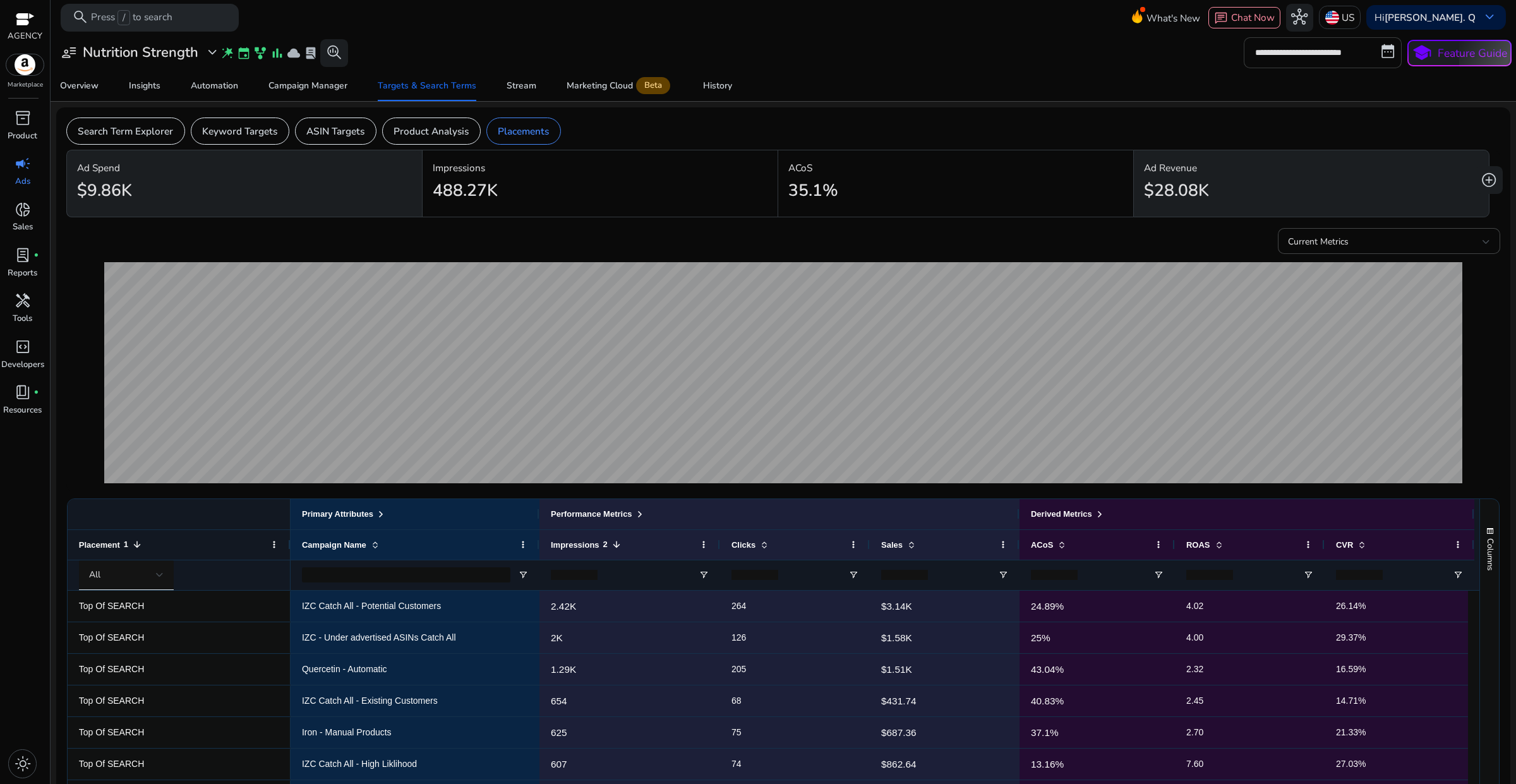
click at [1340, 58] on input "**********" at bounding box center [1322, 52] width 158 height 30
select select "*"
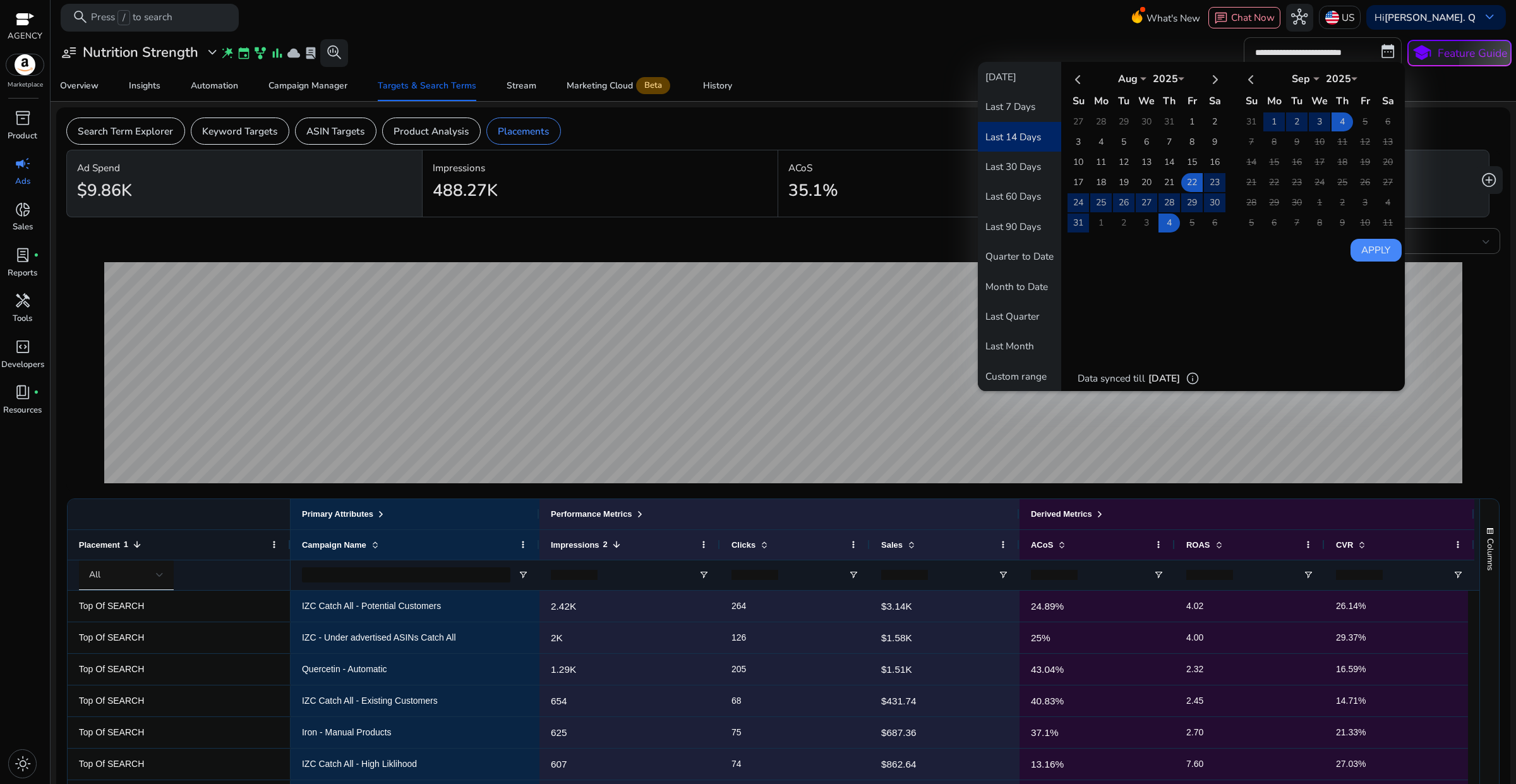
click at [1026, 138] on button "Last 14 Days" at bounding box center [1019, 136] width 83 height 29
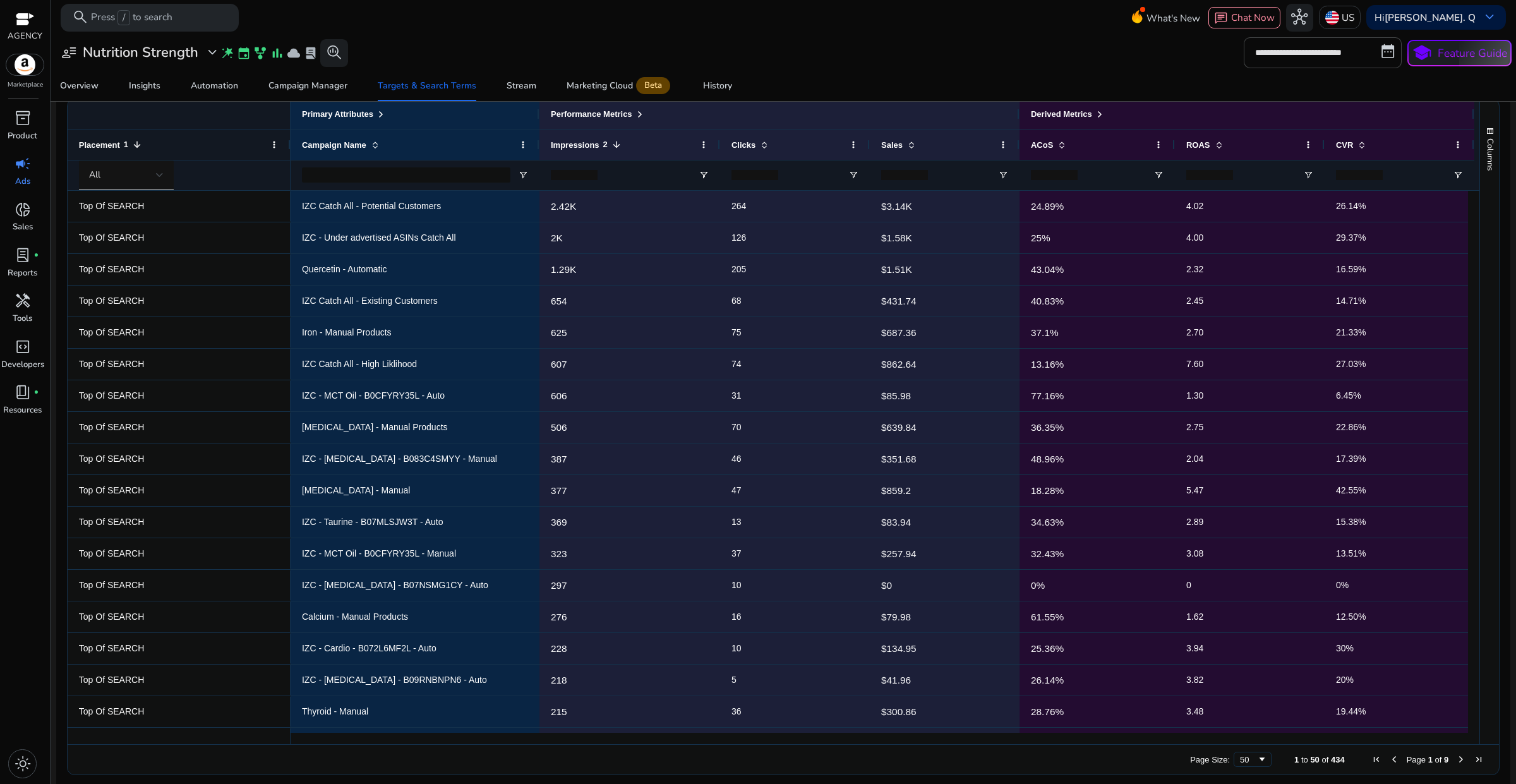
scroll to position [402, 0]
click at [1056, 146] on span at bounding box center [1061, 143] width 10 height 10
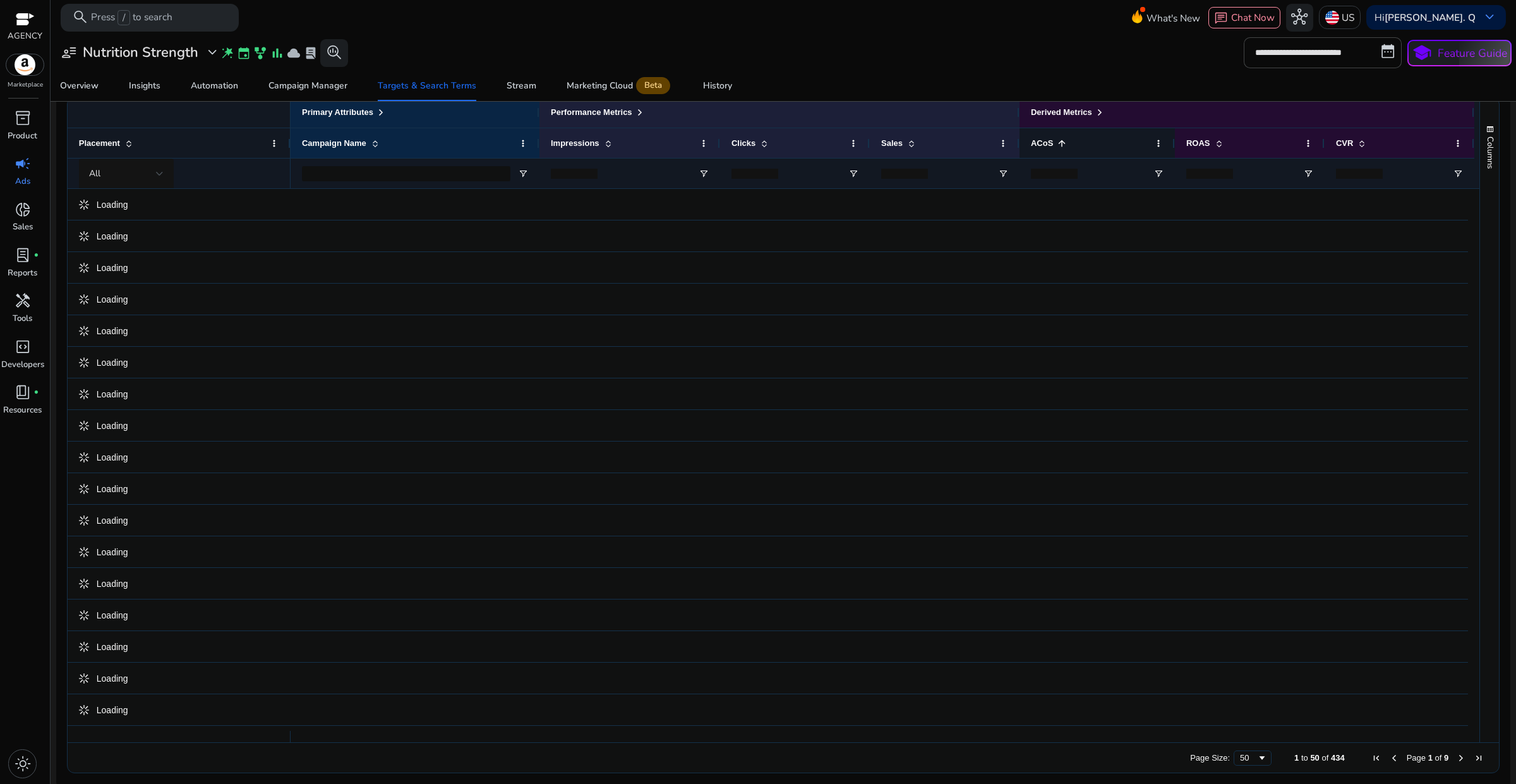
click at [1056, 146] on span at bounding box center [1061, 143] width 10 height 10
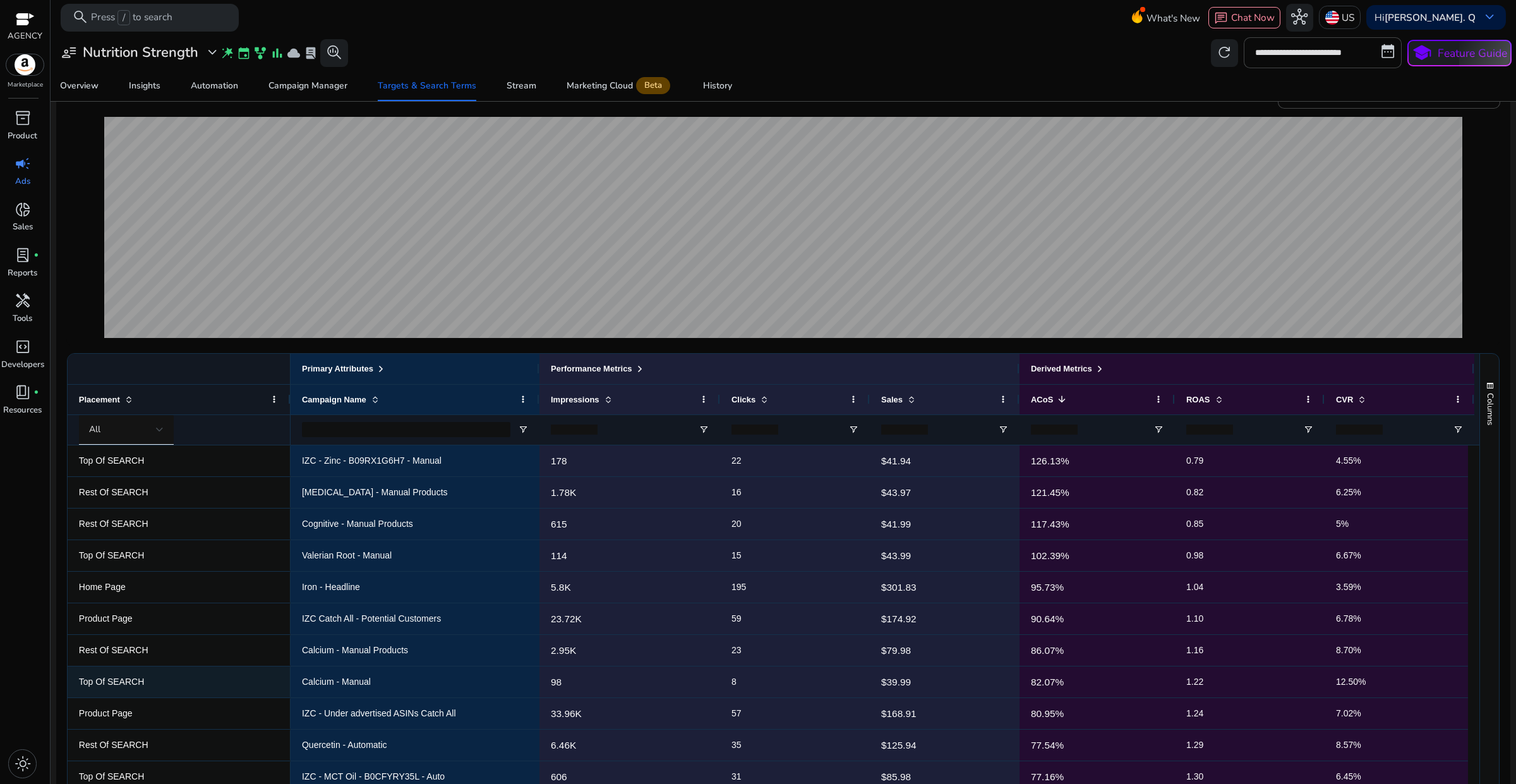
scroll to position [394, 0]
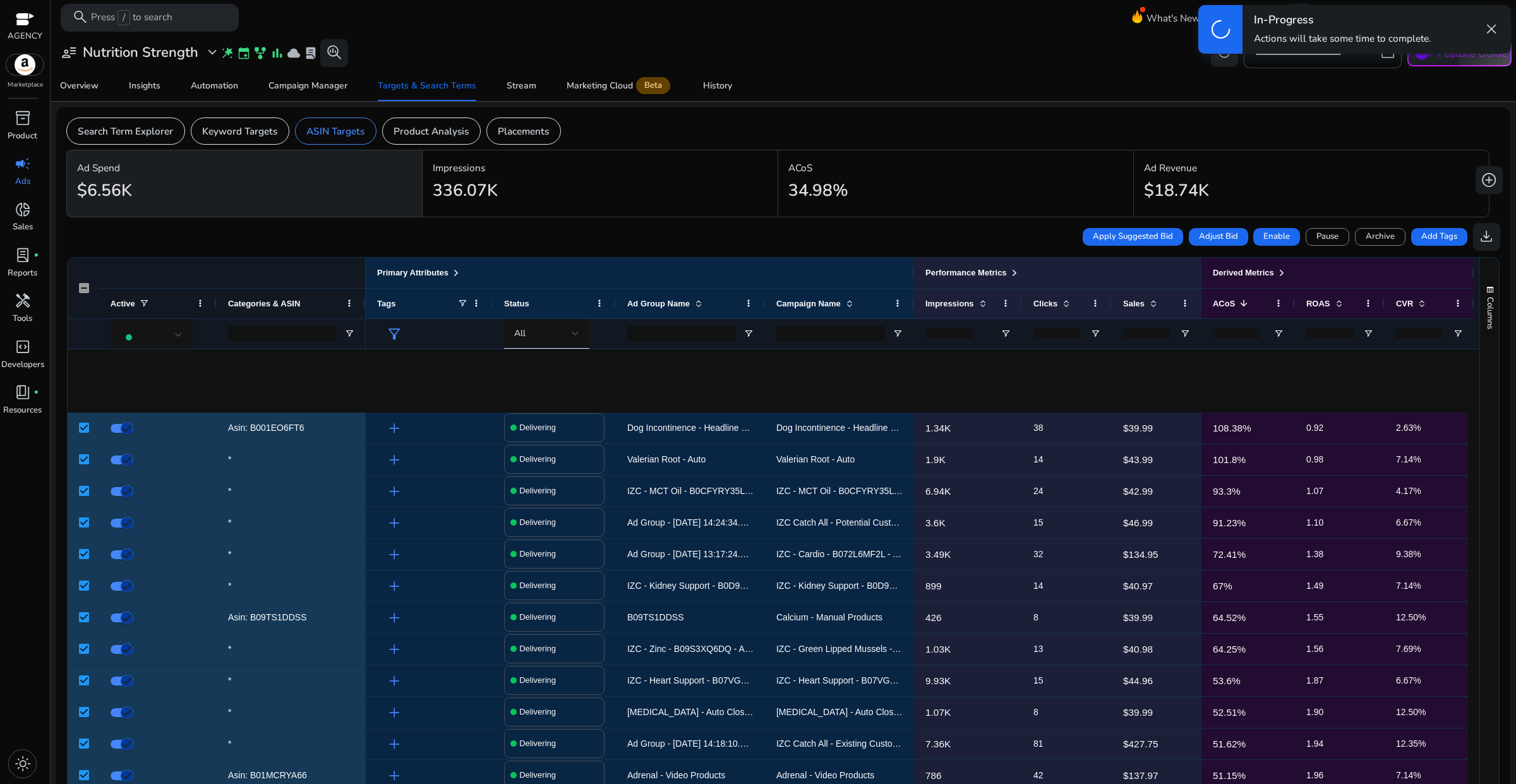
scroll to position [394, 0]
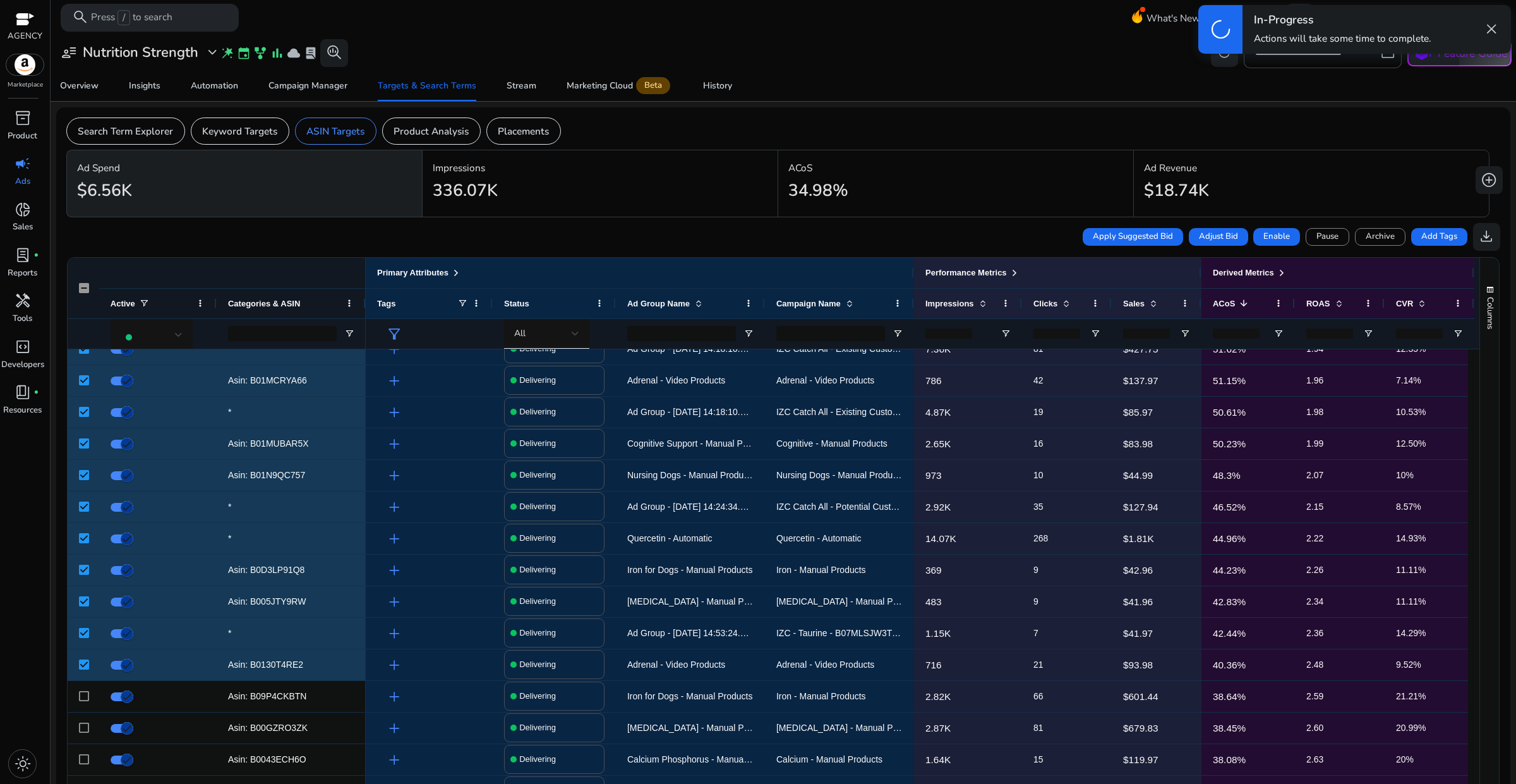
click at [1488, 26] on span "close" at bounding box center [1490, 28] width 16 height 16
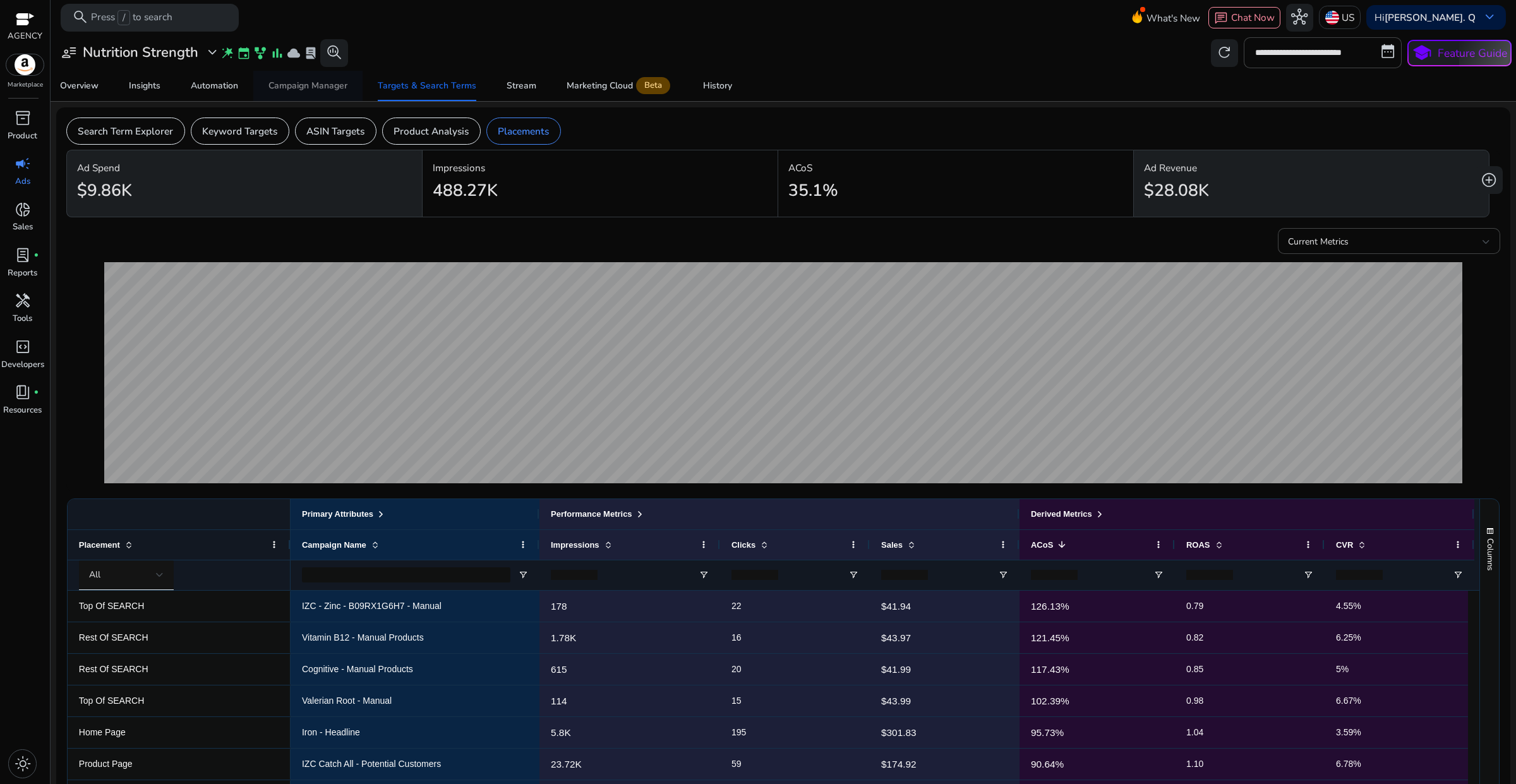
click at [314, 89] on div "Campaign Manager" at bounding box center [307, 85] width 78 height 9
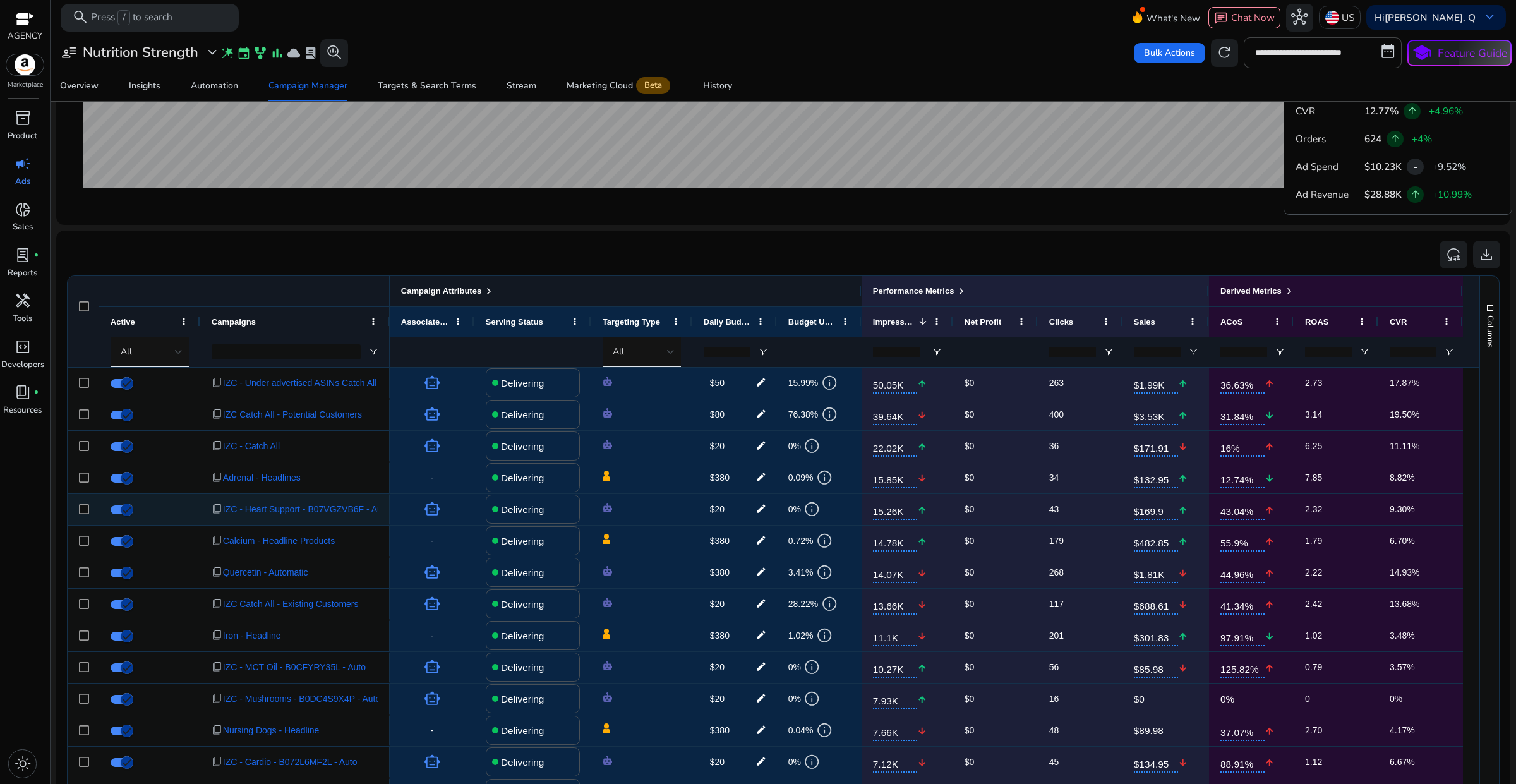
scroll to position [725, 0]
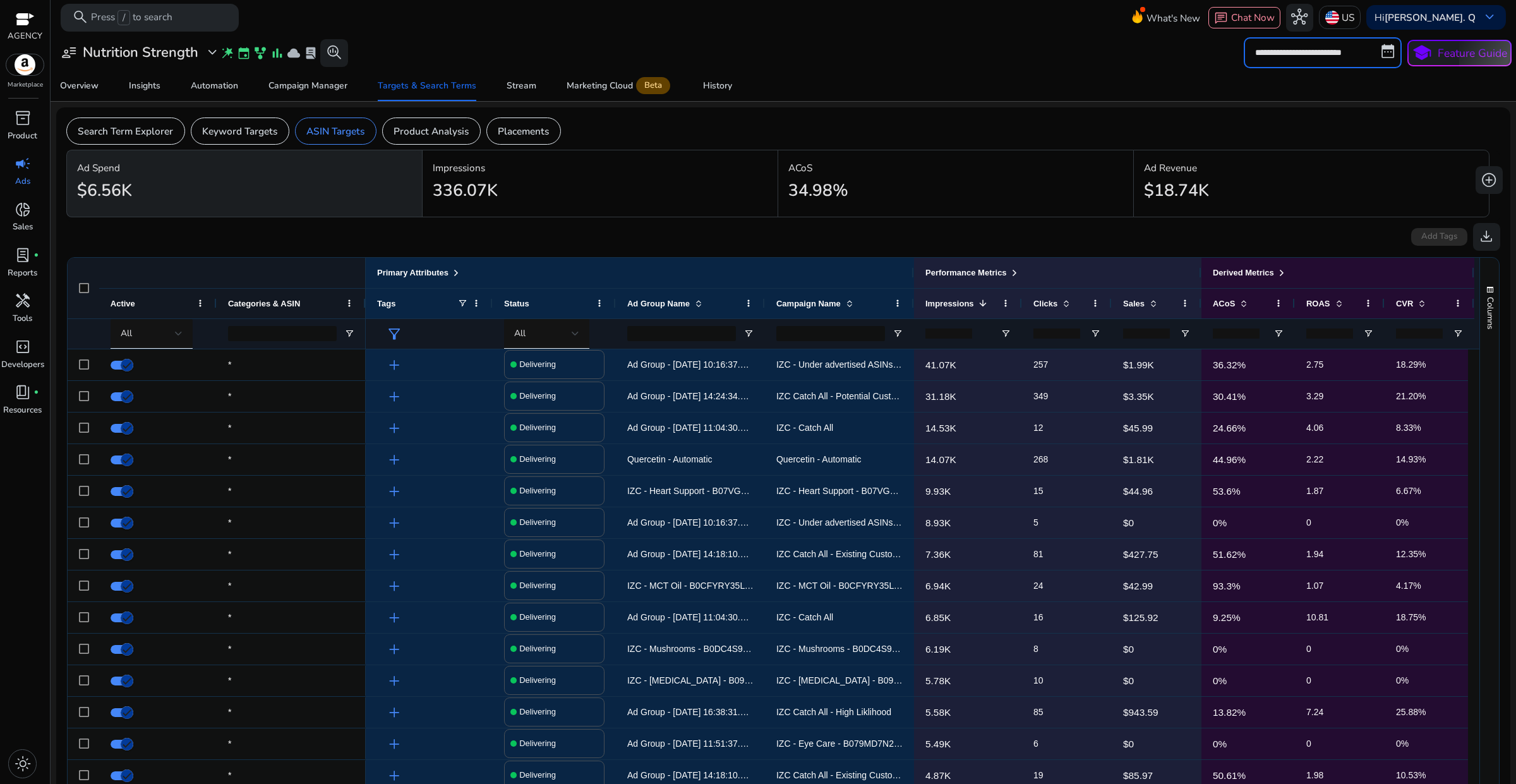
click at [1297, 61] on input "**********" at bounding box center [1322, 52] width 158 height 30
select select "*"
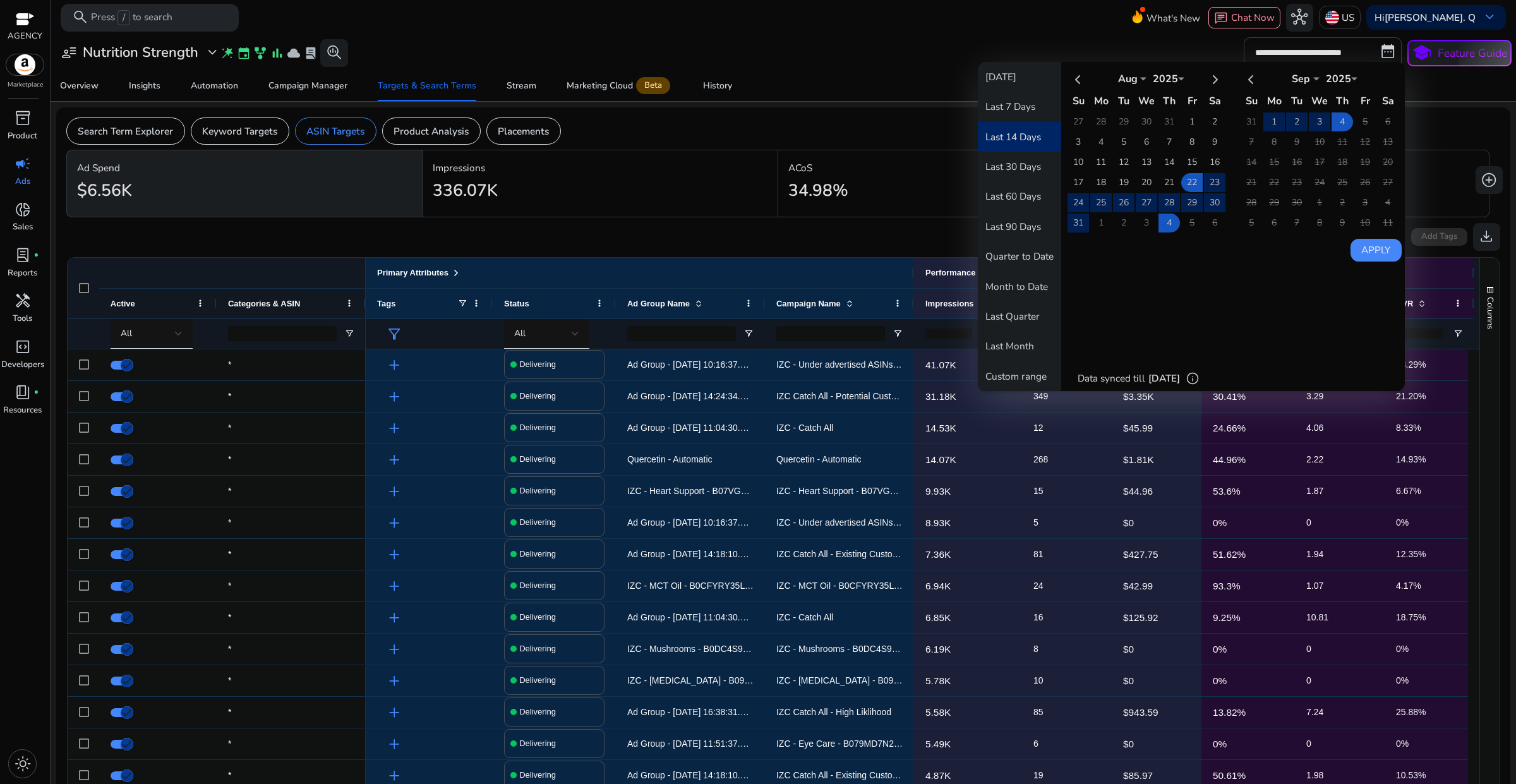
click at [1009, 130] on button "Last 14 Days" at bounding box center [1019, 136] width 83 height 29
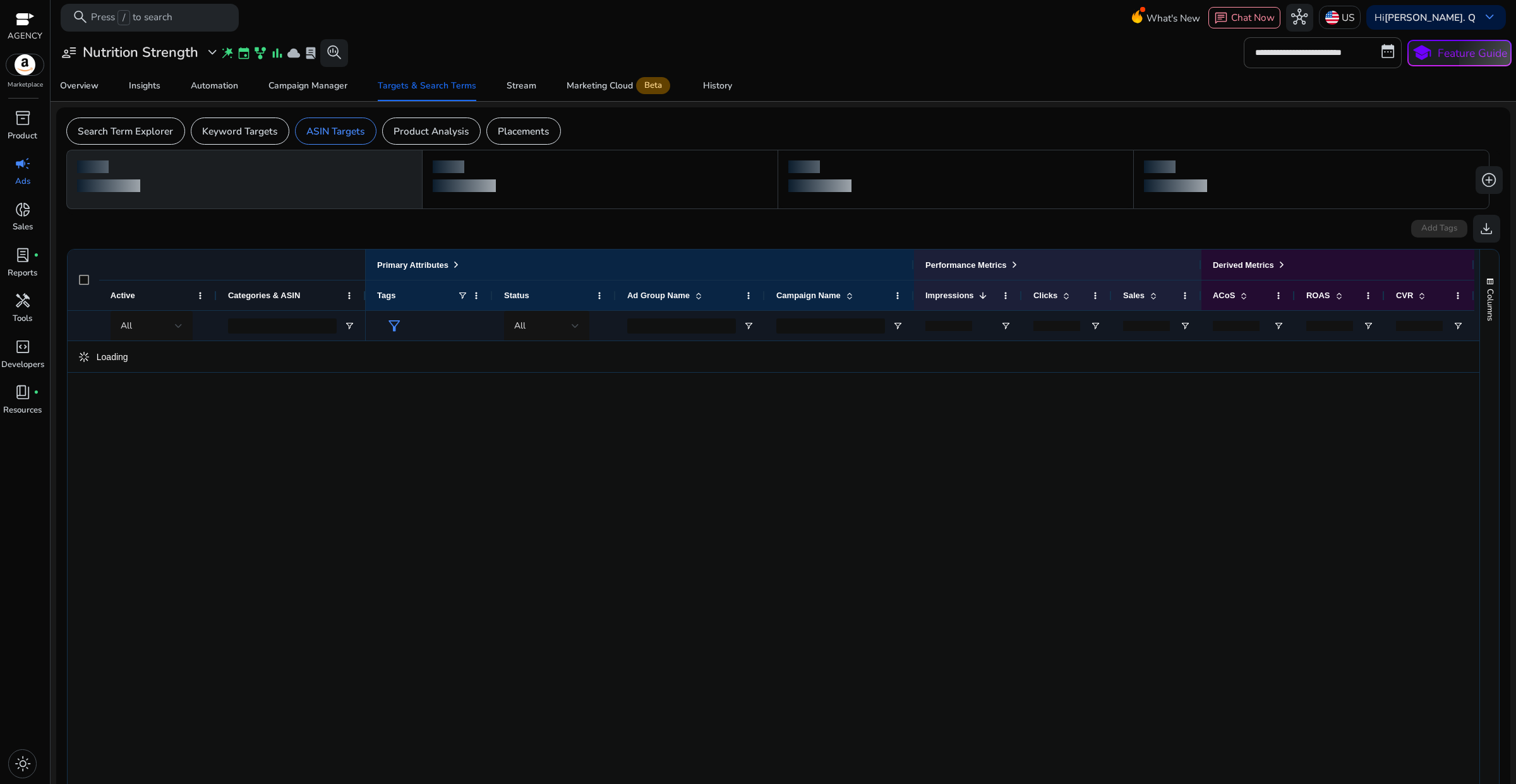
click at [950, 58] on div "**********" at bounding box center [783, 52] width 1456 height 30
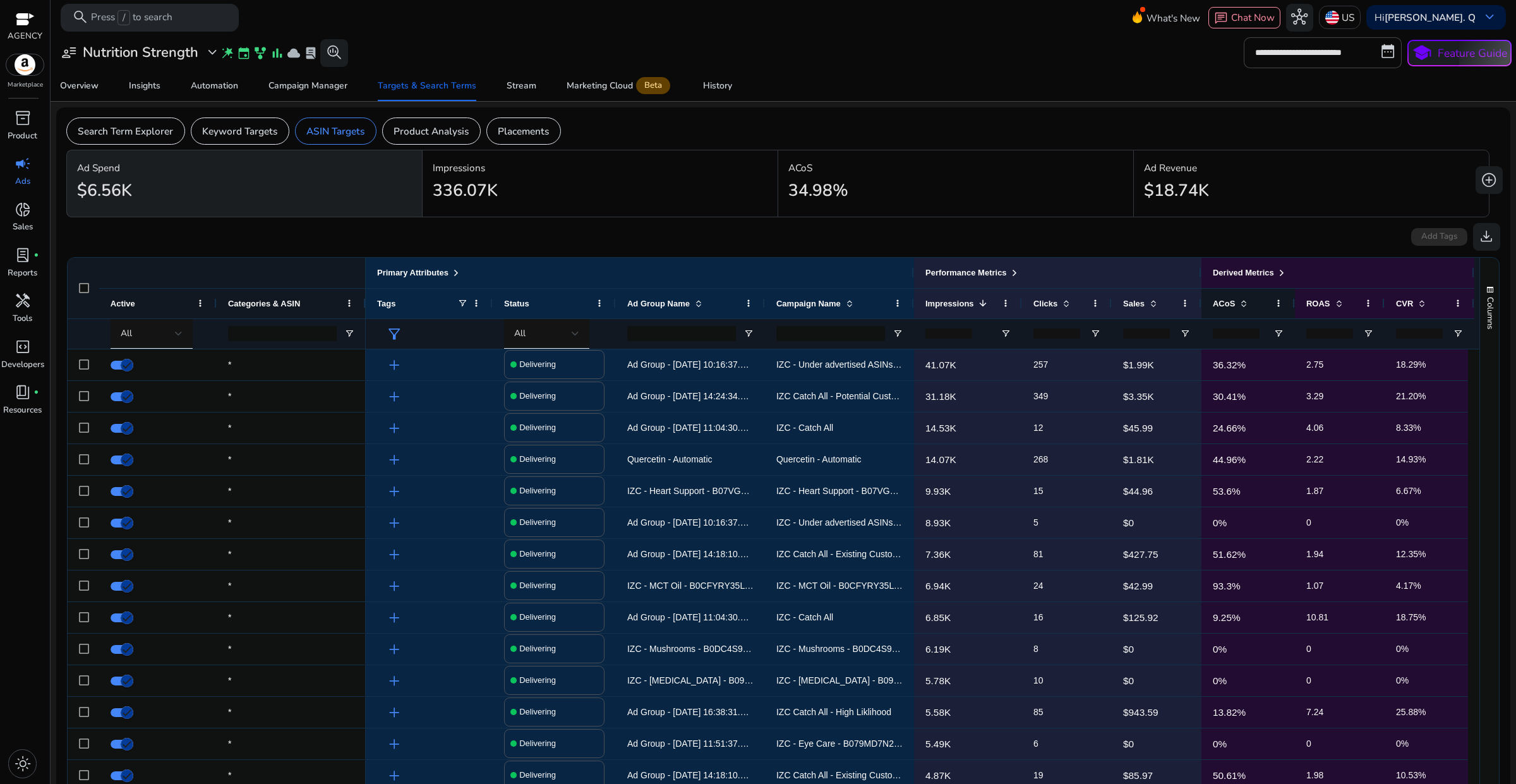
click at [1250, 308] on div "ACoS" at bounding box center [1241, 304] width 57 height 24
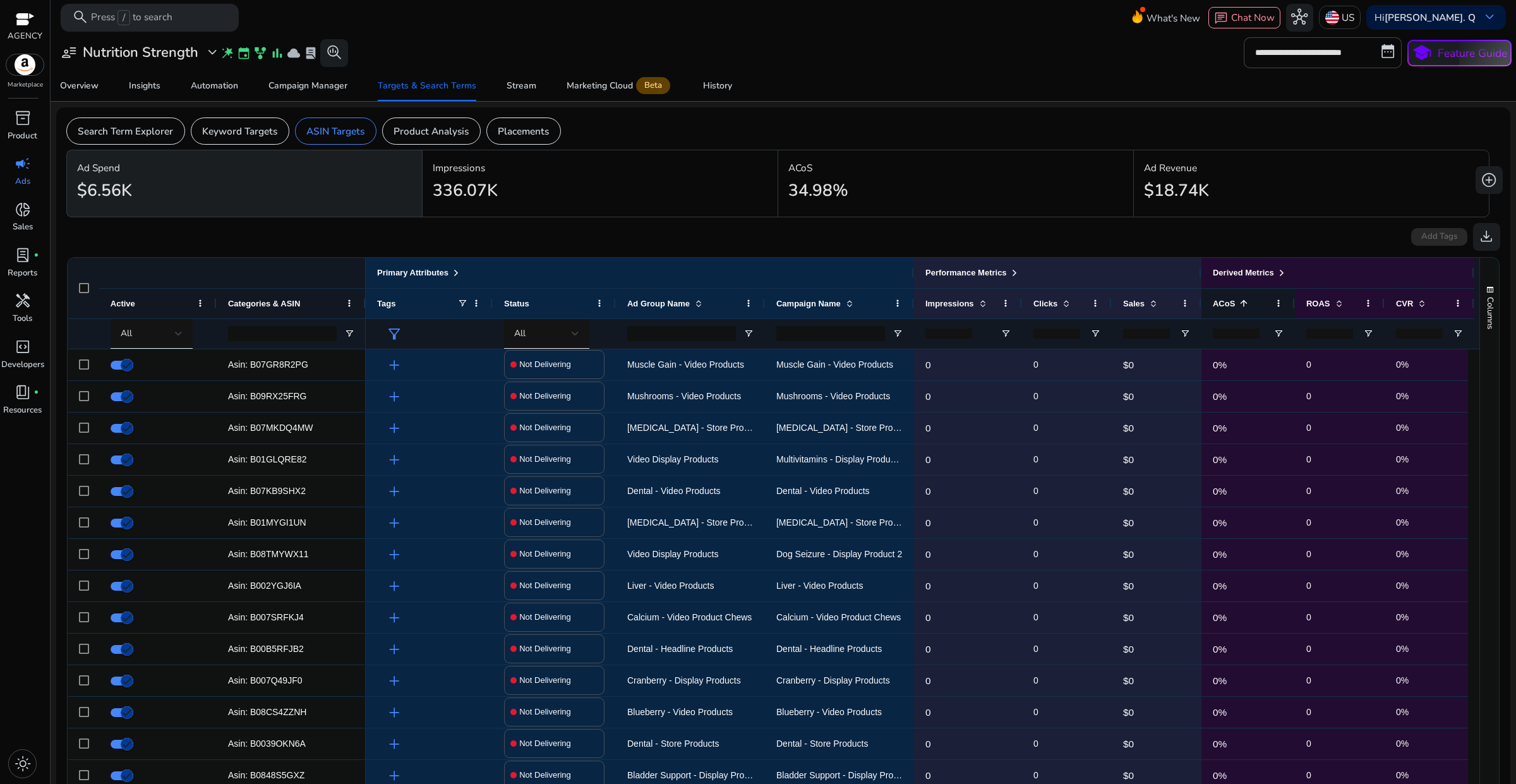
click at [1250, 301] on div "ACoS 1" at bounding box center [1241, 304] width 57 height 24
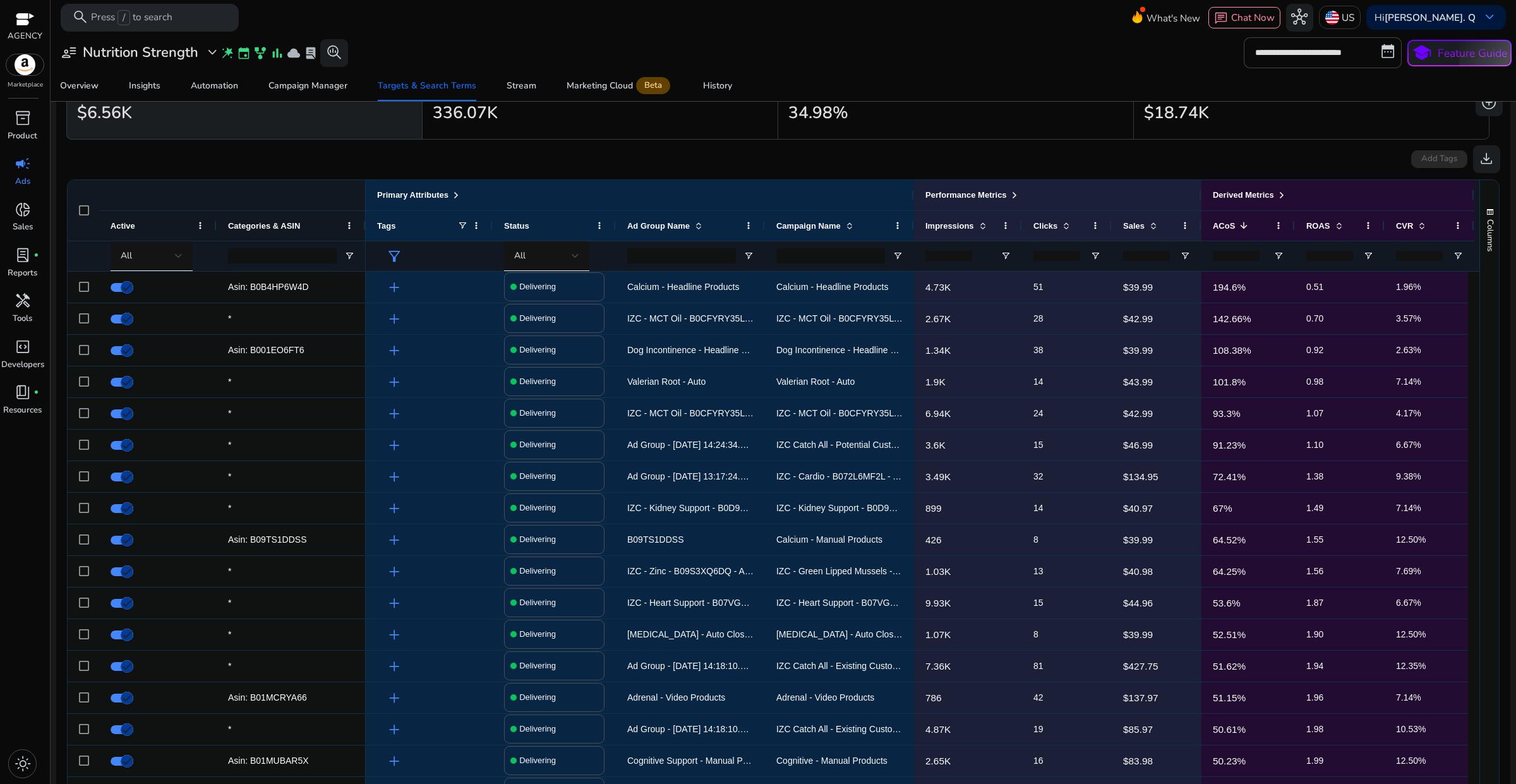
scroll to position [86, 0]
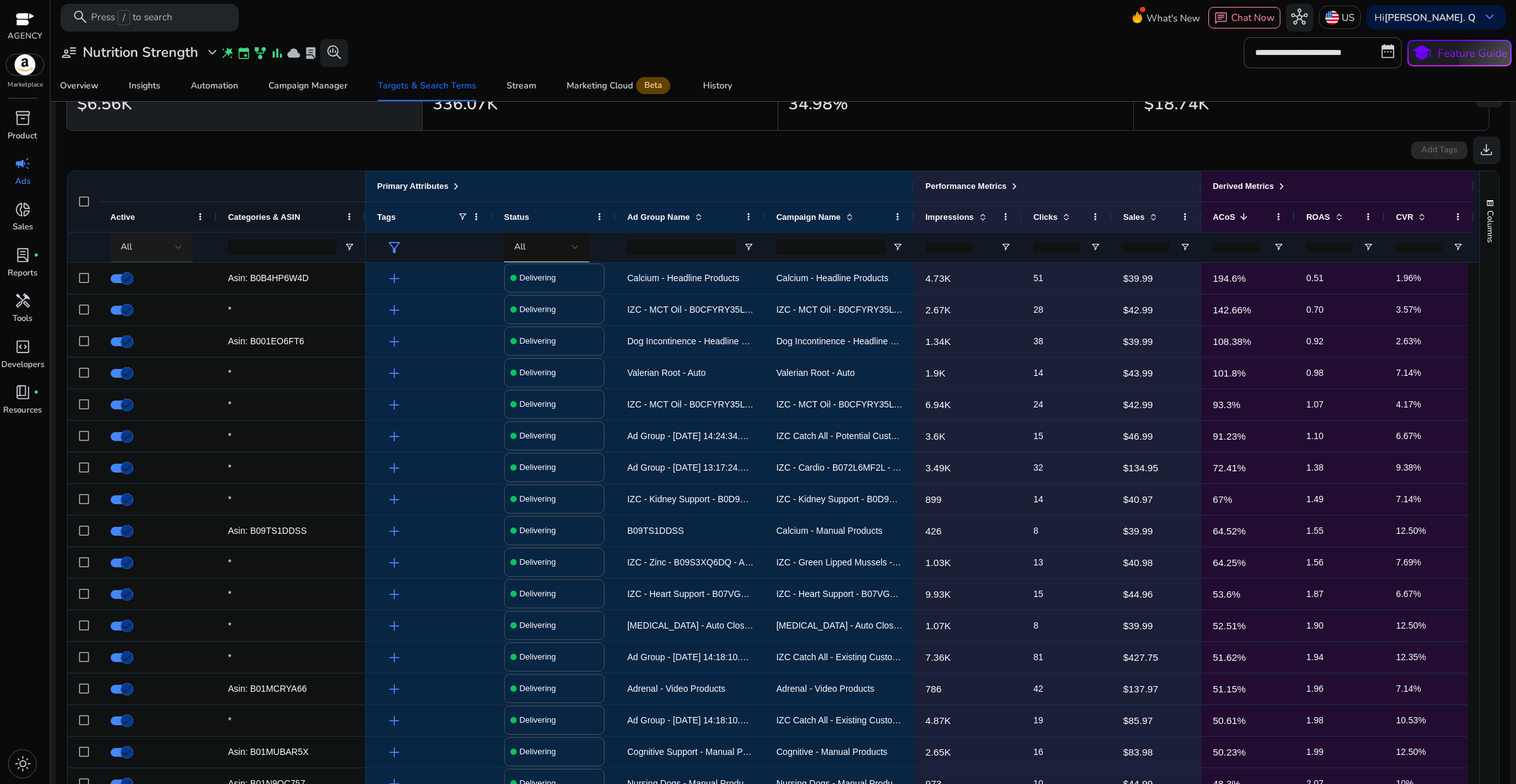
click at [175, 246] on div at bounding box center [179, 246] width 8 height 5
click at [149, 313] on span "Delivering" at bounding box center [149, 313] width 45 height 14
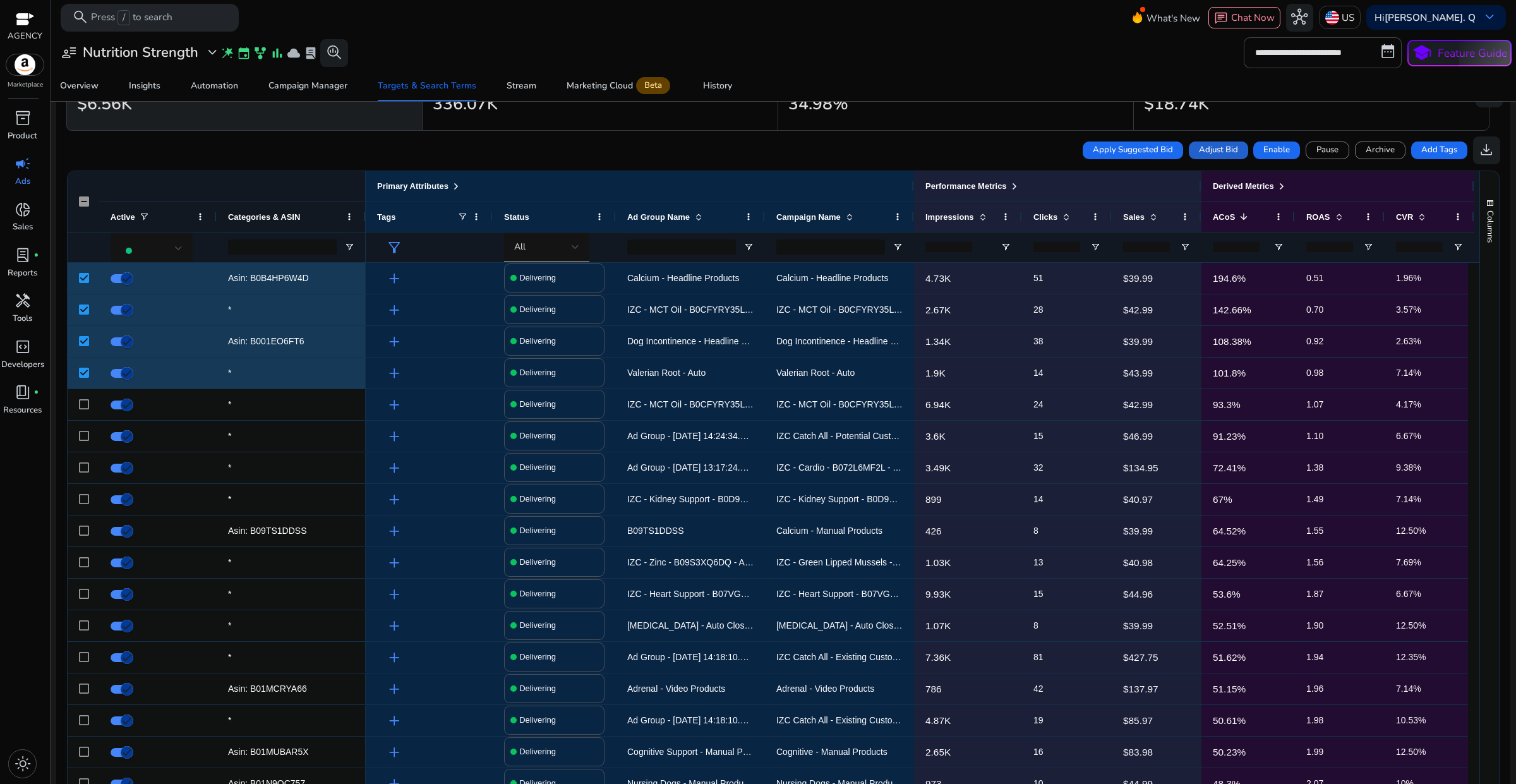
click at [1192, 153] on span at bounding box center [1218, 150] width 60 height 30
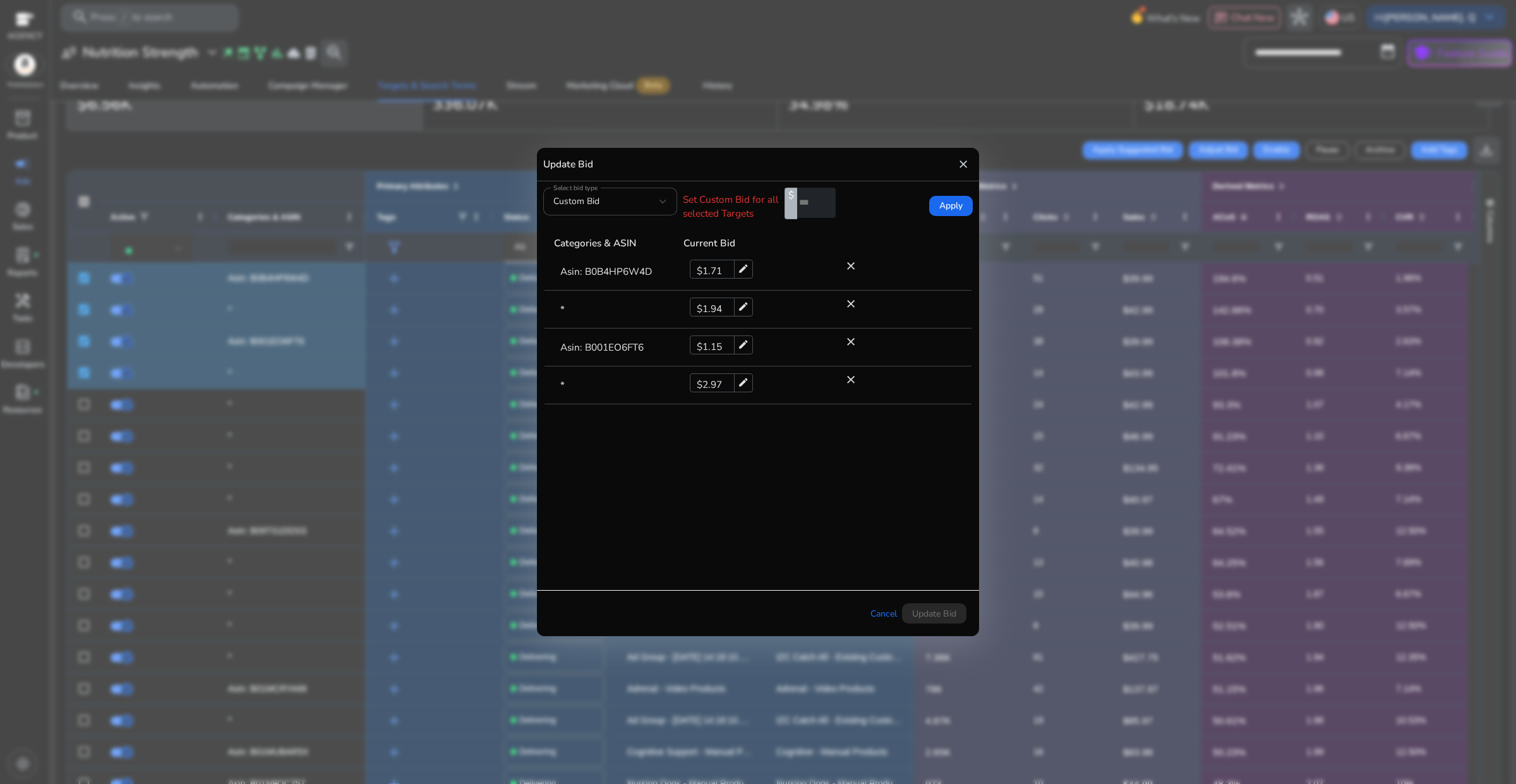
drag, startPoint x: 964, startPoint y: 165, endPoint x: 960, endPoint y: 176, distance: 11.7
click at [964, 165] on mat-icon "close" at bounding box center [963, 164] width 12 height 20
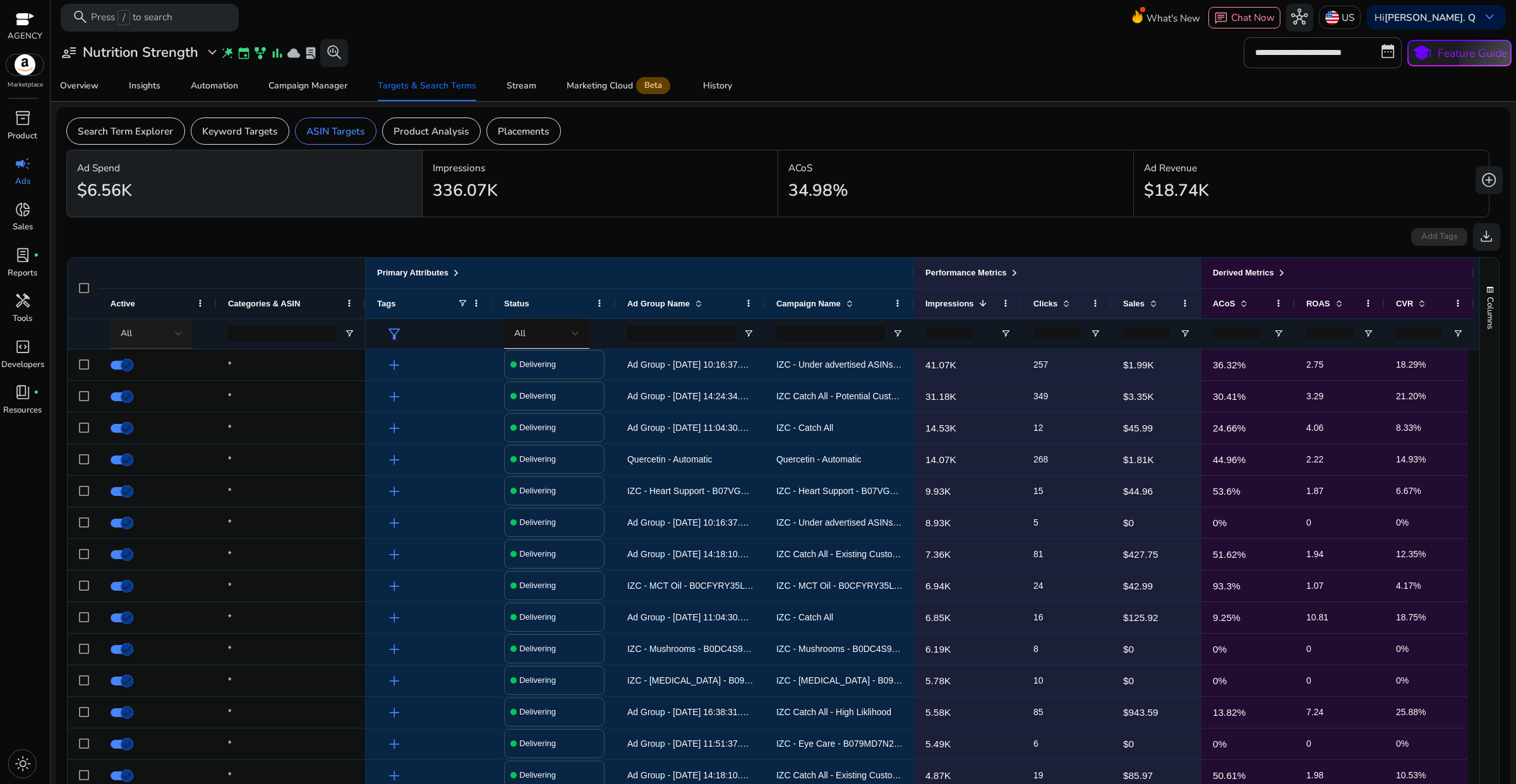
click at [182, 336] on div at bounding box center [179, 333] width 8 height 5
click at [139, 396] on span "Delivering" at bounding box center [149, 400] width 45 height 14
click at [1245, 304] on span at bounding box center [1244, 303] width 10 height 10
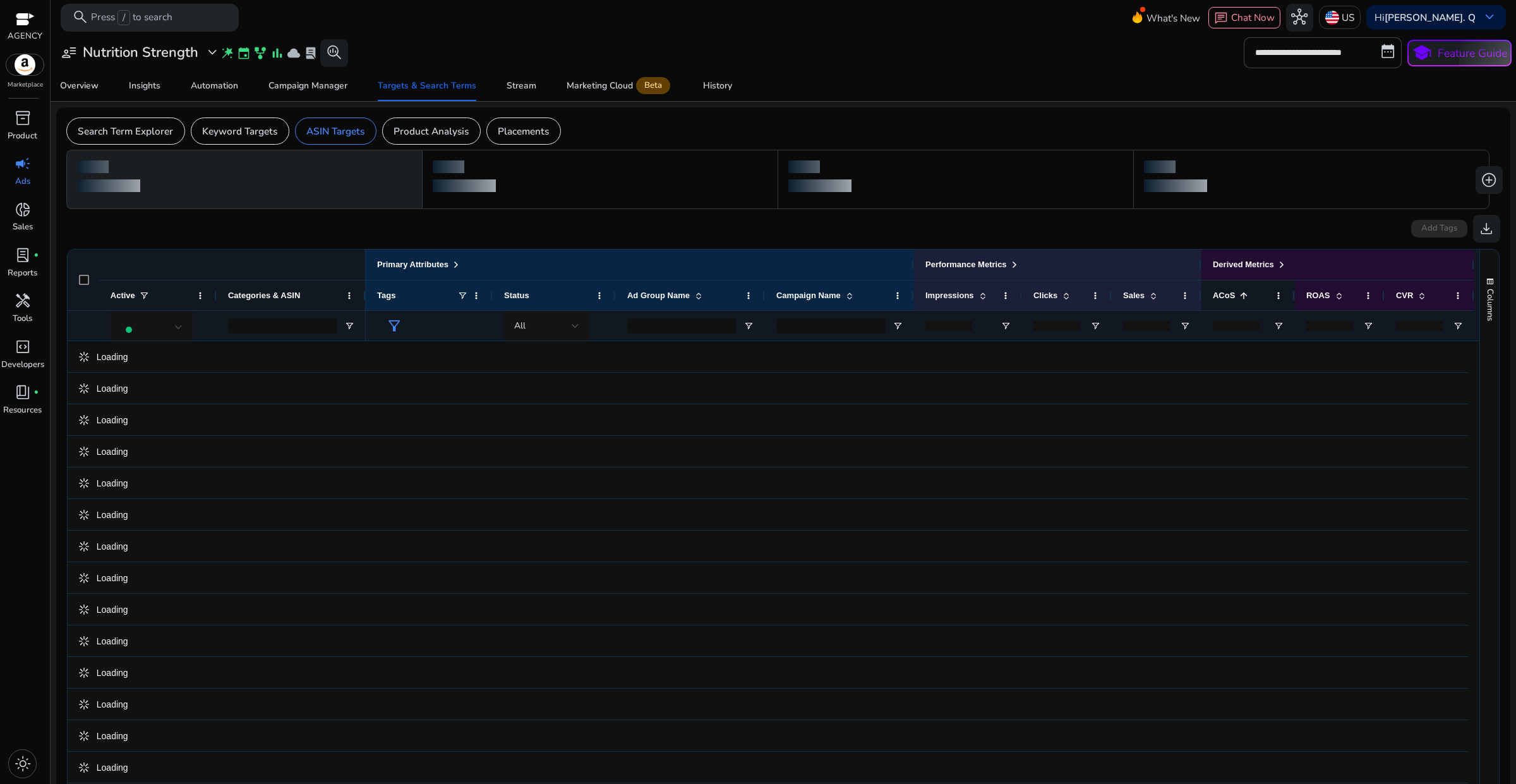
click at [1245, 301] on span at bounding box center [1244, 295] width 10 height 10
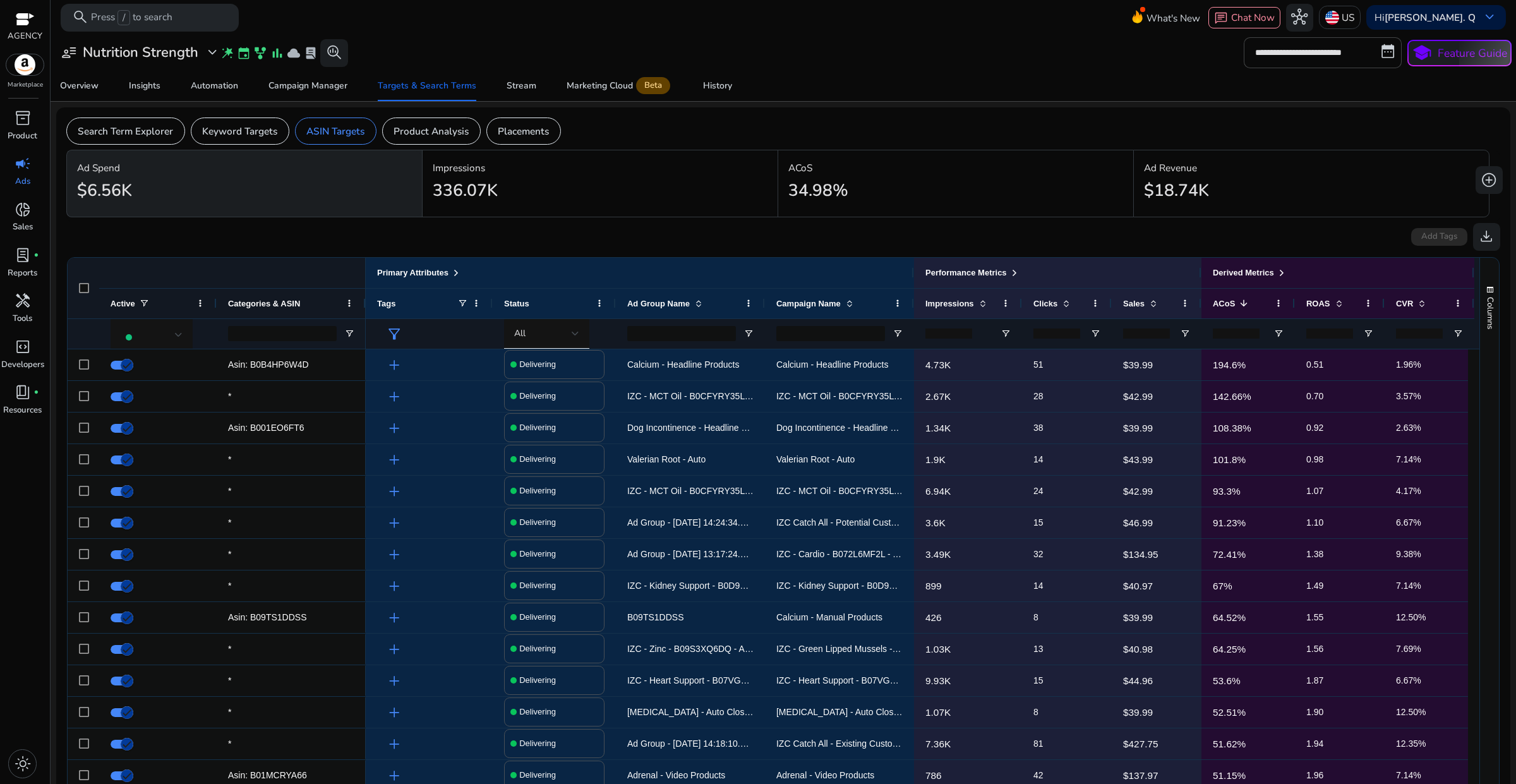
drag, startPoint x: 1511, startPoint y: 292, endPoint x: 1511, endPoint y: 428, distance: 136.0
click at [1511, 428] on mat-sidenav-content "**********" at bounding box center [782, 392] width 1465 height 784
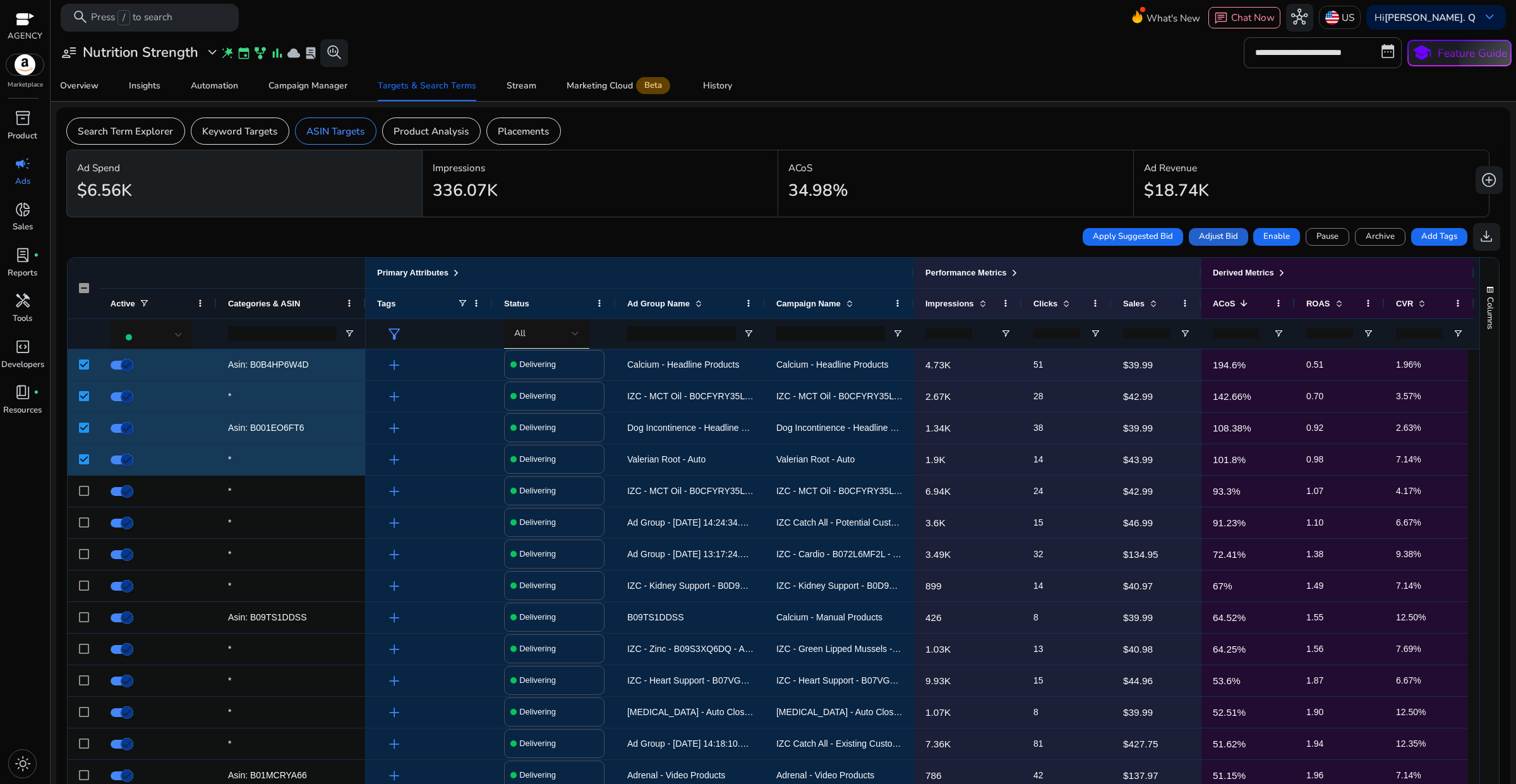
click at [1207, 237] on span "Adjust Bid" at bounding box center [1218, 236] width 39 height 12
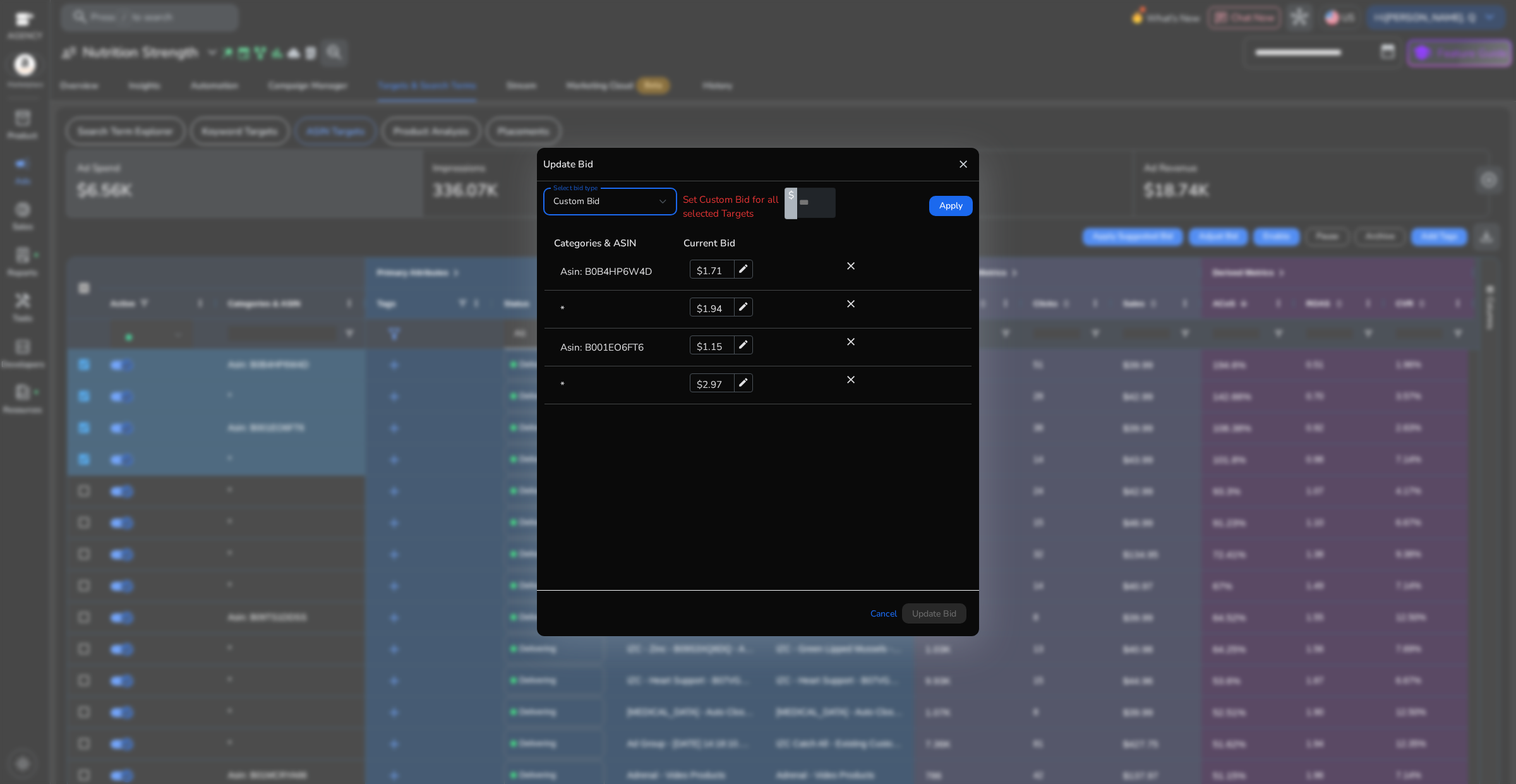
click at [965, 163] on mat-icon "close" at bounding box center [963, 164] width 12 height 20
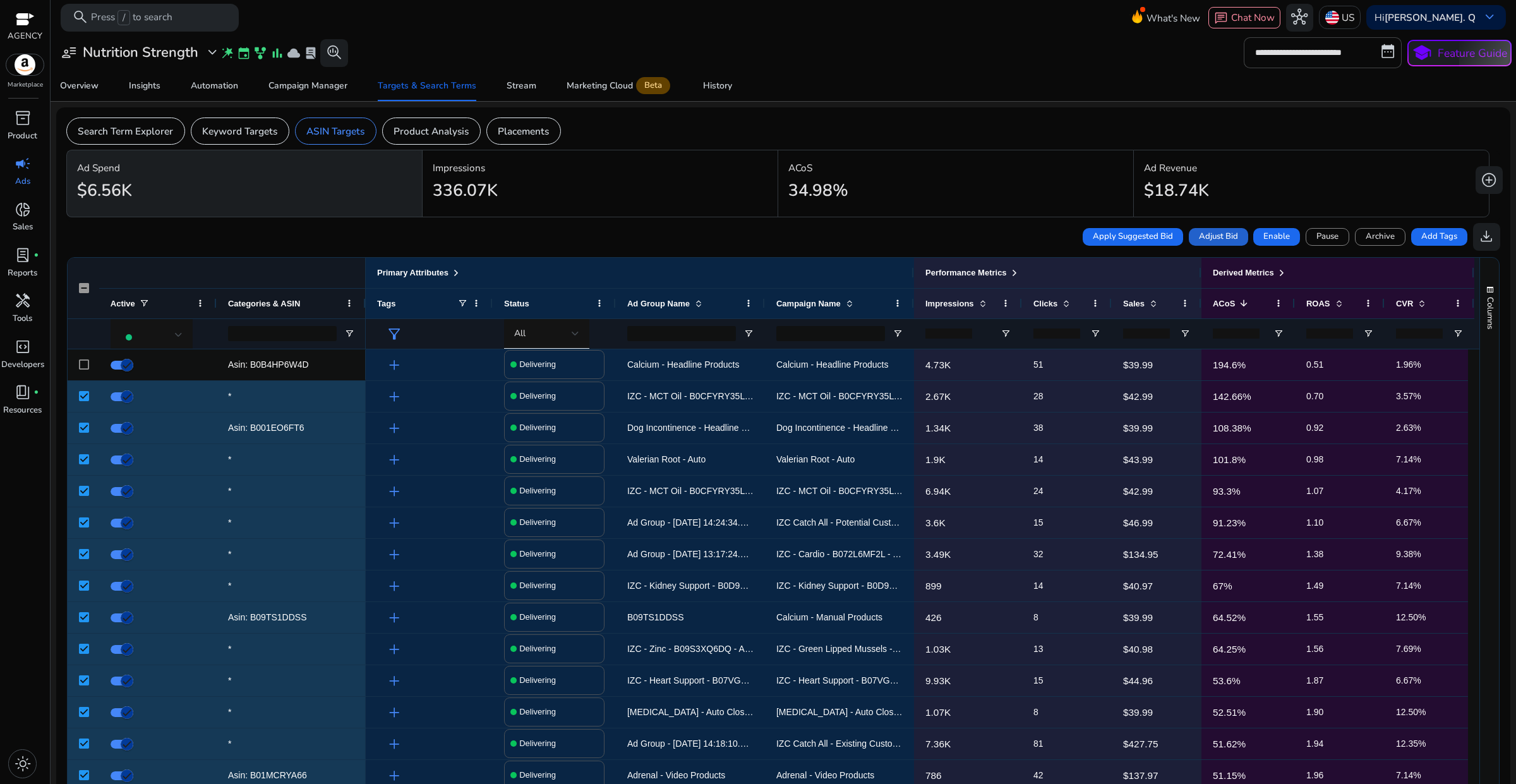
click at [1216, 235] on span "Adjust Bid" at bounding box center [1218, 236] width 39 height 12
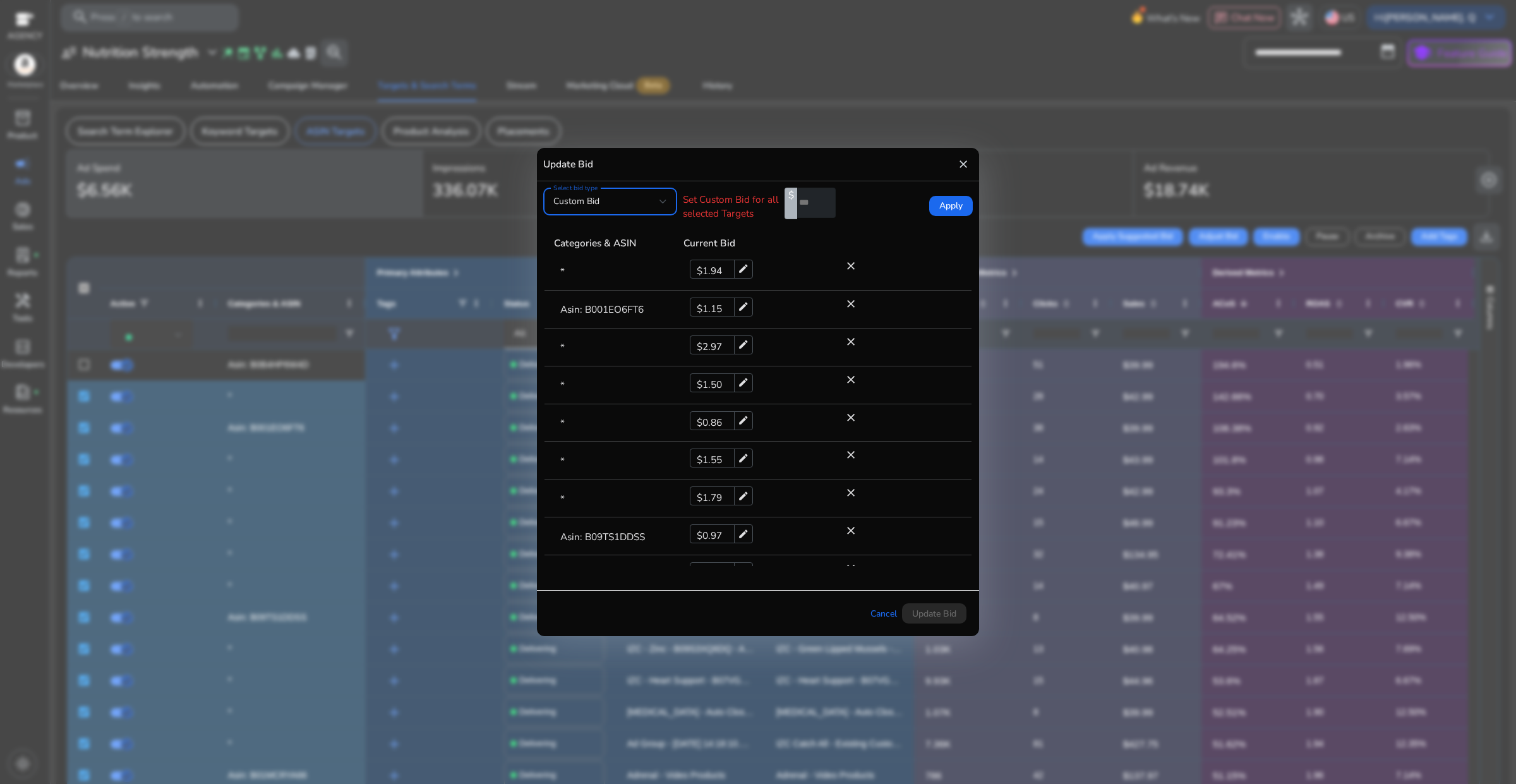
click at [661, 207] on div at bounding box center [663, 201] width 8 height 15
click at [597, 266] on span "Current Bid" at bounding box center [610, 266] width 113 height 14
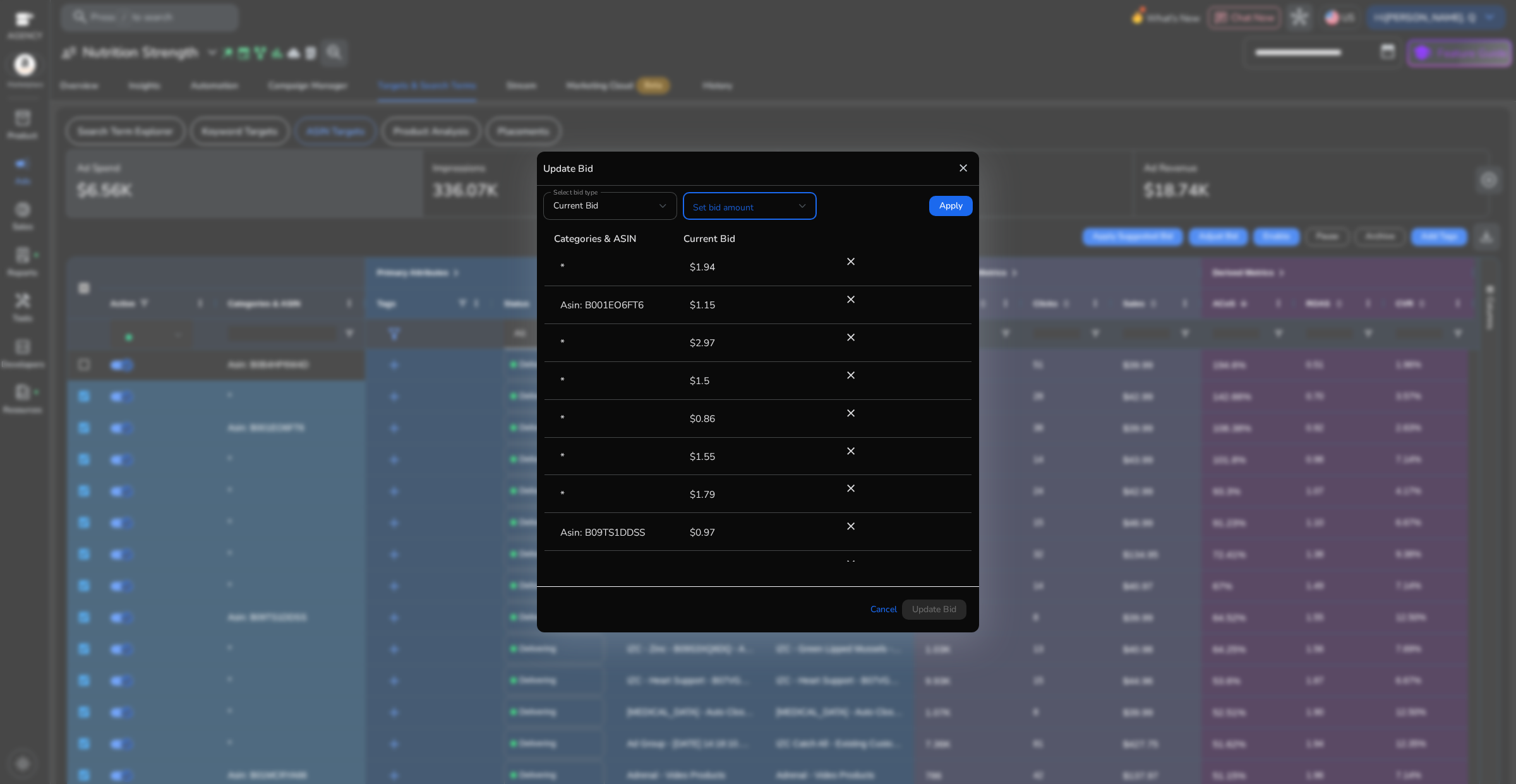
click at [753, 214] on div at bounding box center [750, 206] width 113 height 15
click at [752, 365] on span "Decrease bid by (%)" at bounding box center [750, 361] width 113 height 14
drag, startPoint x: 856, startPoint y: 206, endPoint x: 839, endPoint y: 206, distance: 17.0
click at [839, 206] on input "*" at bounding box center [857, 205] width 39 height 30
type input "*"
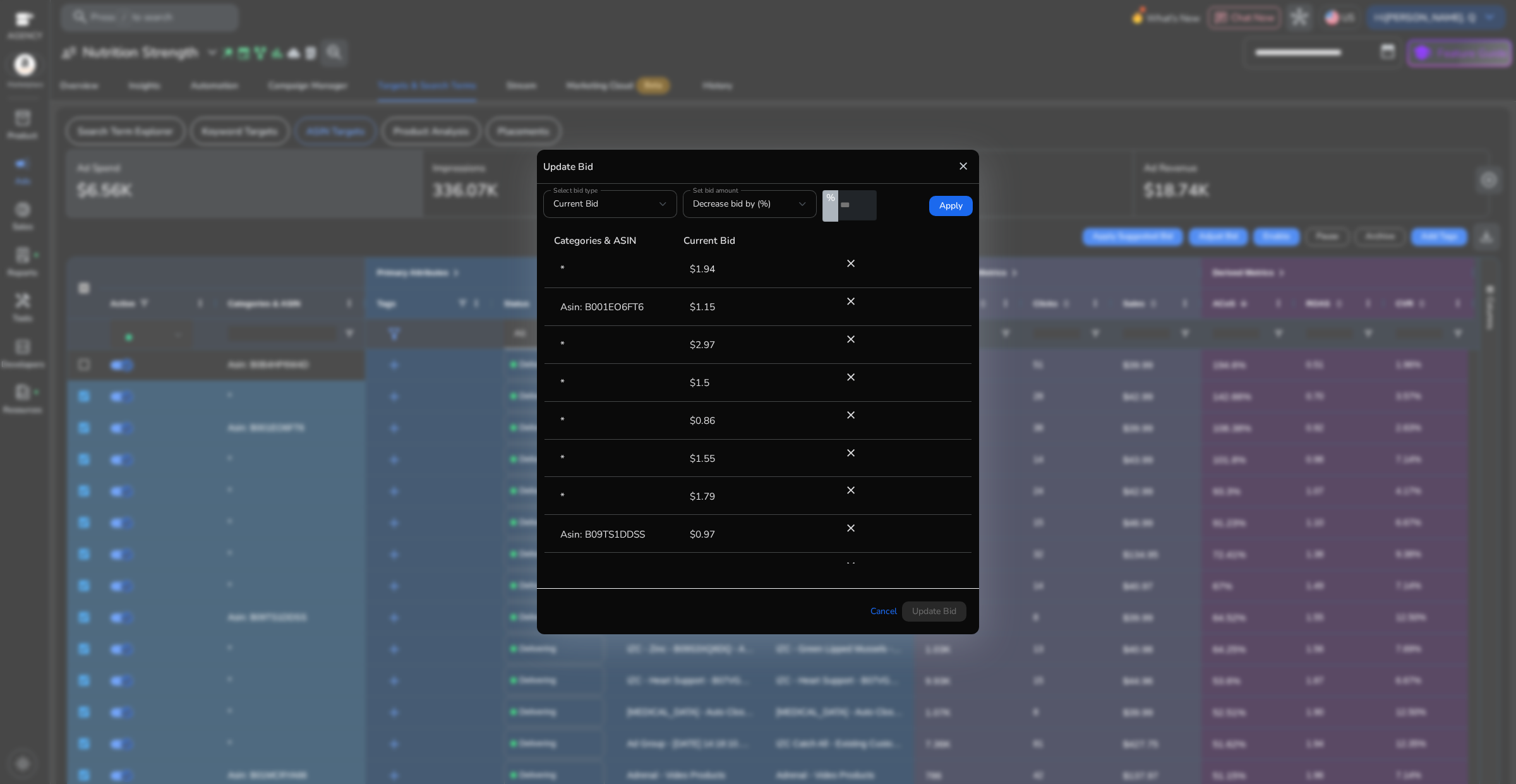
click at [904, 212] on form "Select bid type Current Bid Set bid amount Decrease bid by (%) % * Apply" at bounding box center [758, 205] width 429 height 31
click at [943, 209] on span "Apply" at bounding box center [950, 205] width 24 height 14
click at [934, 612] on span "Update Bid" at bounding box center [933, 611] width 44 height 13
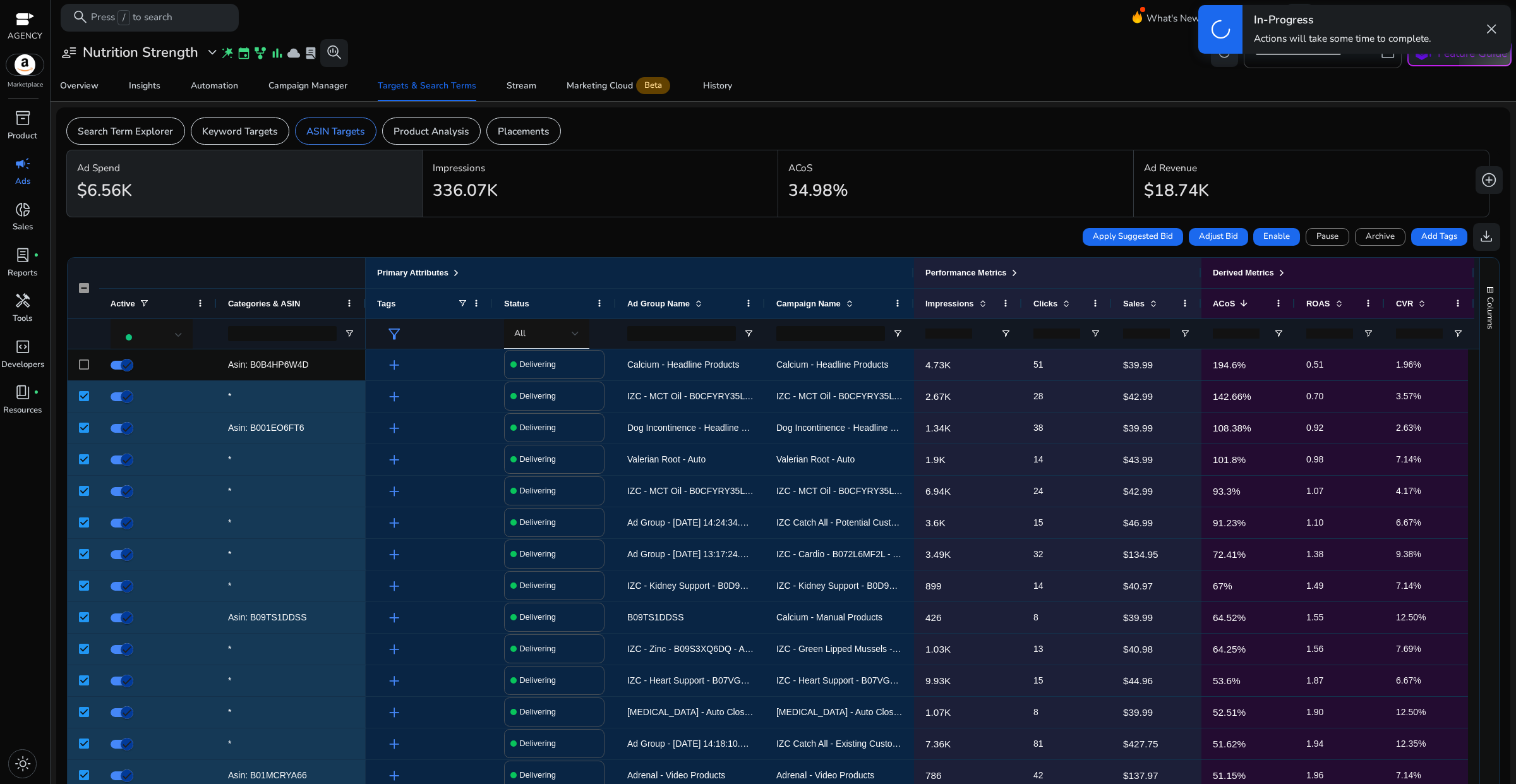
click at [1492, 27] on span "close" at bounding box center [1490, 28] width 16 height 16
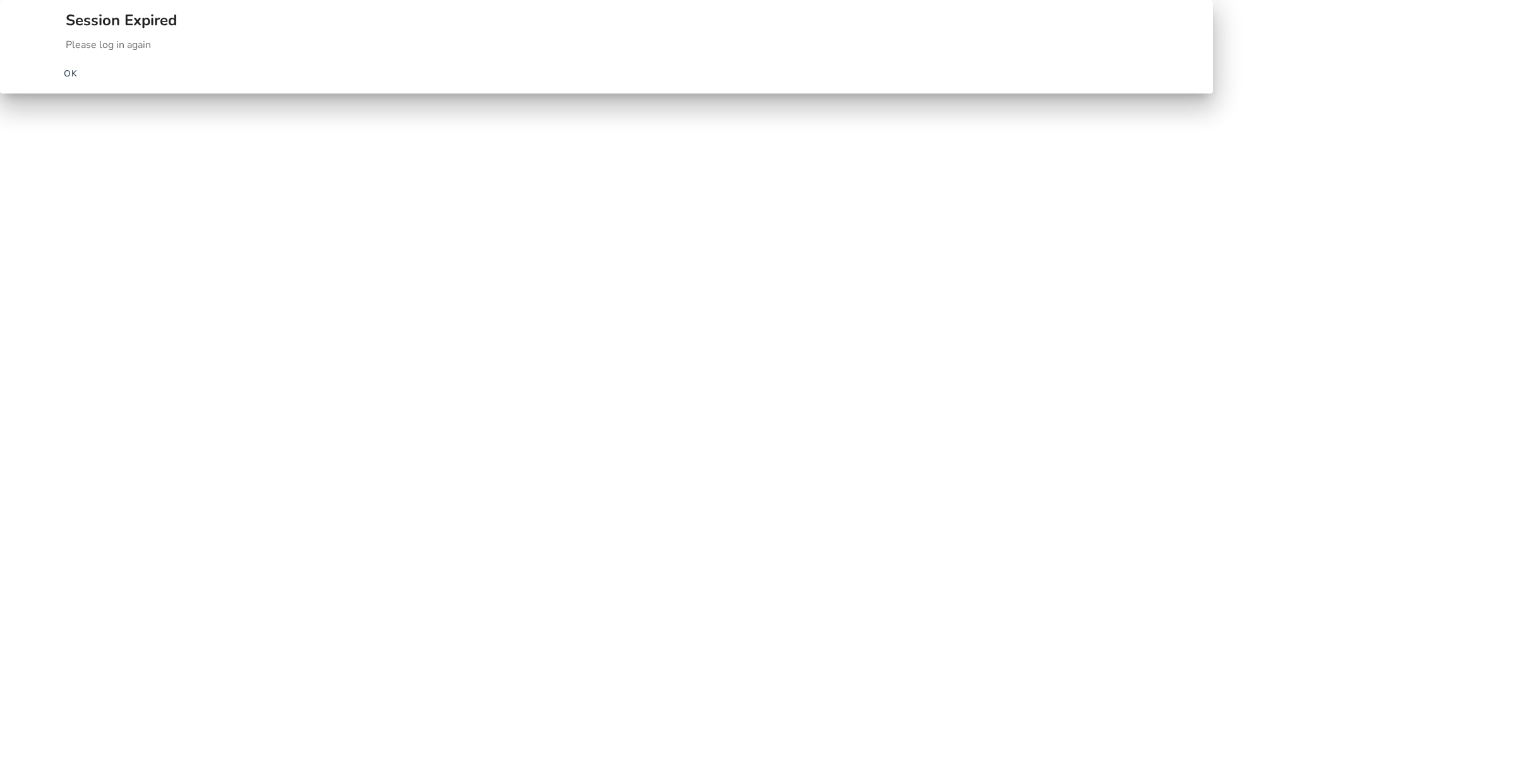
click at [78, 80] on span "OK" at bounding box center [70, 74] width 14 height 13
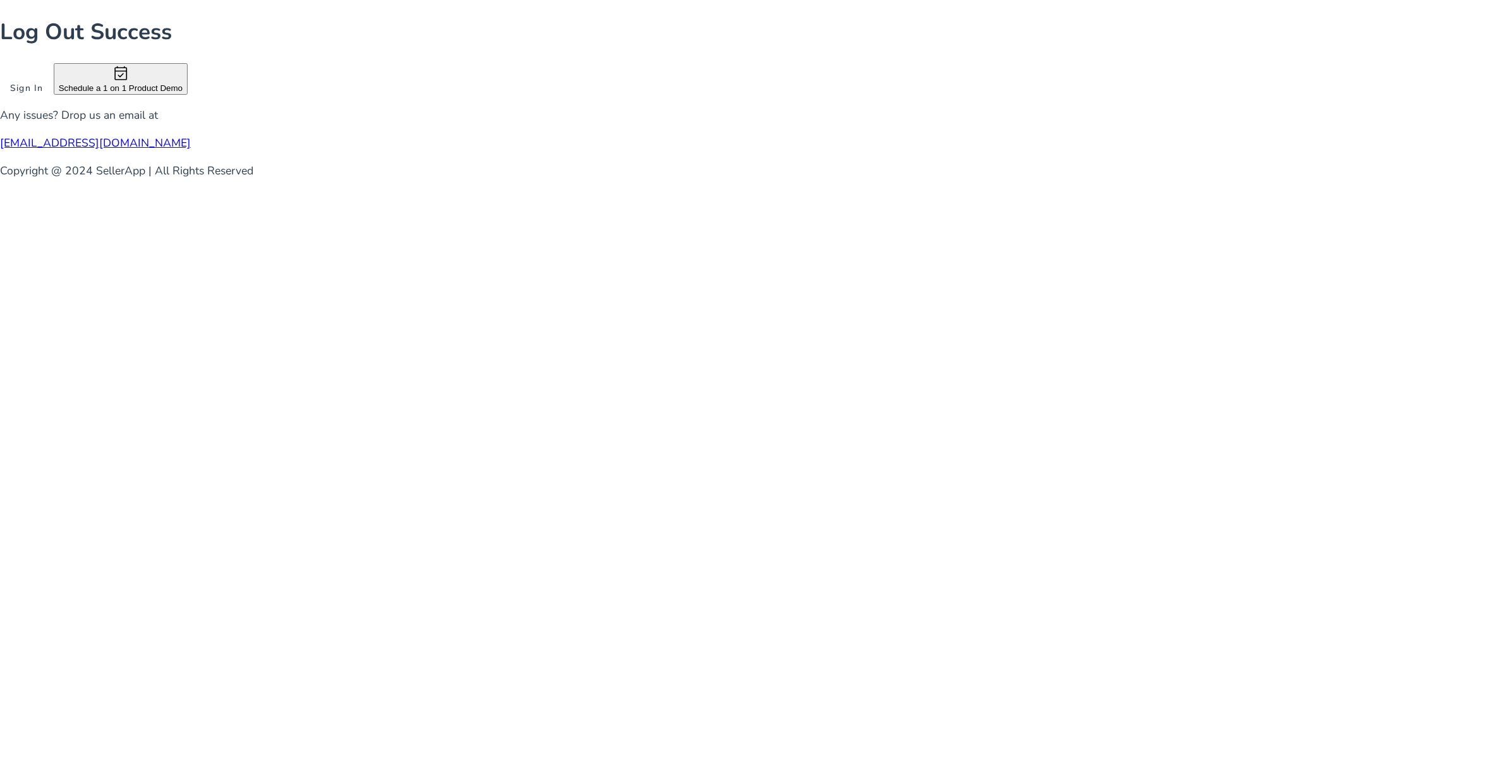
click at [54, 104] on span at bounding box center [26, 88] width 54 height 30
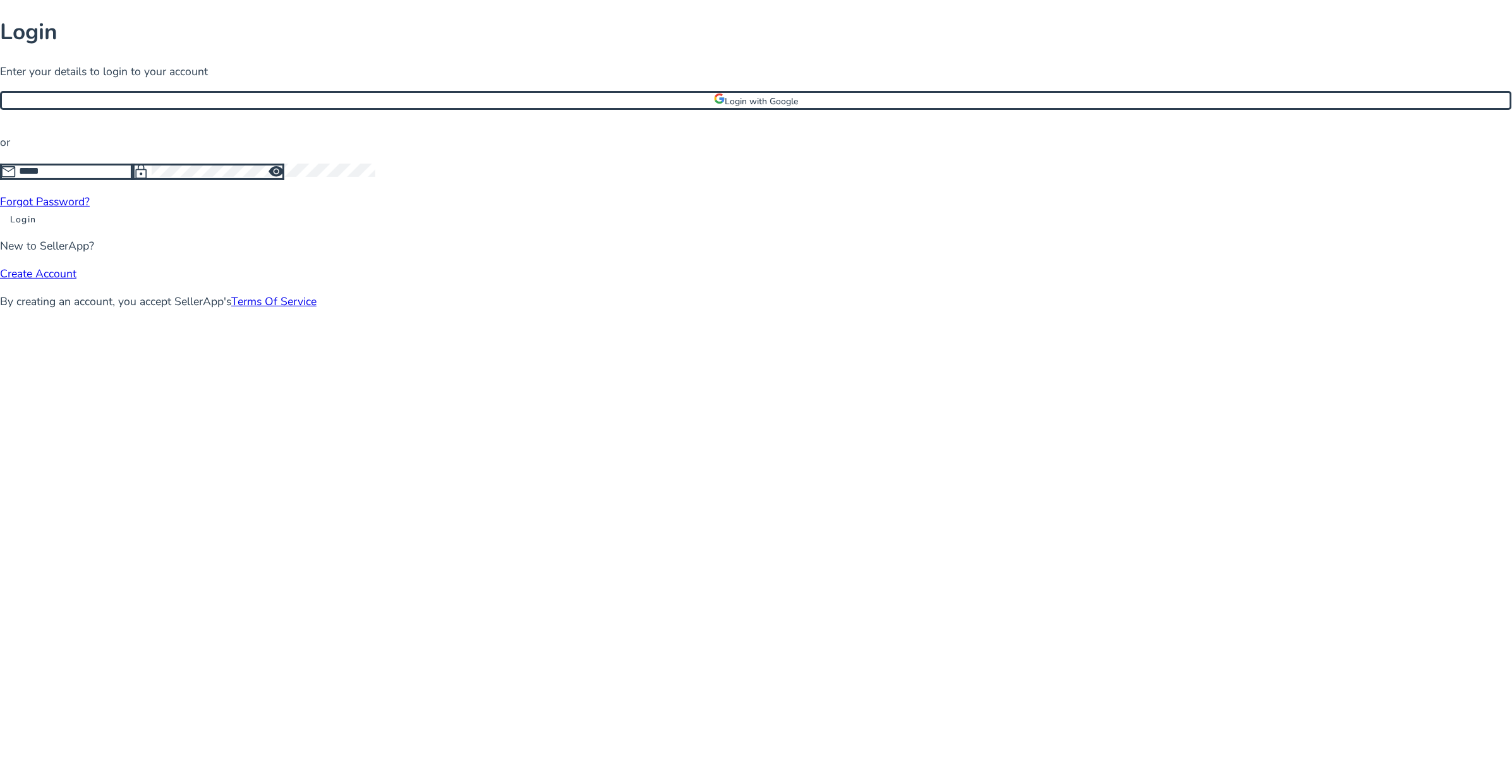
type input "**********"
click at [46, 235] on span at bounding box center [23, 219] width 46 height 30
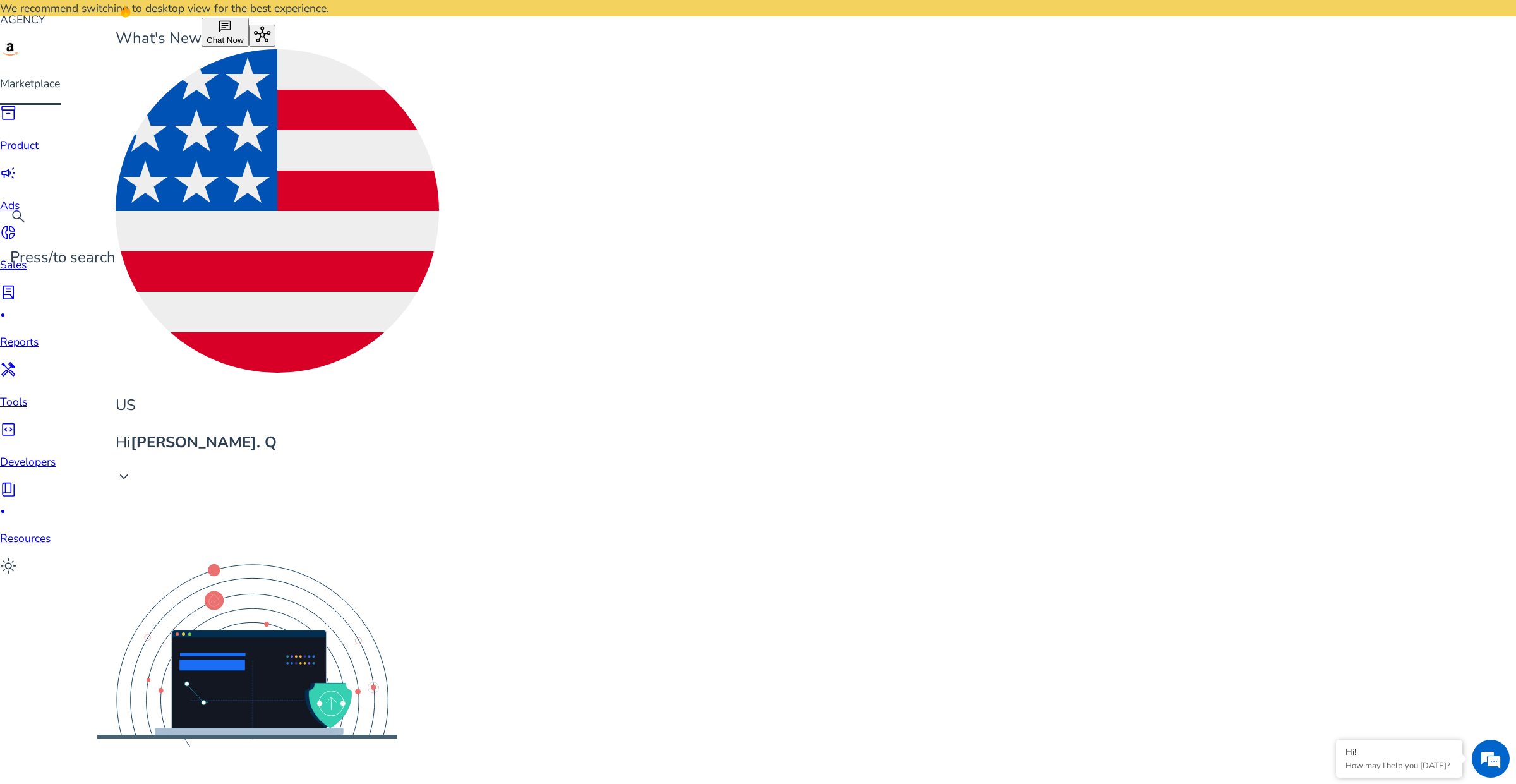
click at [26, 174] on div "campaign" at bounding box center [27, 175] width 56 height 21
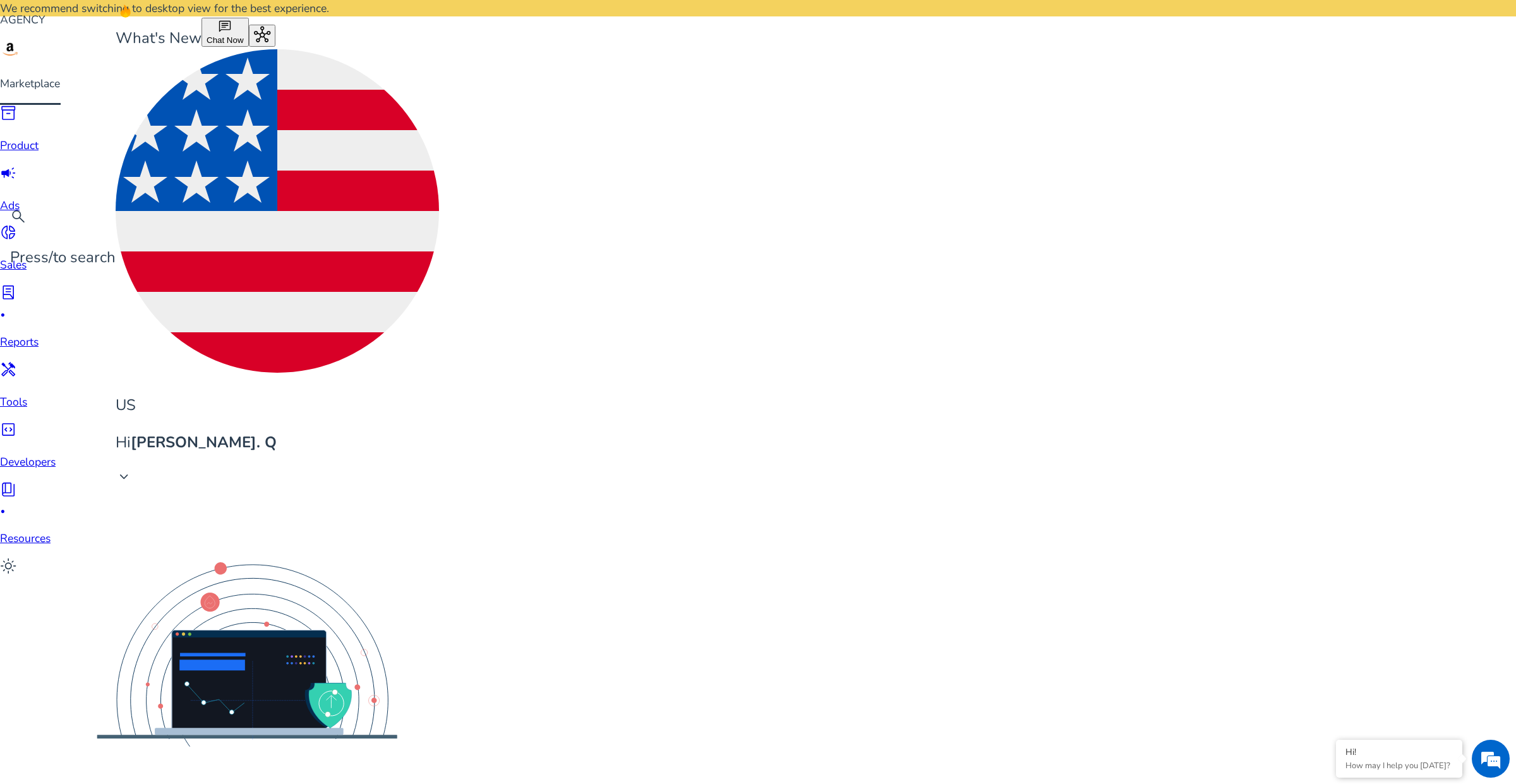
click at [162, 401] on span "Delivering" at bounding box center [145, 400] width 47 height 14
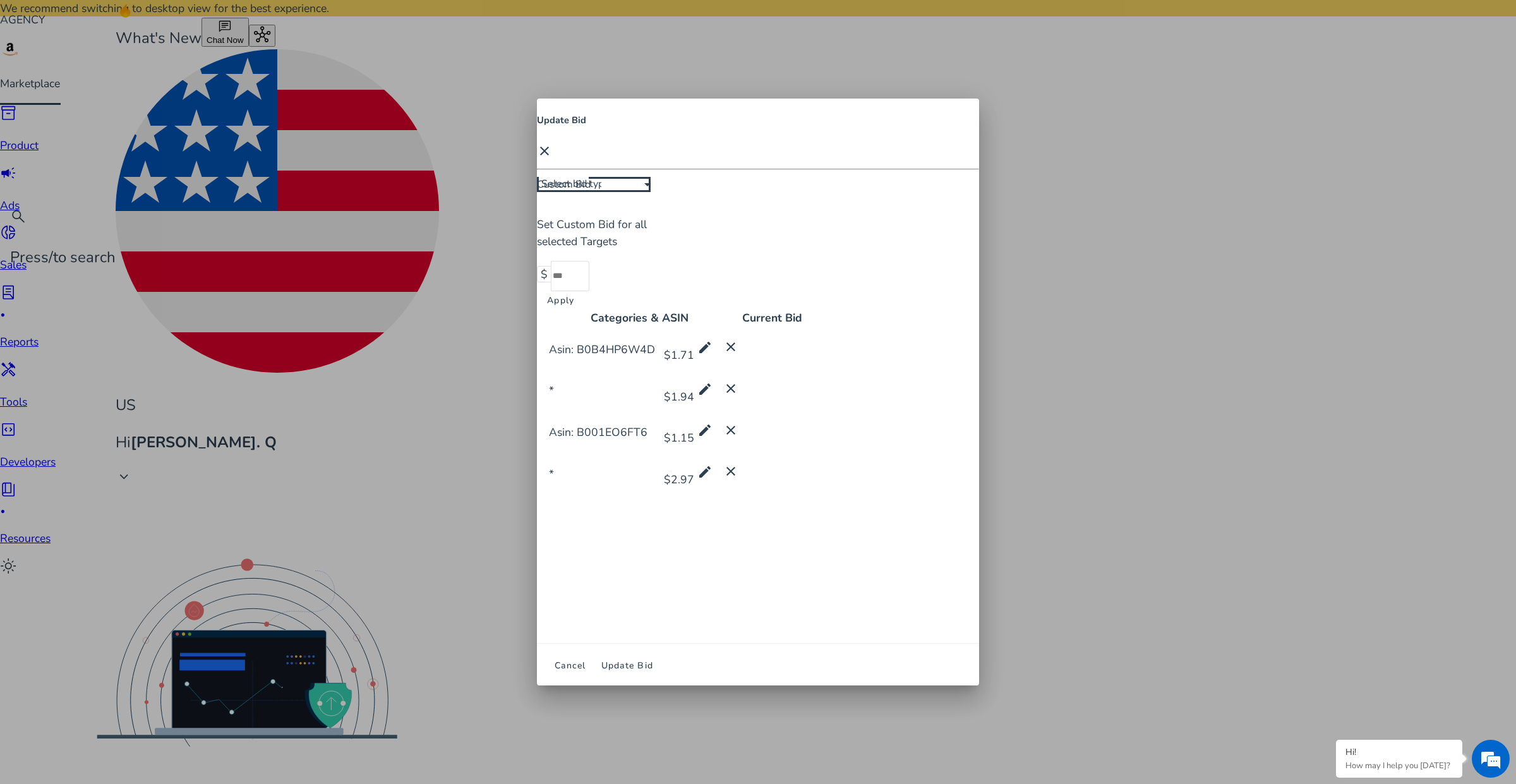
click at [552, 159] on mat-icon "close" at bounding box center [545, 151] width 15 height 15
